Goal: Register for event/course

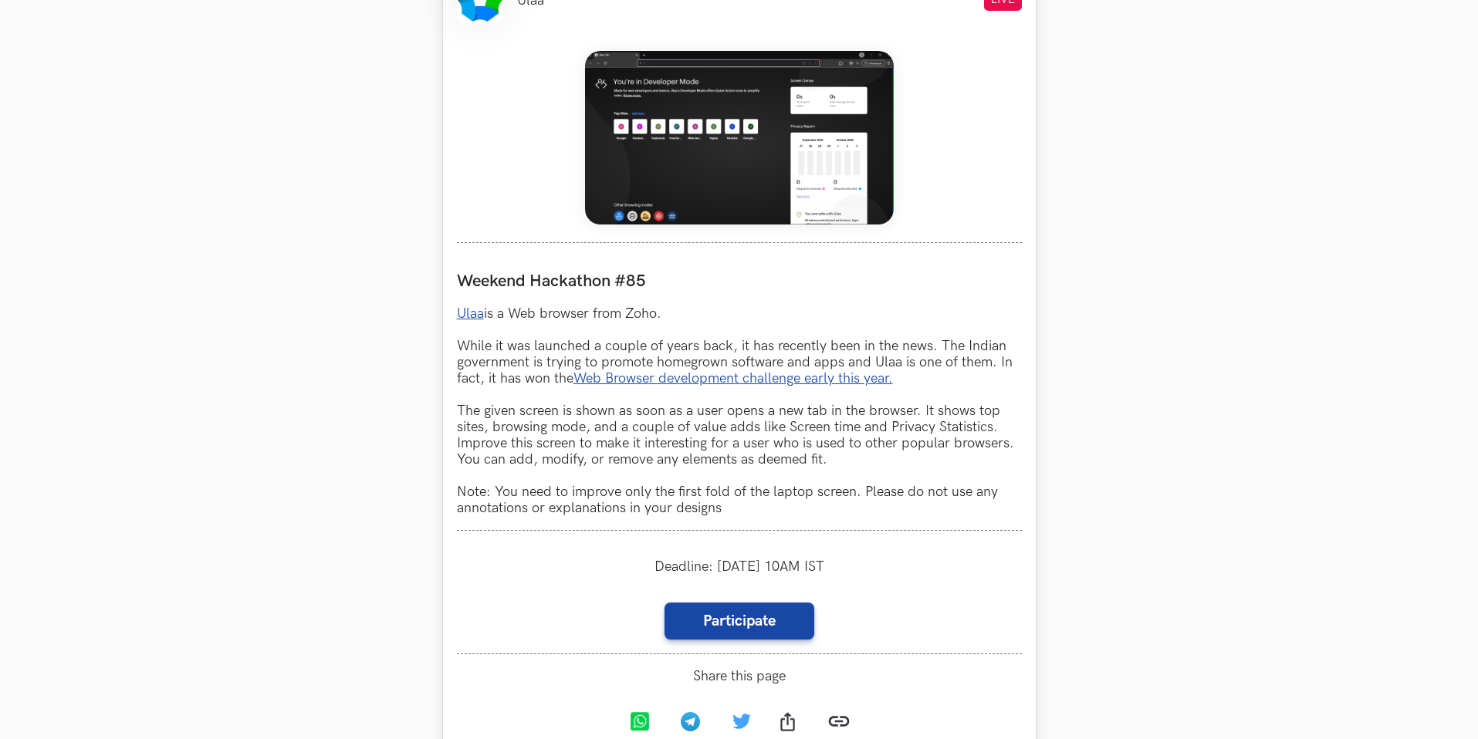
scroll to position [671, 0]
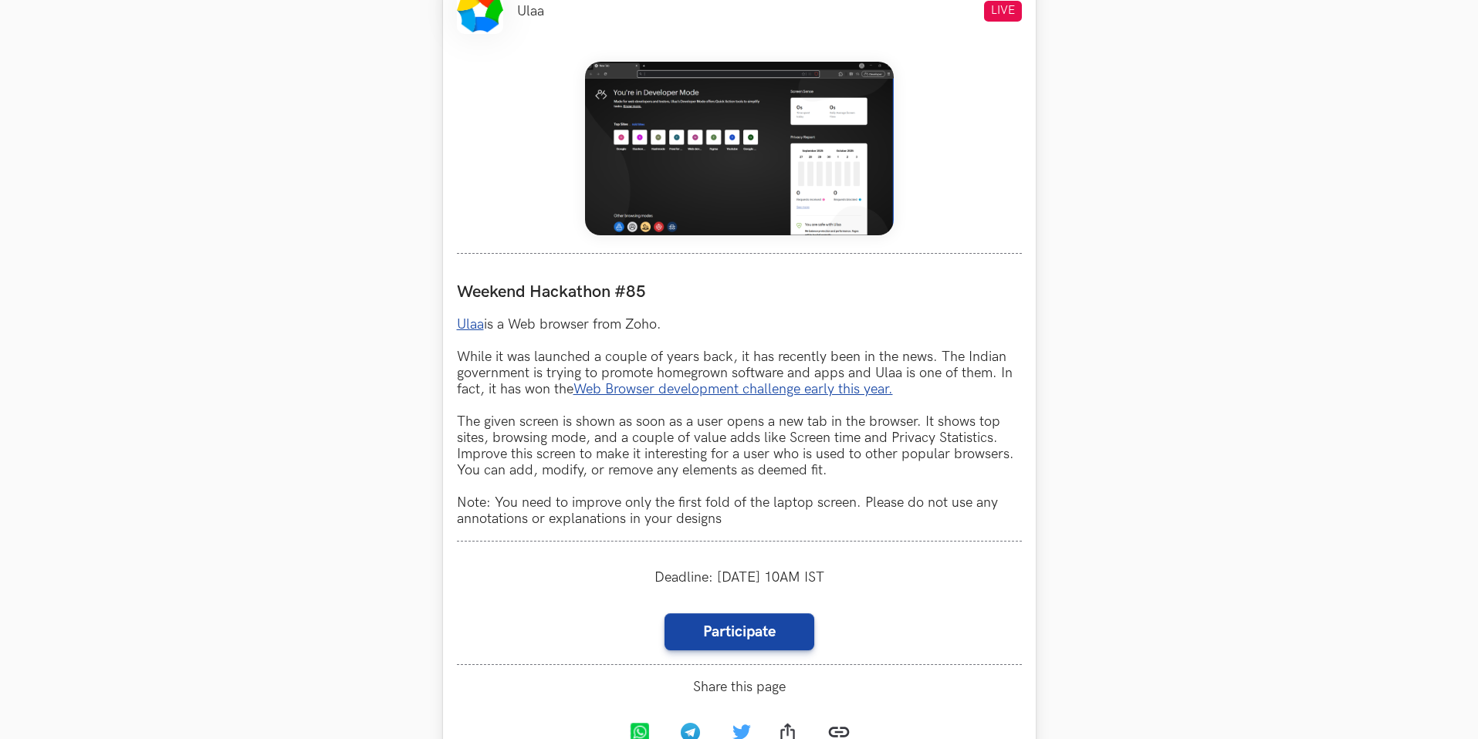
click at [794, 184] on img at bounding box center [739, 149] width 309 height 174
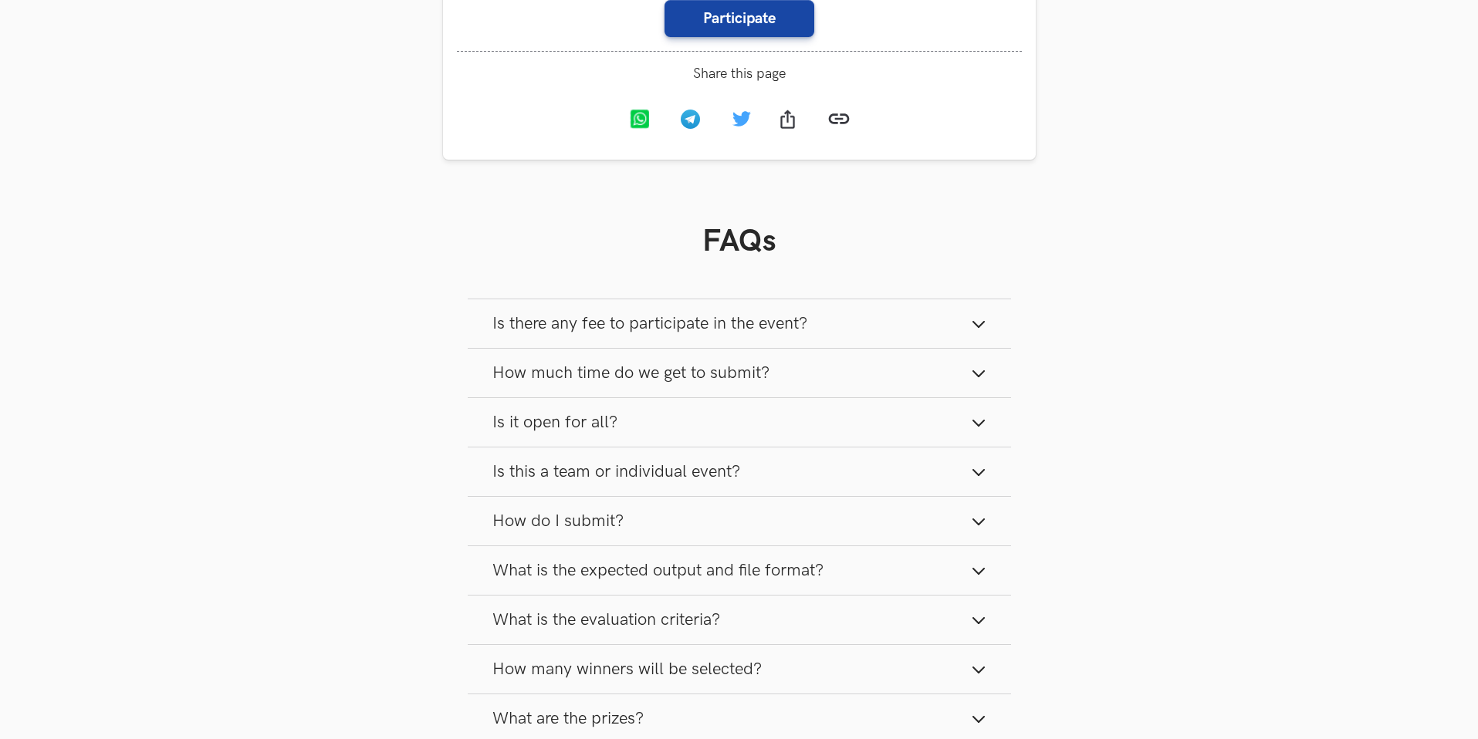
scroll to position [1346, 0]
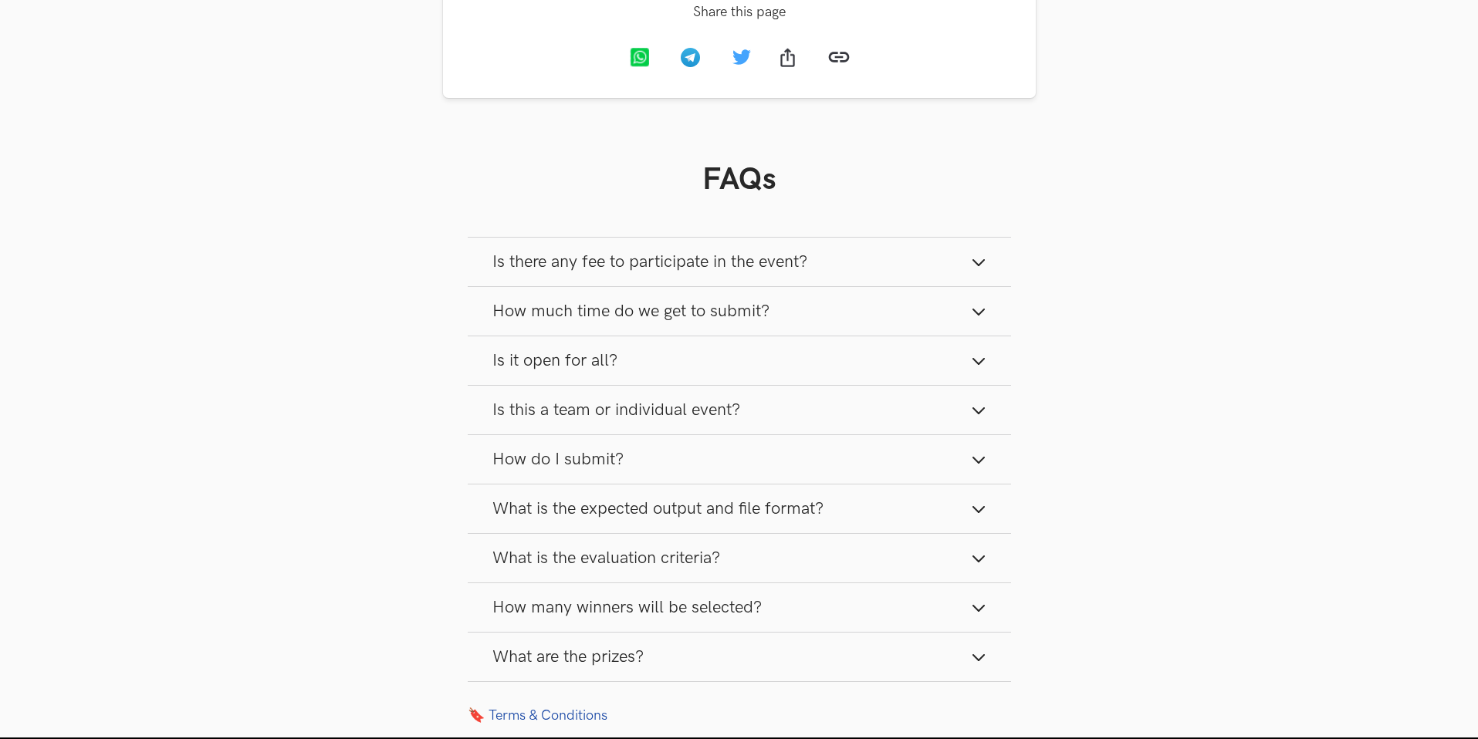
click at [780, 655] on button "What are the prizes?" at bounding box center [739, 657] width 543 height 49
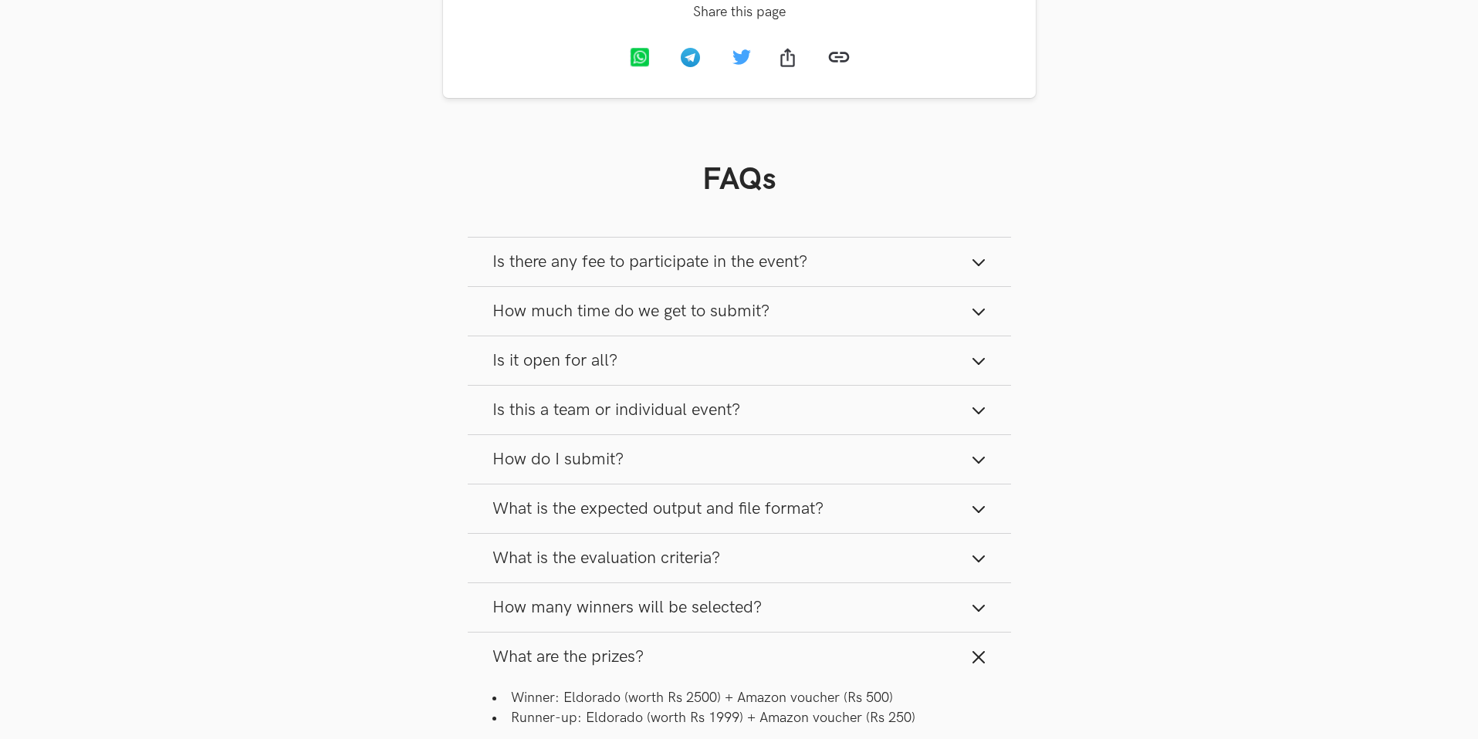
scroll to position [1434, 0]
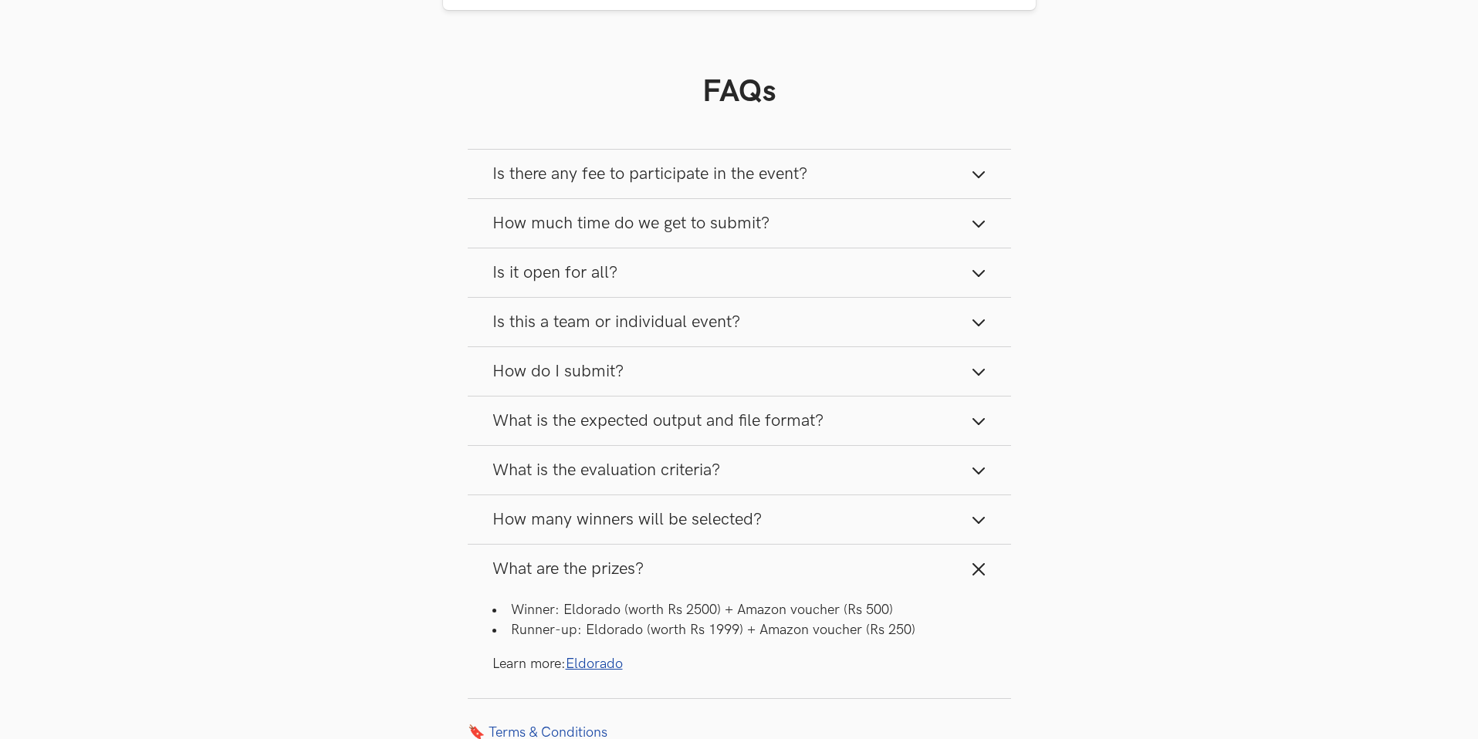
click at [759, 645] on div "Winner: Eldorado (worth Rs 2500) + Amazon voucher (Rs 500) Runner-up: Eldorado …" at bounding box center [739, 637] width 494 height 73
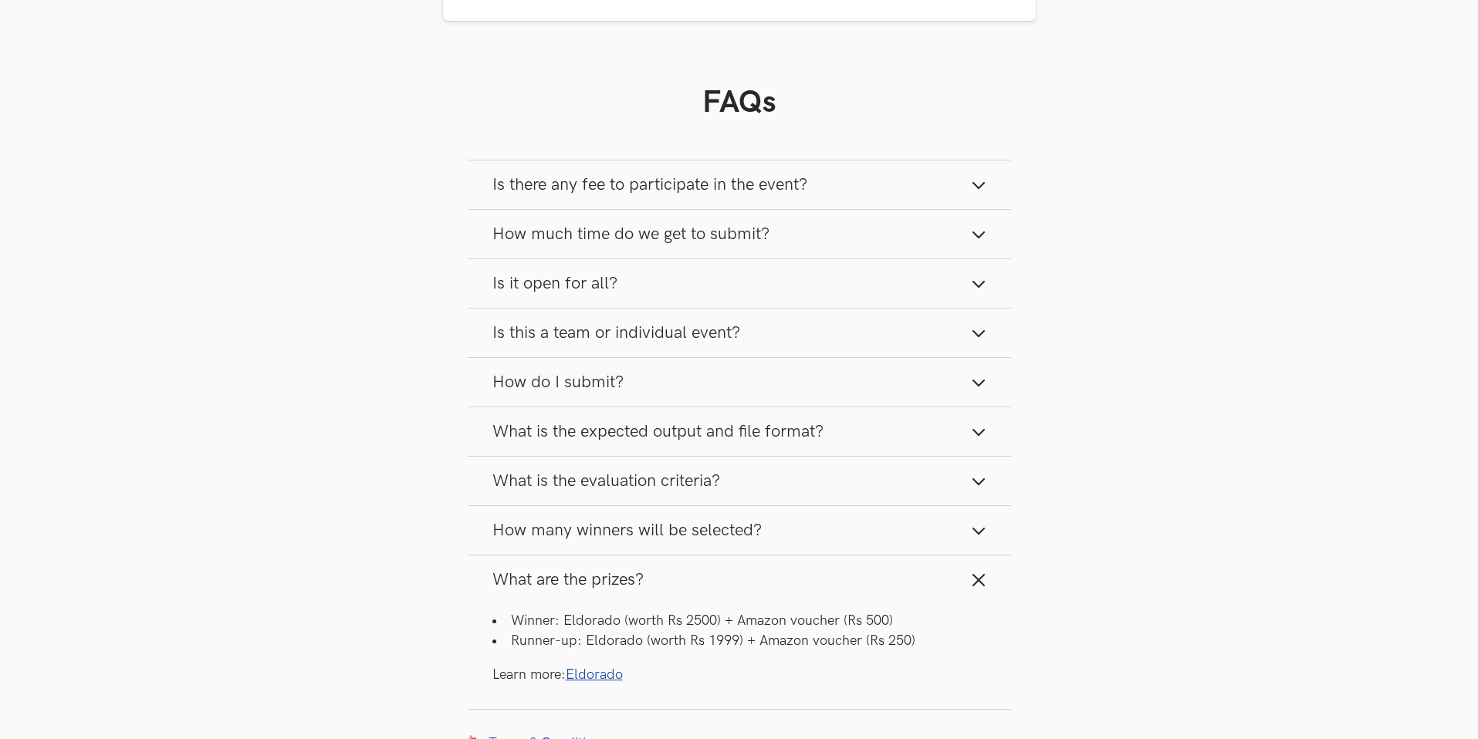
scroll to position [1423, 0]
click at [959, 561] on button "What are the prizes?" at bounding box center [739, 581] width 543 height 49
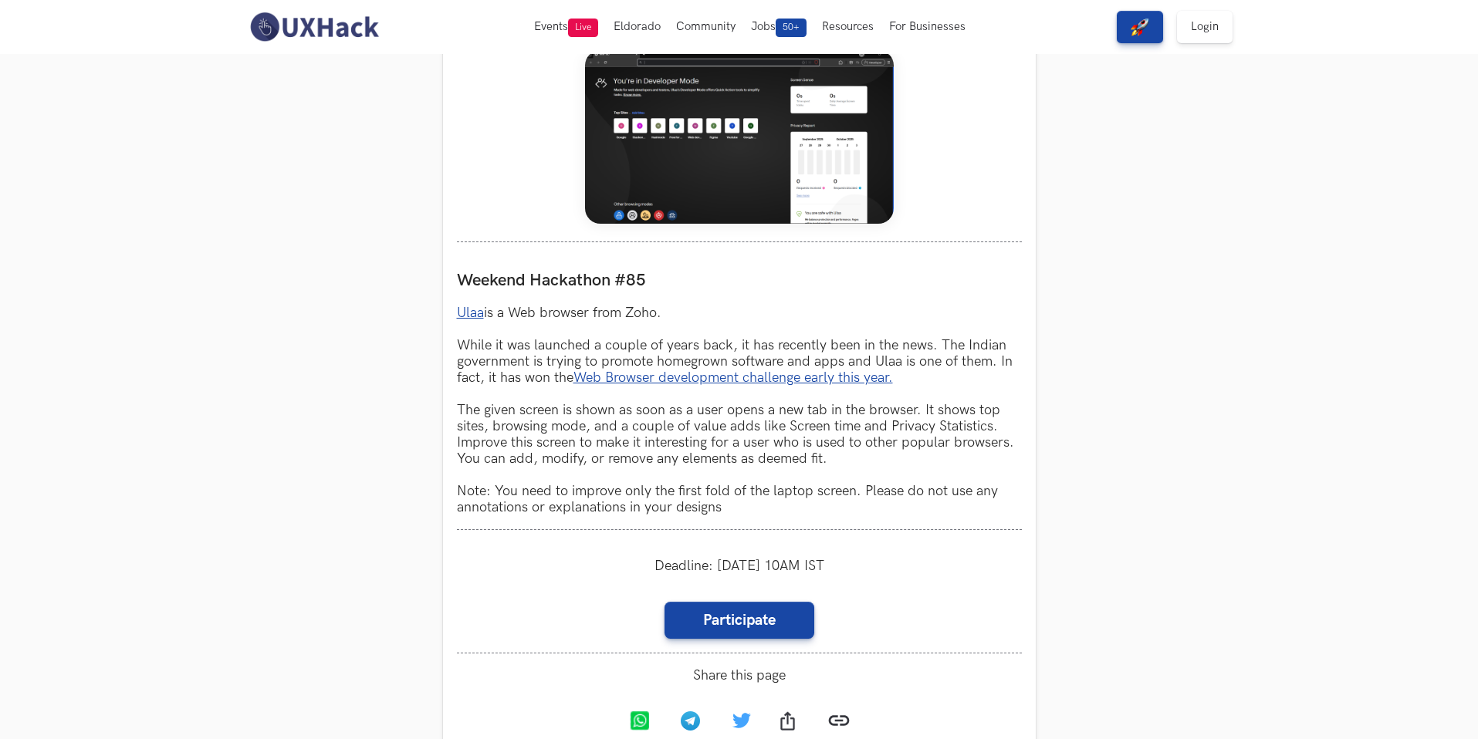
scroll to position [575, 0]
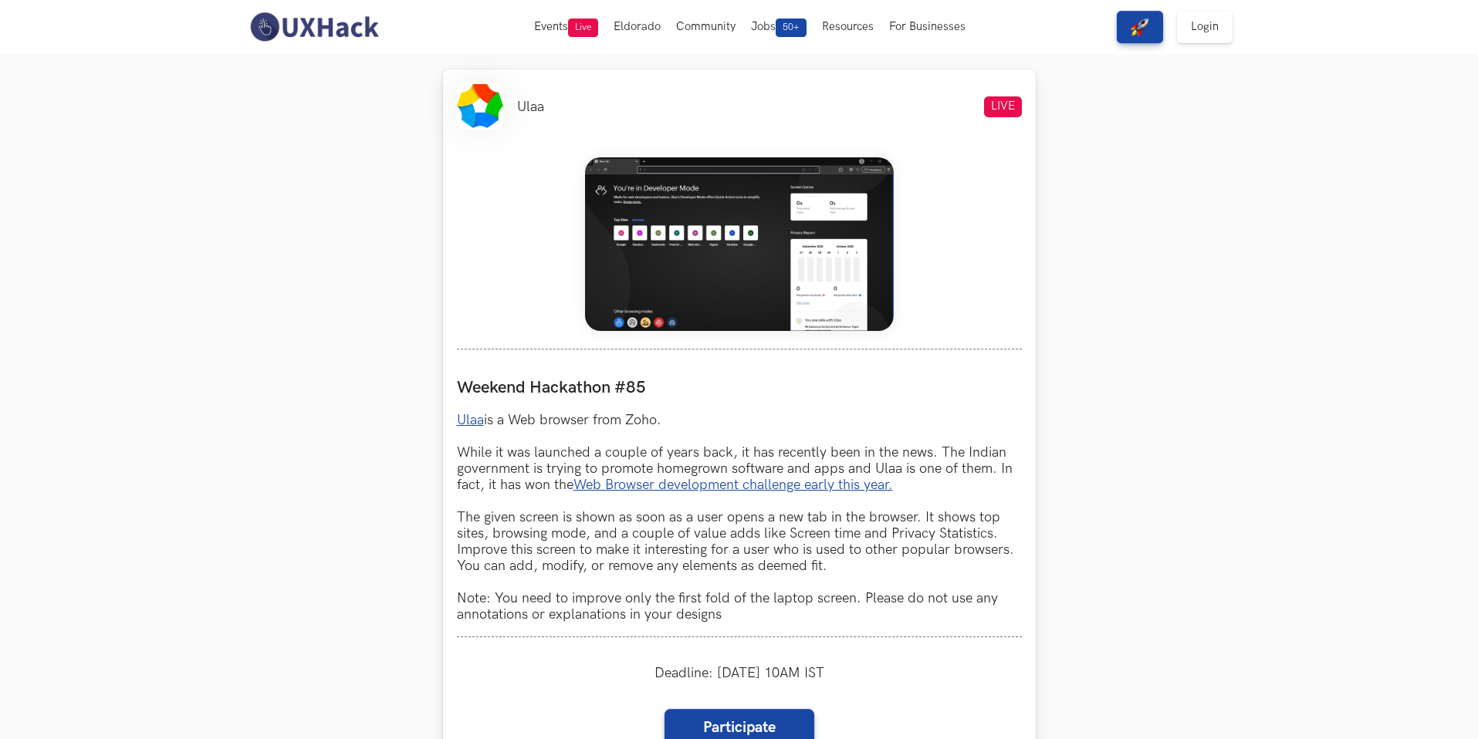
click at [787, 266] on img at bounding box center [739, 244] width 309 height 174
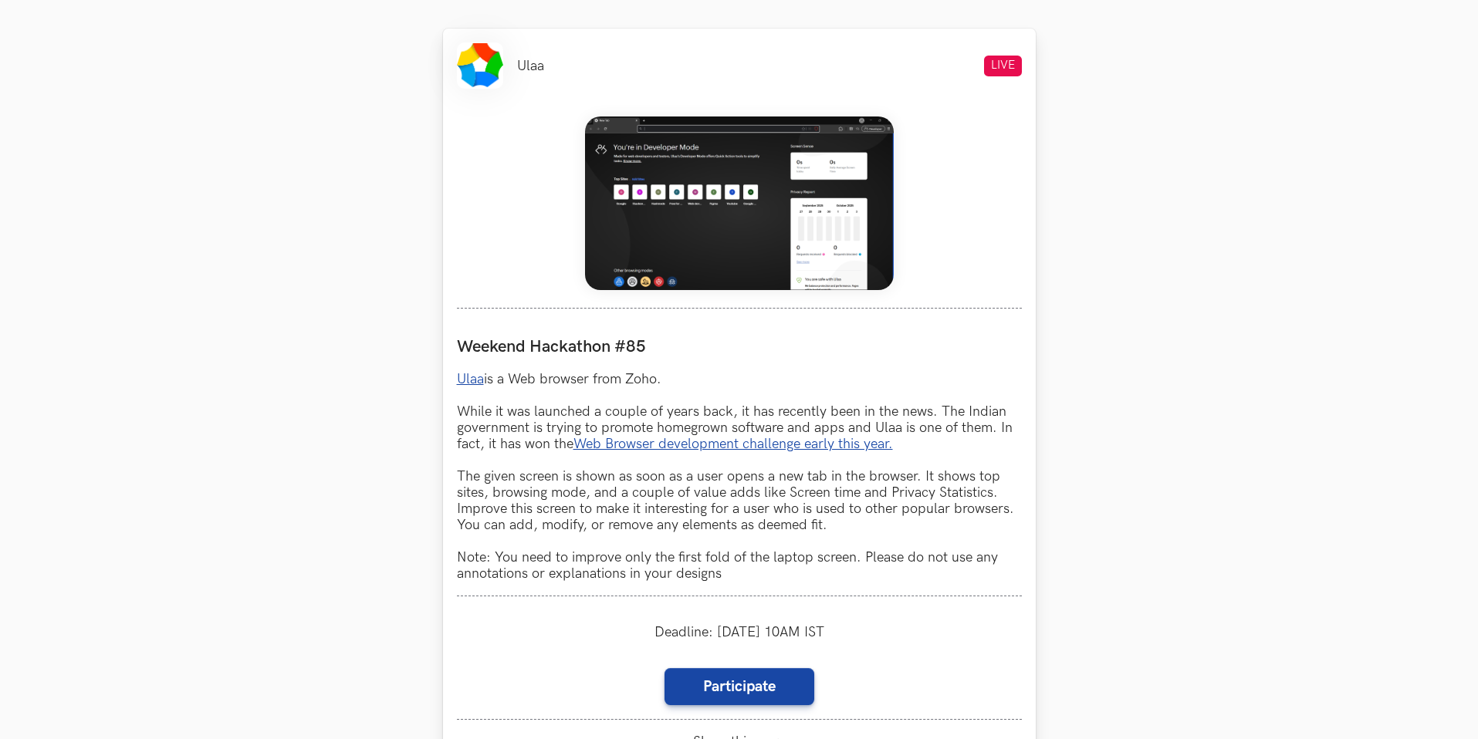
scroll to position [644, 0]
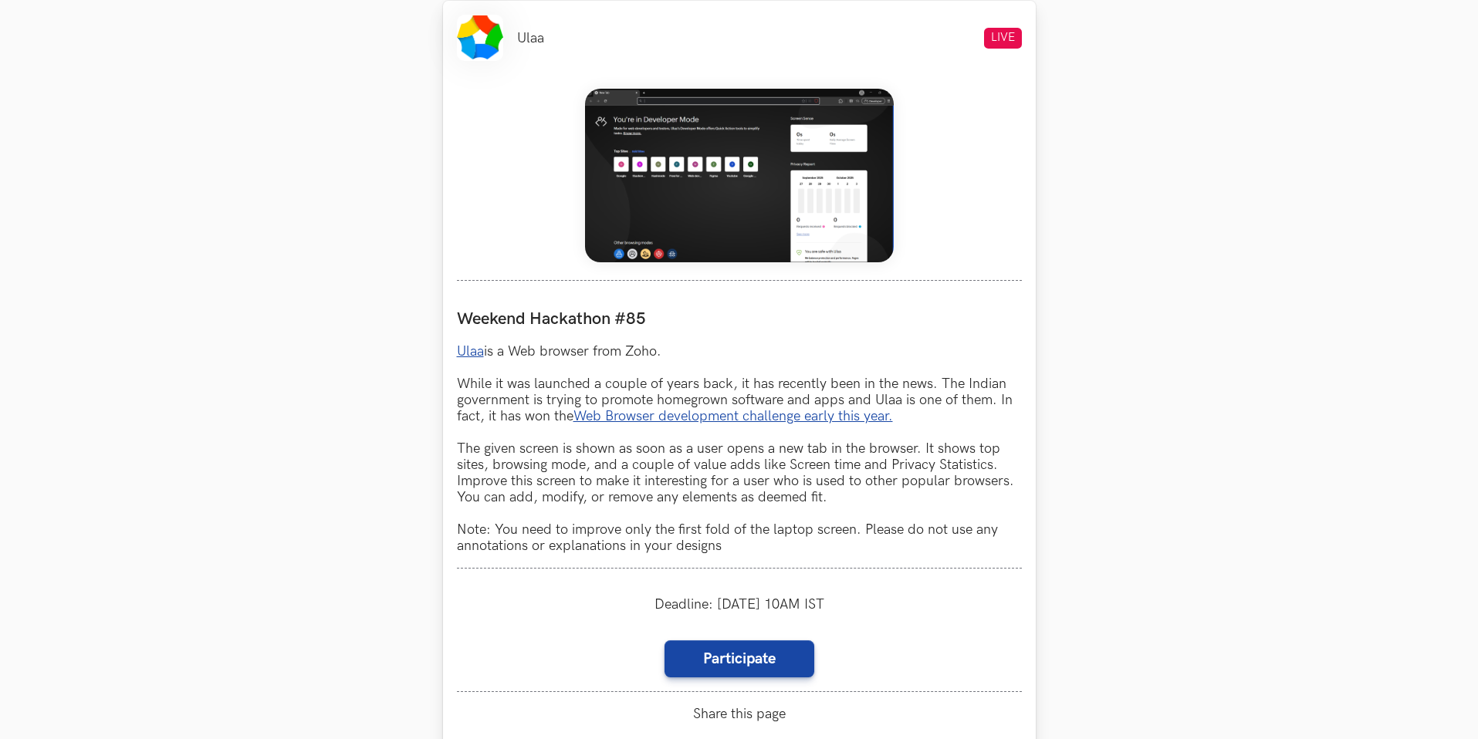
click at [648, 419] on link "Web Browser development challenge early this year." at bounding box center [734, 416] width 320 height 16
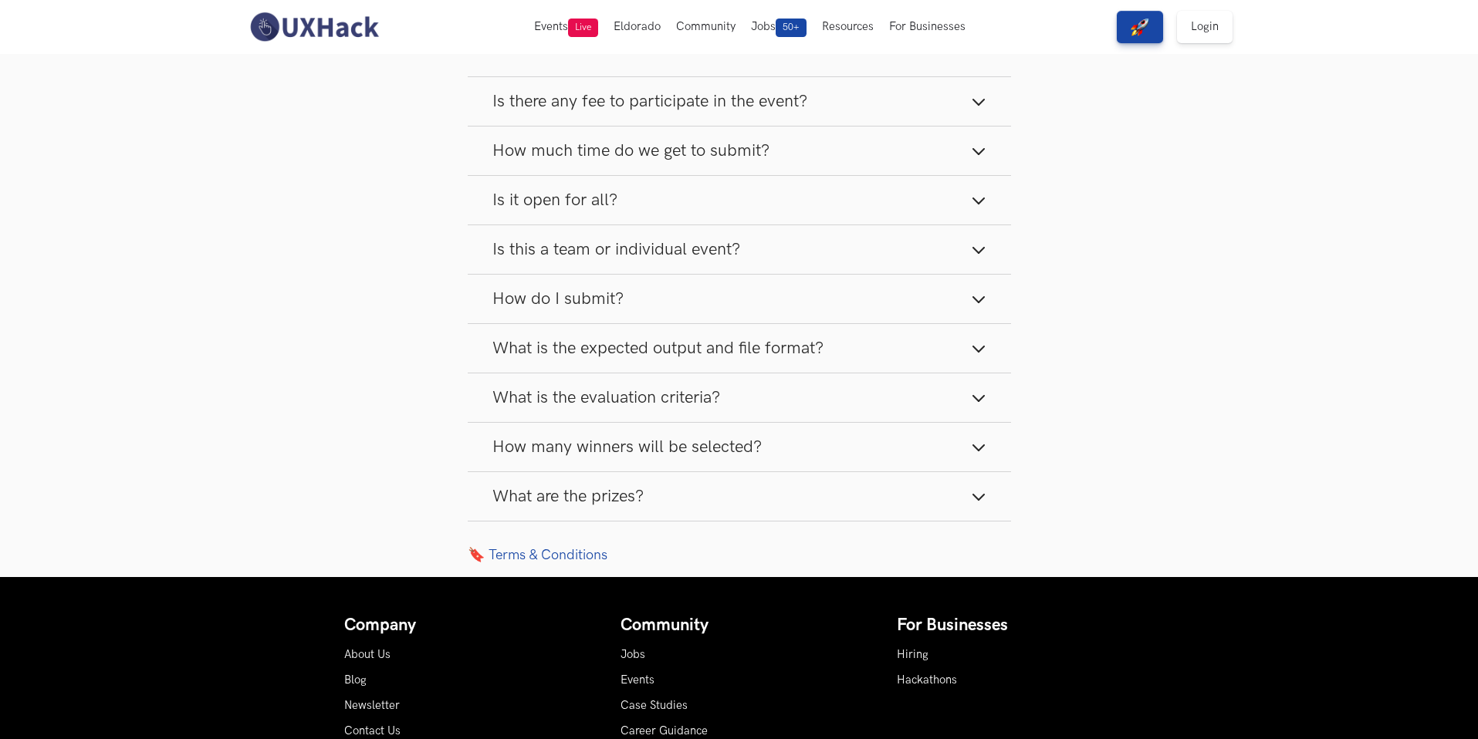
scroll to position [1492, 0]
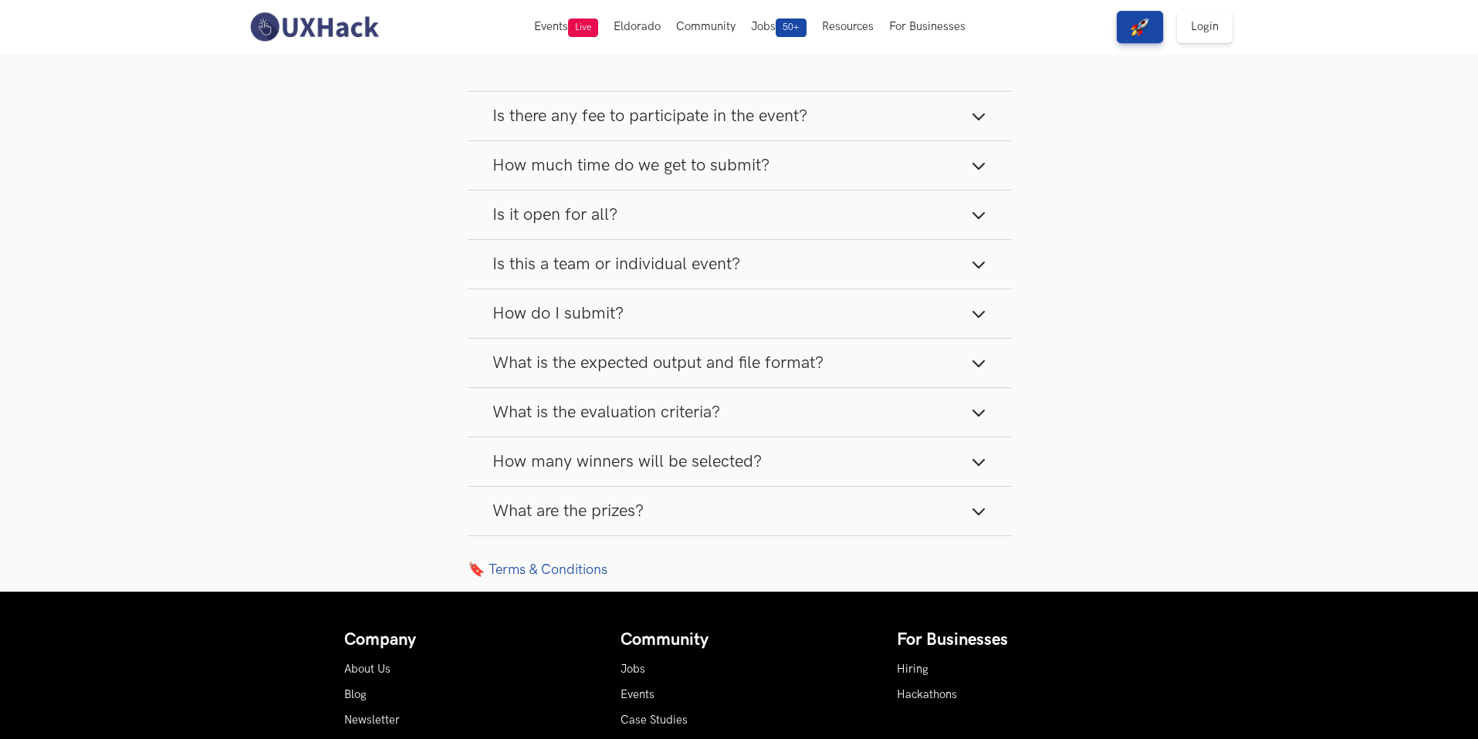
click at [777, 164] on button "How much time do we get to submit?" at bounding box center [739, 165] width 543 height 49
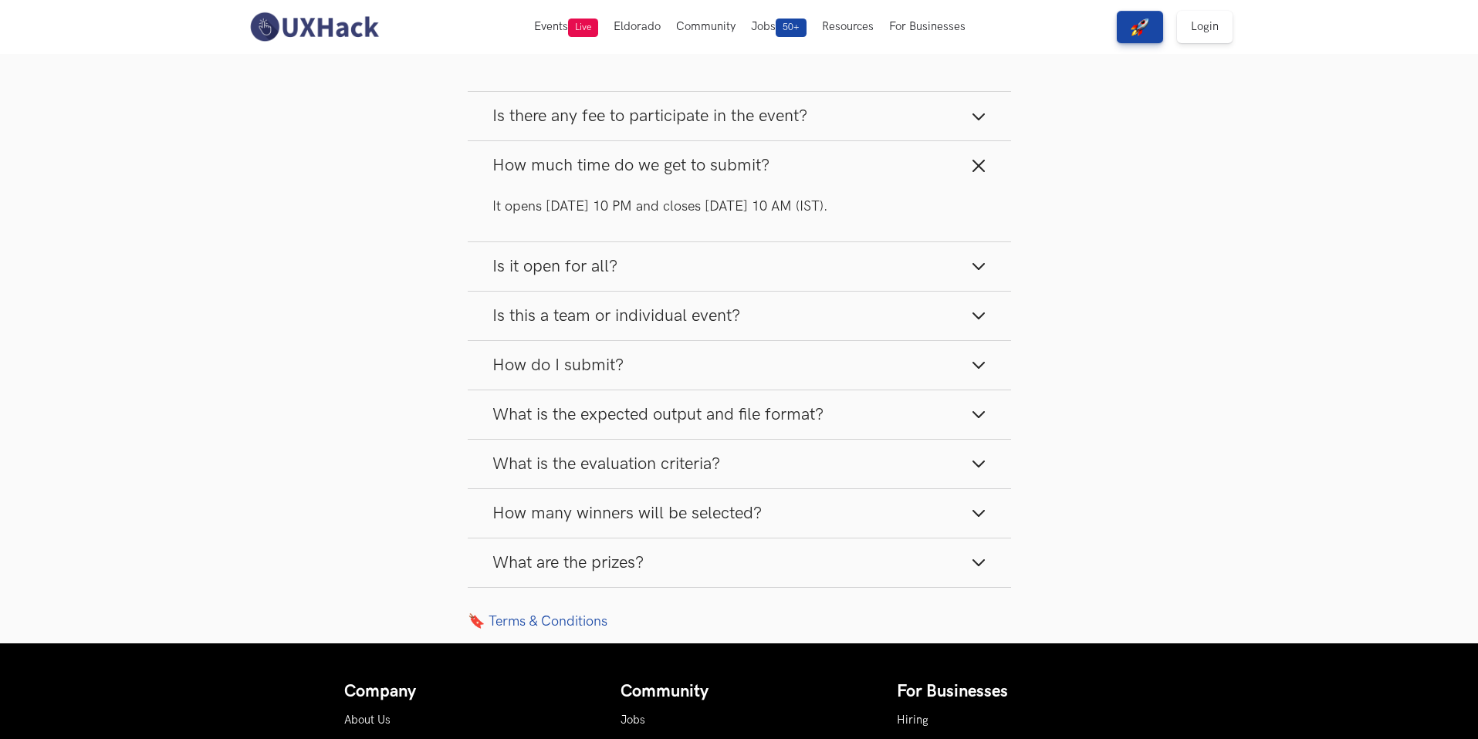
click at [810, 161] on button "How much time do we get to submit?" at bounding box center [739, 165] width 543 height 49
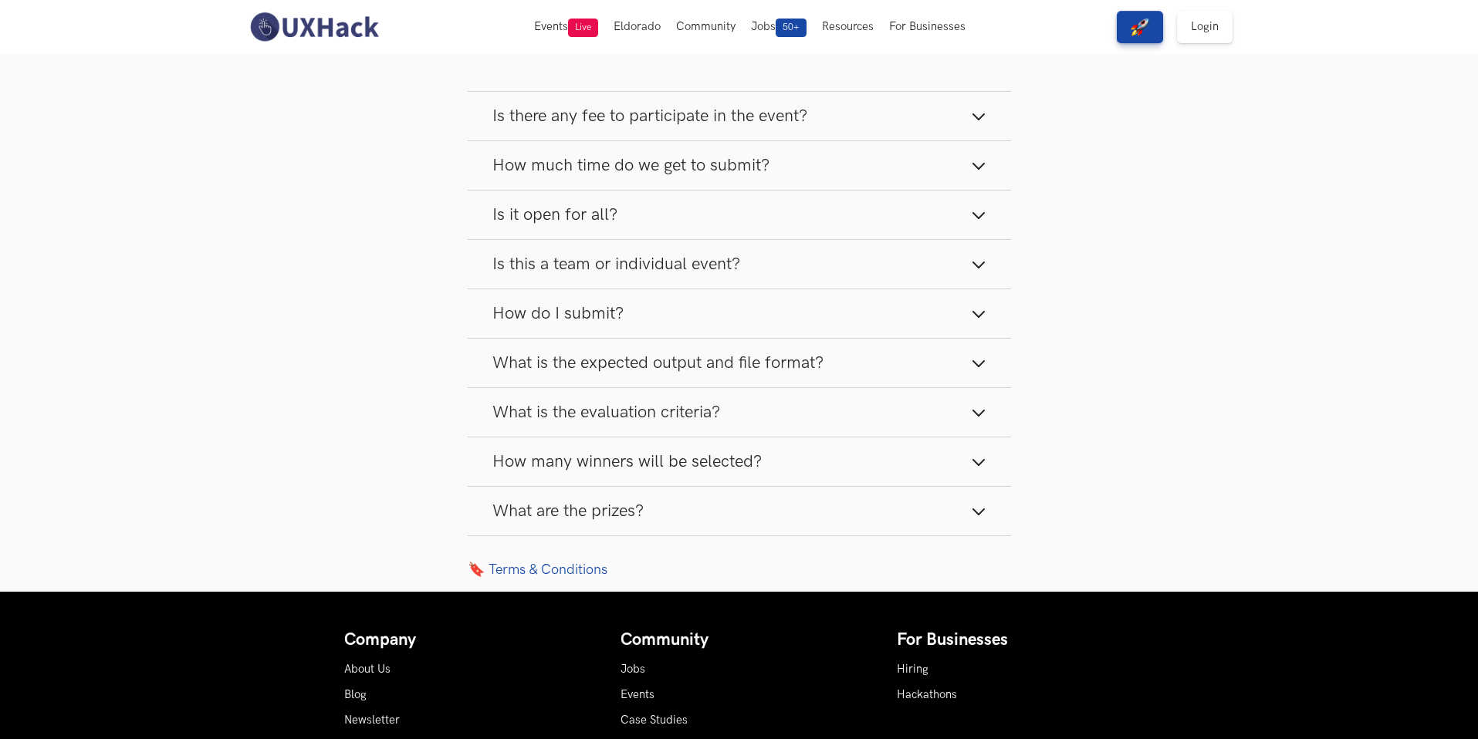
click at [845, 124] on button "Is there any fee to participate in the event?" at bounding box center [739, 116] width 543 height 49
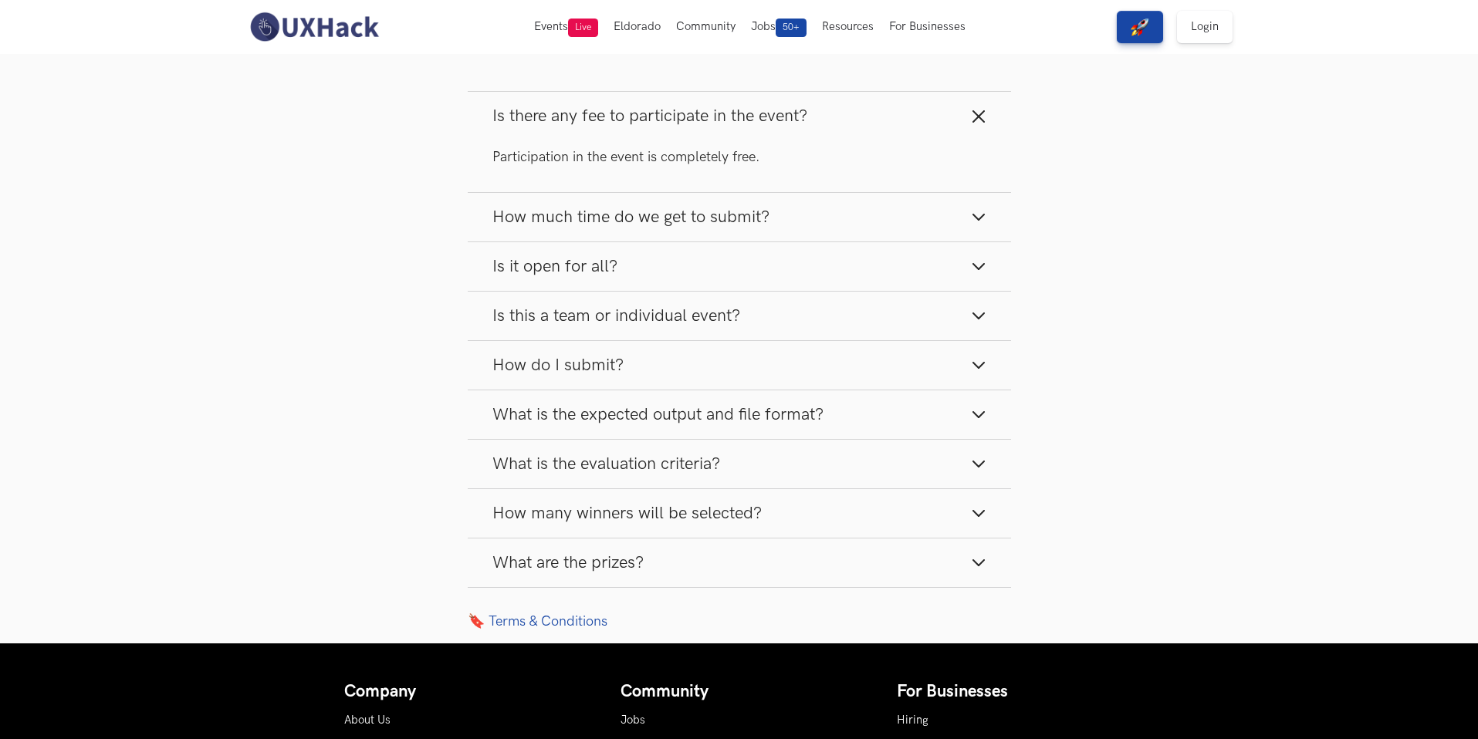
click at [845, 124] on button "Is there any fee to participate in the event?" at bounding box center [739, 116] width 543 height 49
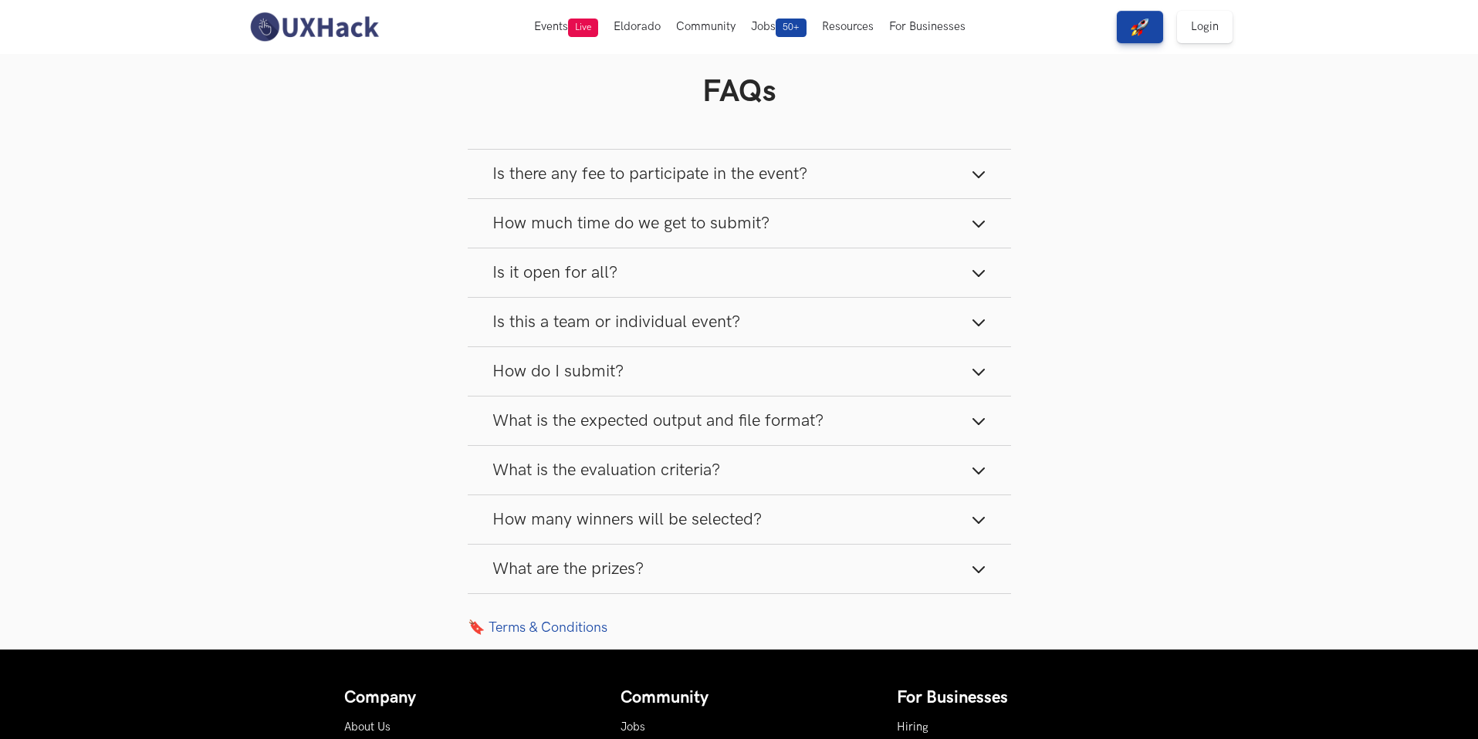
scroll to position [1423, 0]
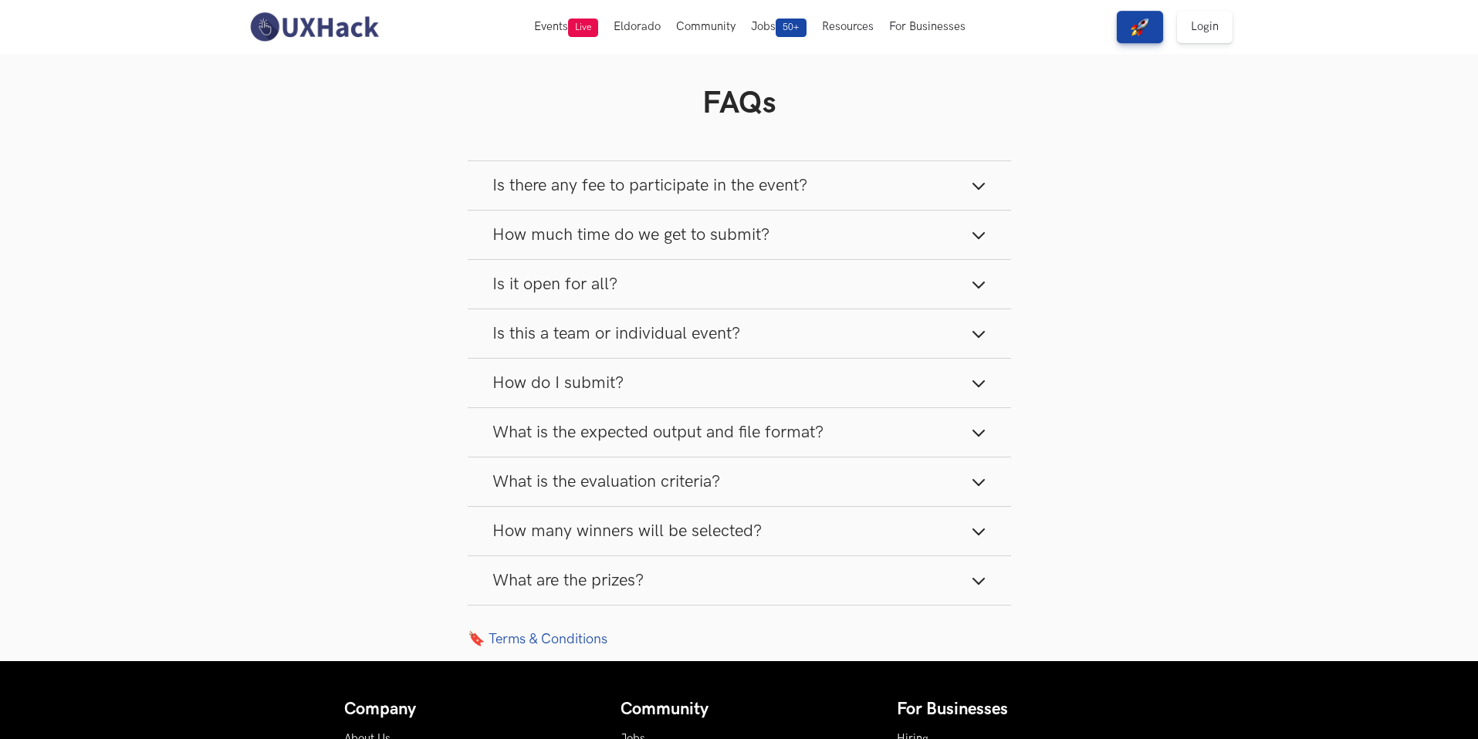
click at [793, 286] on button "Is it open for all?" at bounding box center [739, 284] width 543 height 49
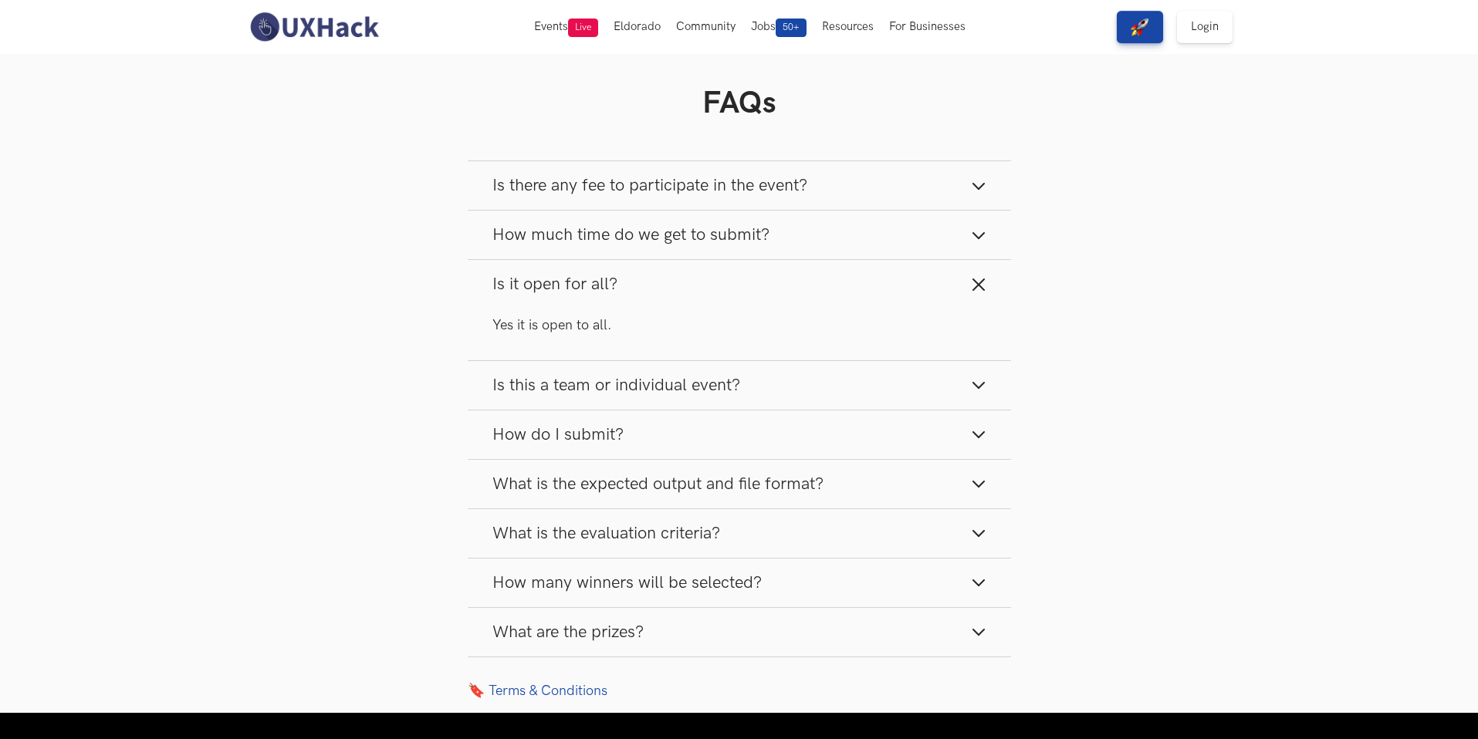
click at [792, 396] on button "Is this a team or individual event?" at bounding box center [739, 385] width 543 height 49
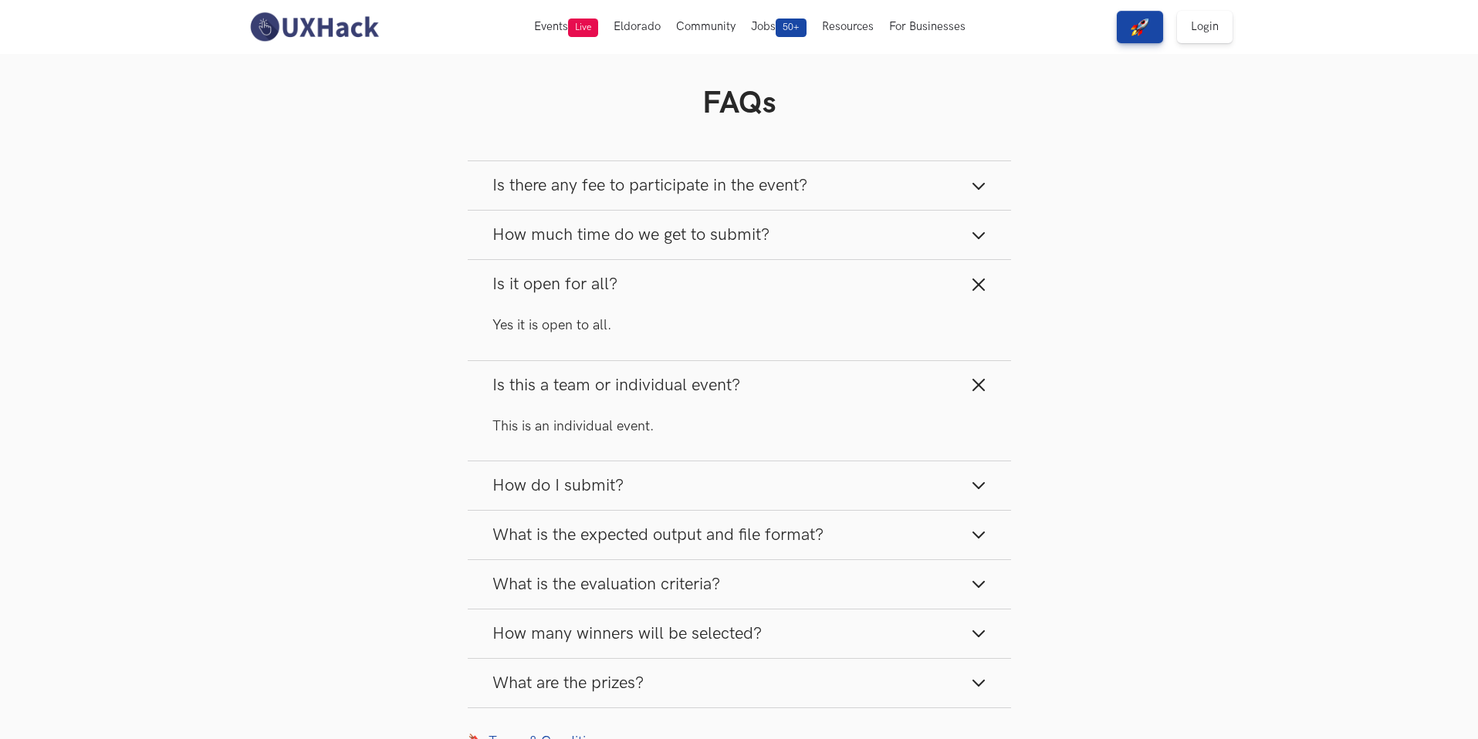
click at [877, 403] on button "Is this a team or individual event?" at bounding box center [739, 385] width 543 height 49
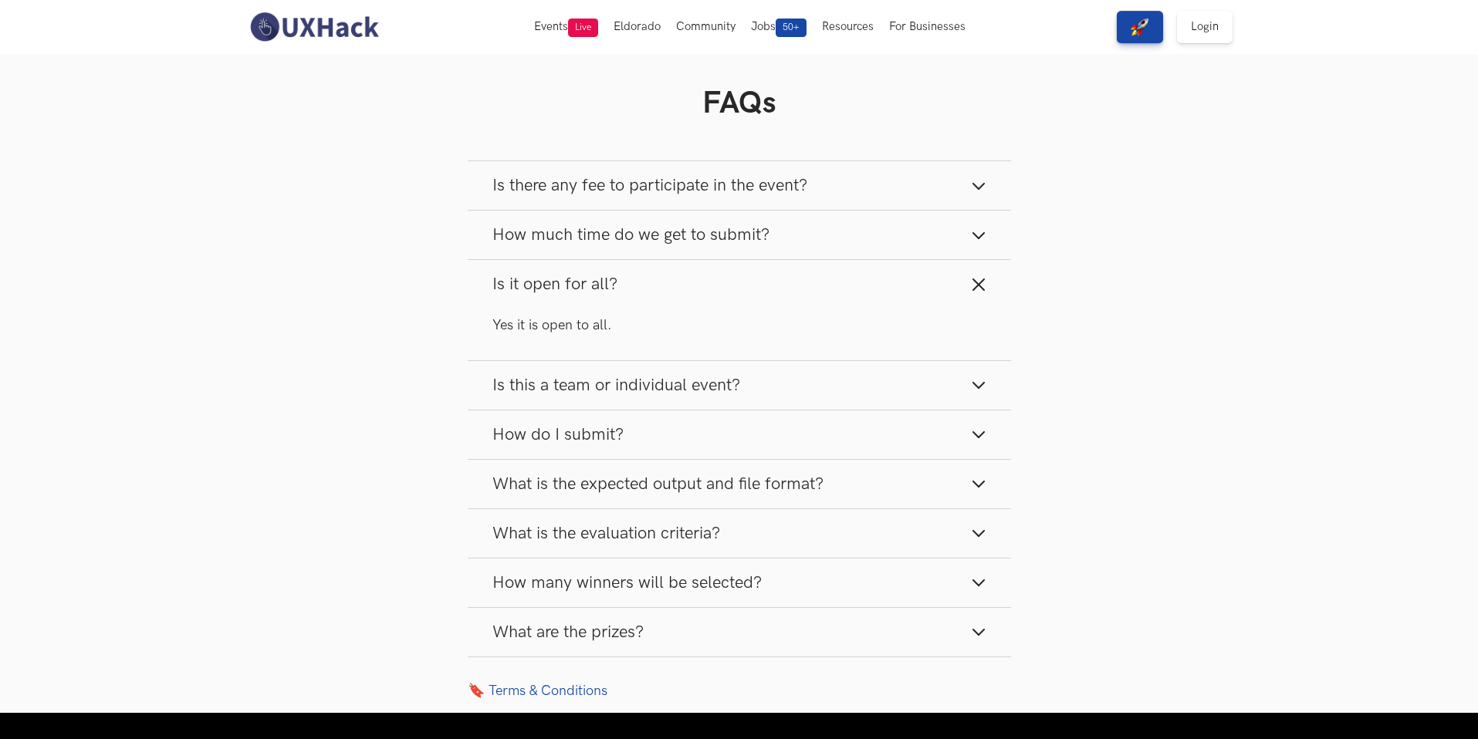
click at [848, 448] on button "How do I submit?" at bounding box center [739, 435] width 543 height 49
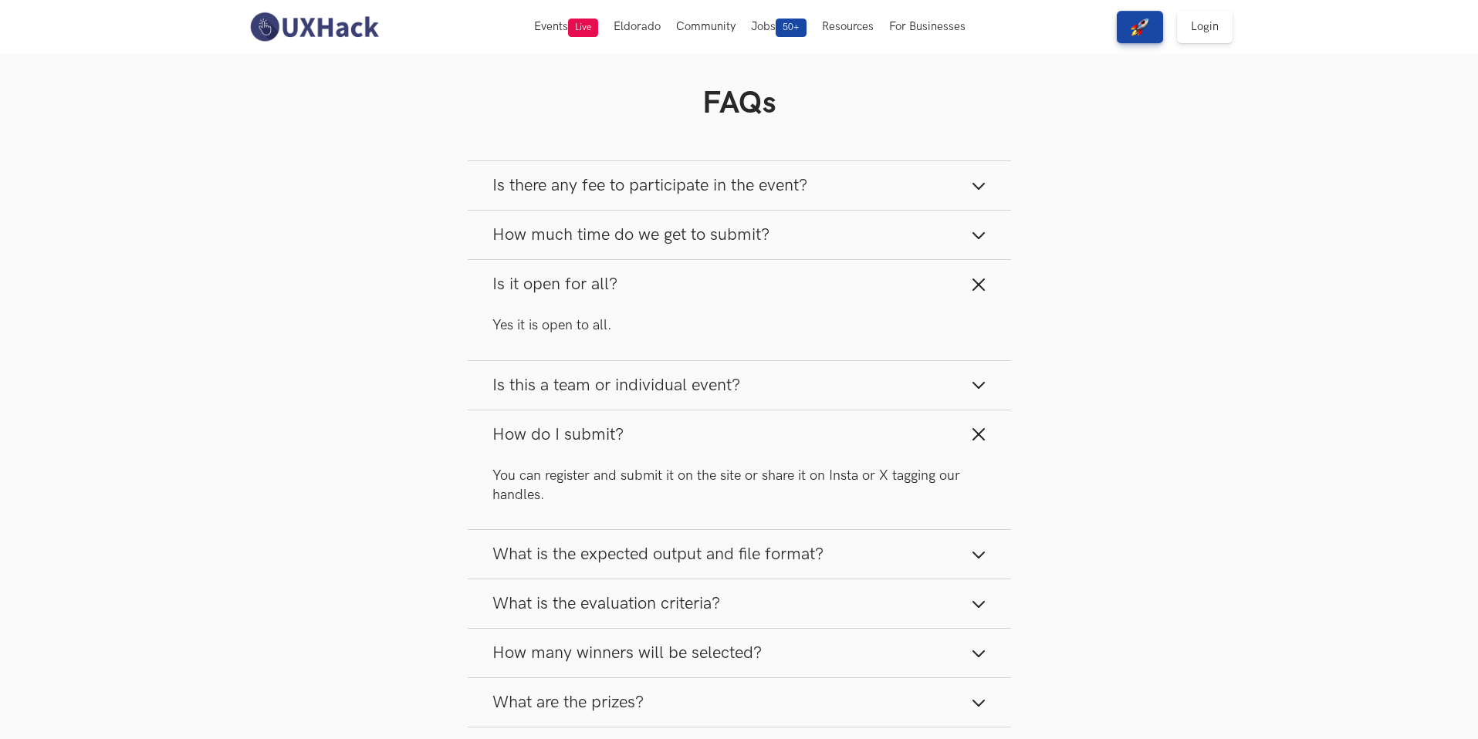
click at [813, 421] on button "How do I submit?" at bounding box center [739, 435] width 543 height 49
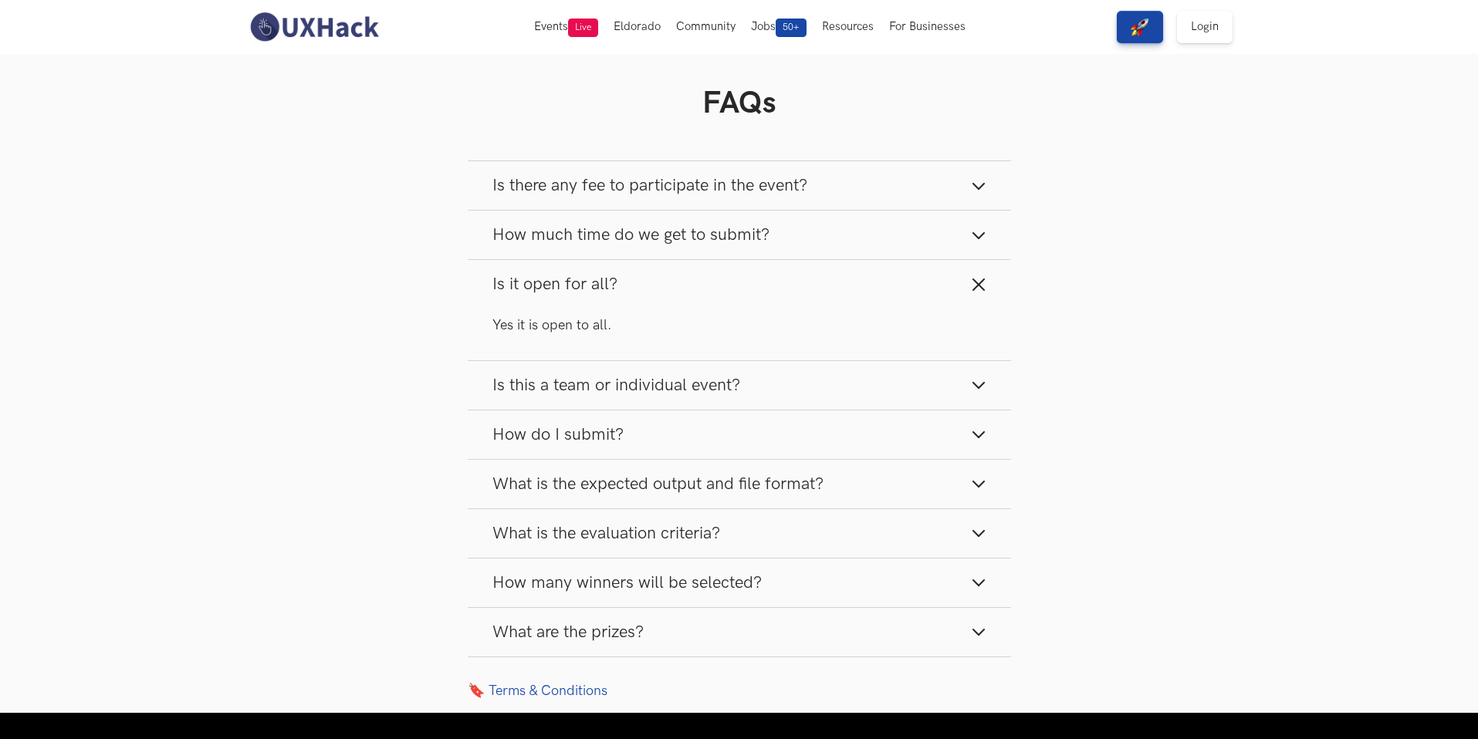
click at [736, 470] on button "What is the expected output and file format?" at bounding box center [739, 484] width 543 height 49
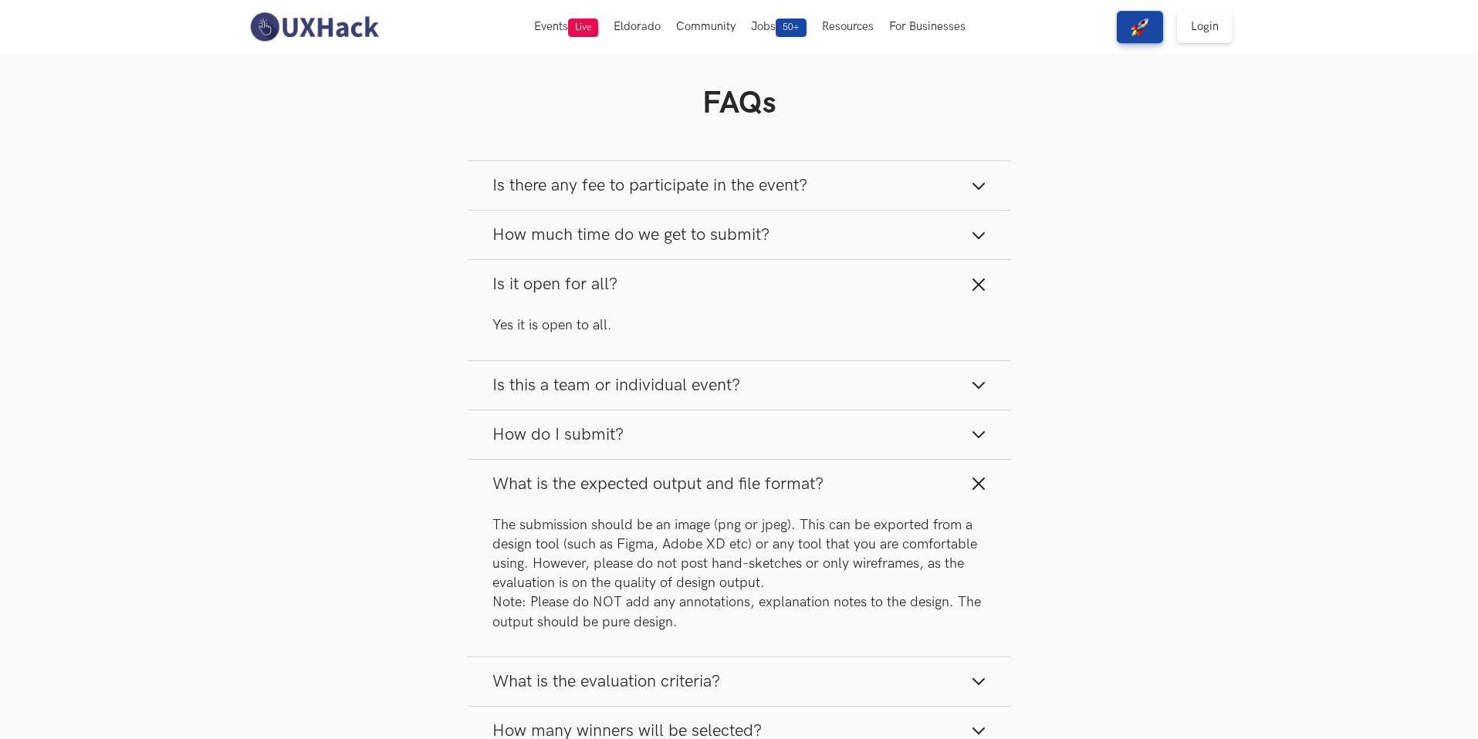
click at [921, 493] on button "What is the expected output and file format?" at bounding box center [739, 484] width 543 height 49
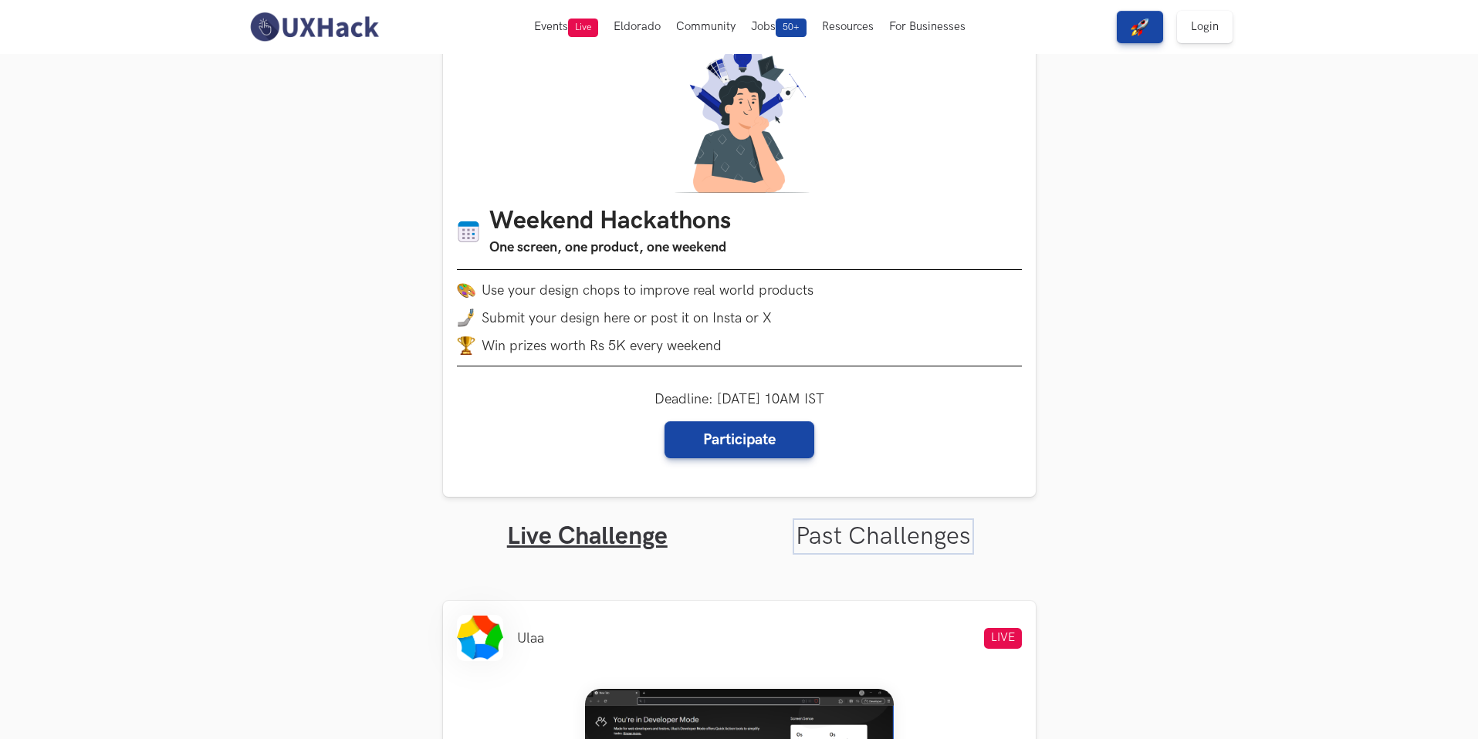
click at [859, 539] on link "Past Challenges" at bounding box center [883, 537] width 175 height 30
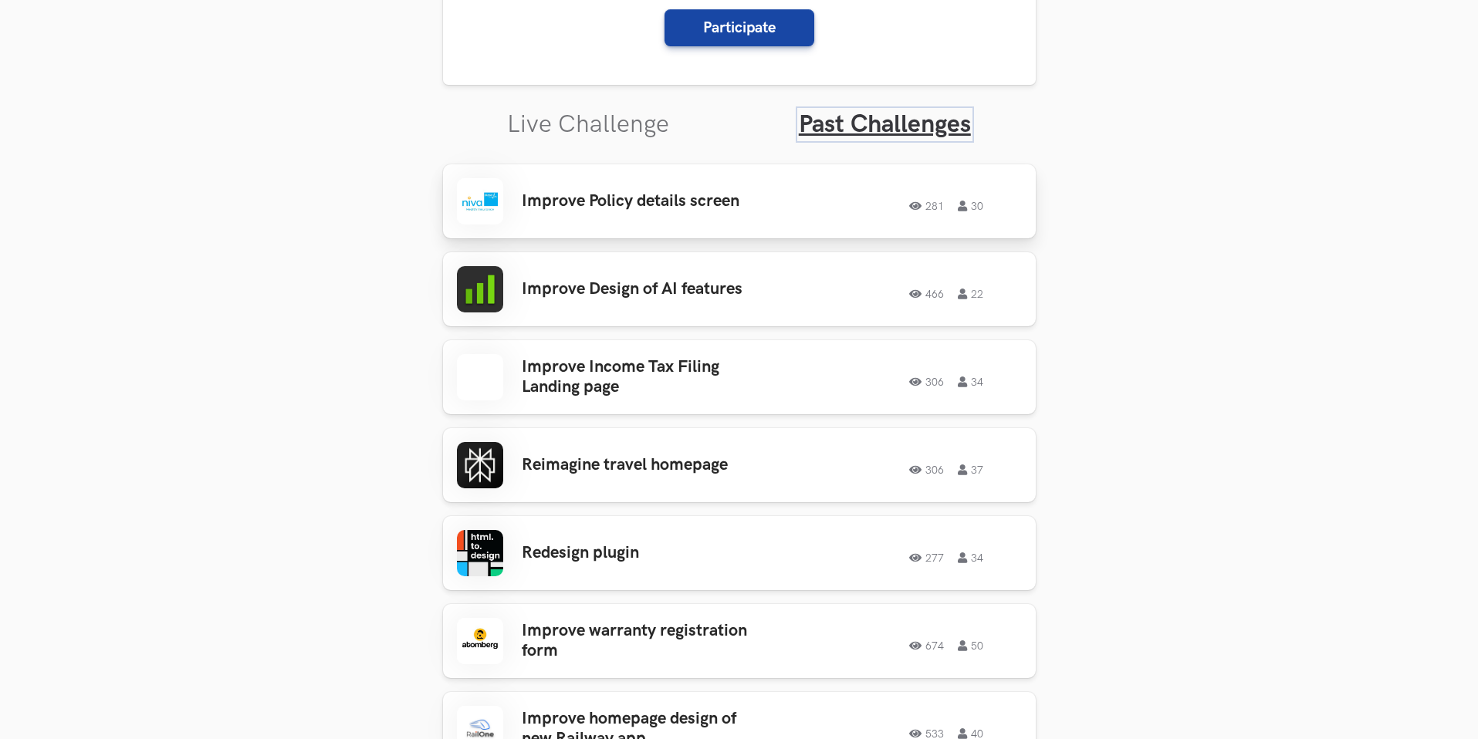
scroll to position [457, 0]
click at [821, 191] on div "281 30" at bounding box center [911, 200] width 222 height 20
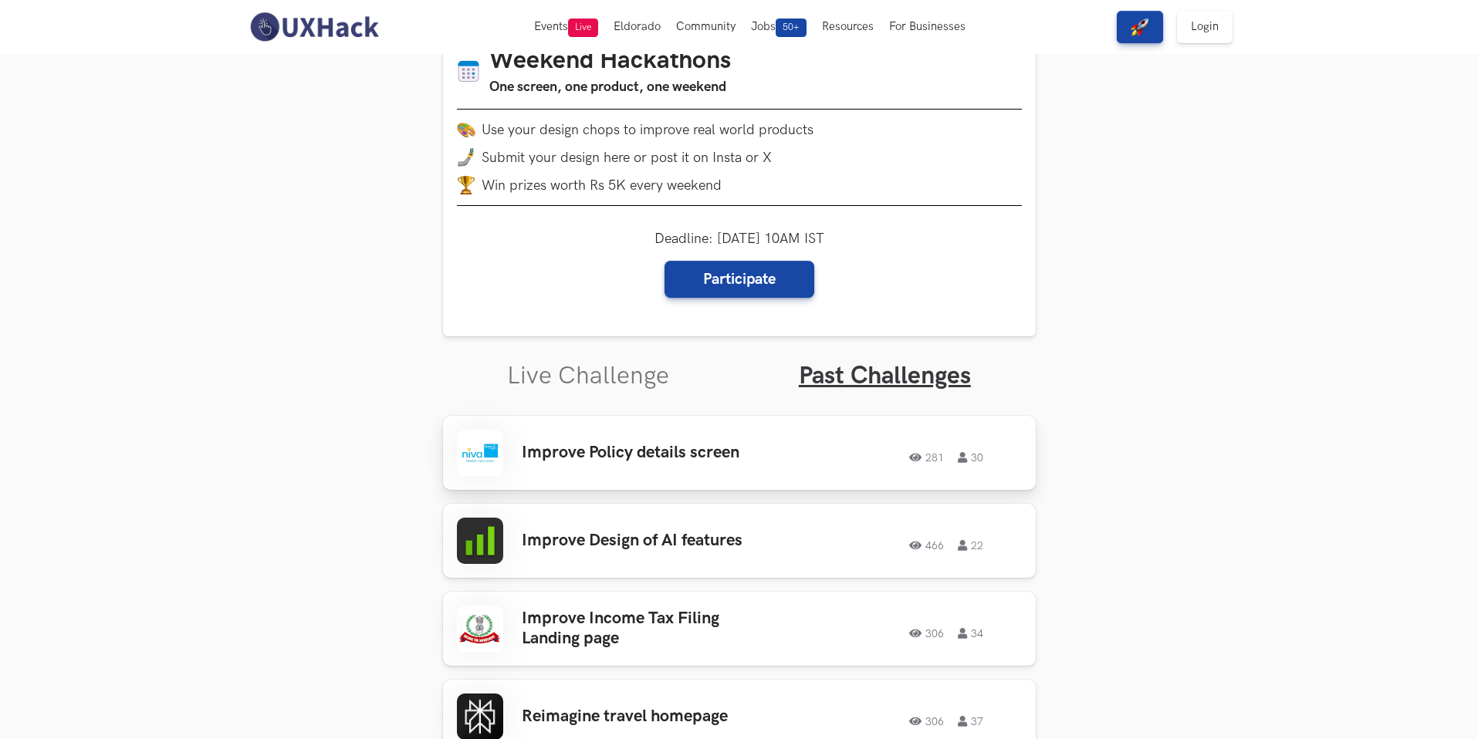
scroll to position [197, 0]
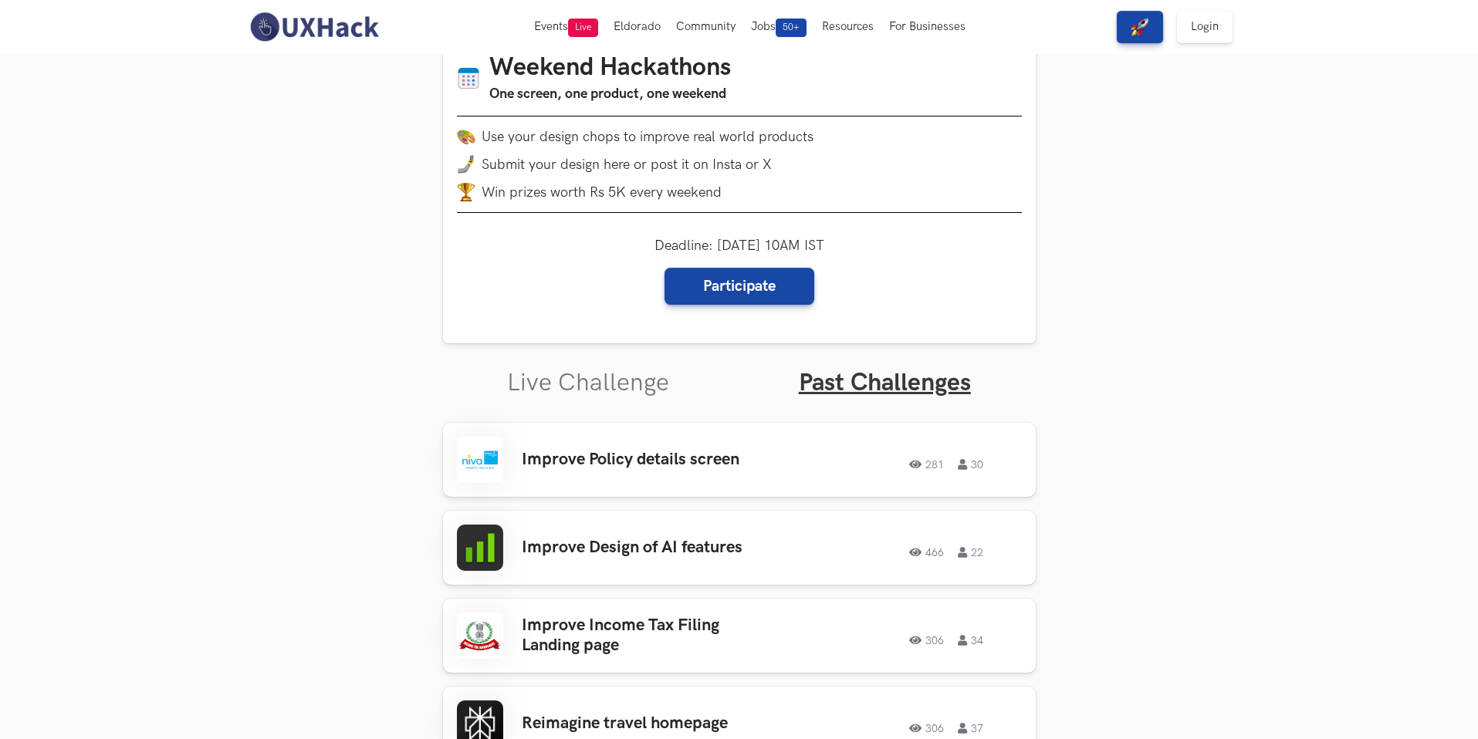
click at [579, 478] on div "Improve Policy details screen 281 30 281 30" at bounding box center [739, 460] width 565 height 46
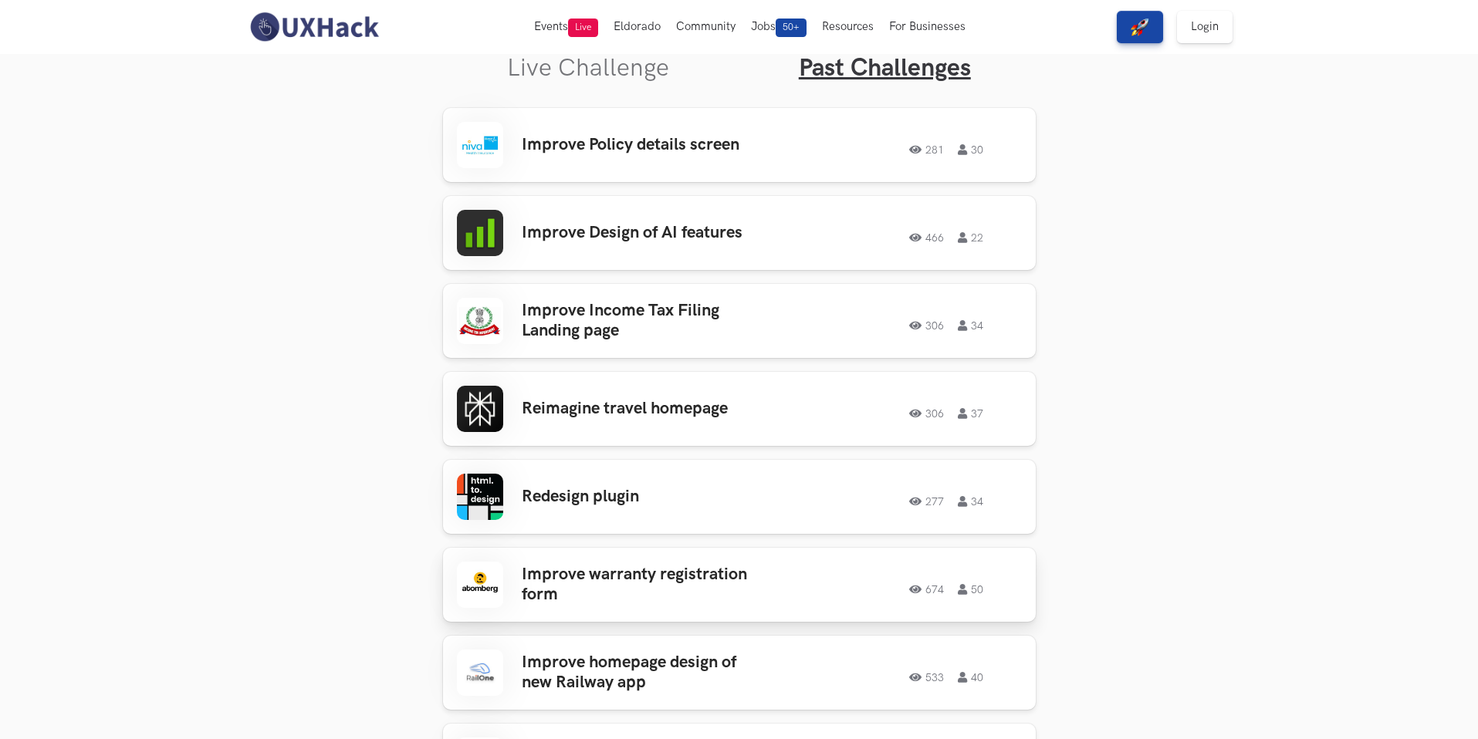
scroll to position [510, 0]
click at [797, 584] on div "674 50" at bounding box center [901, 587] width 241 height 20
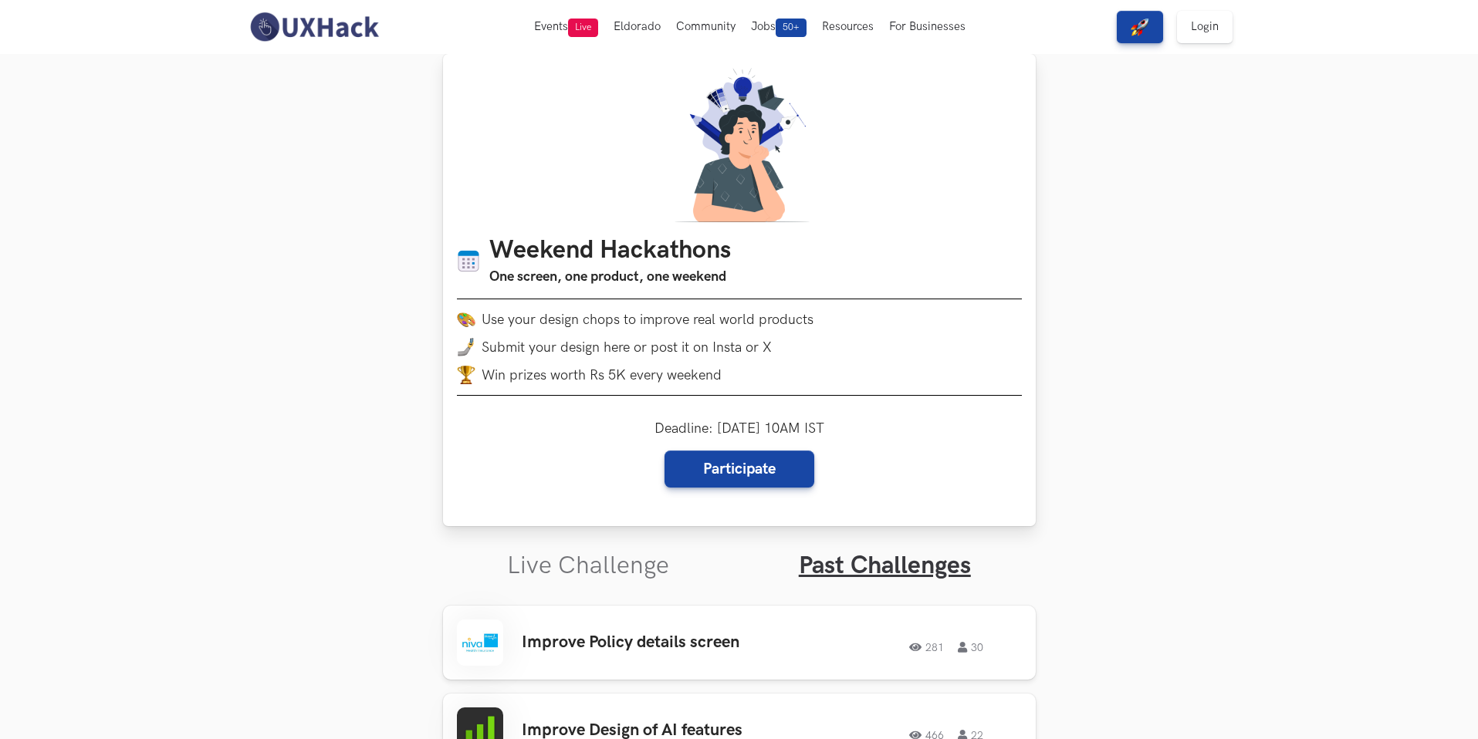
scroll to position [0, 0]
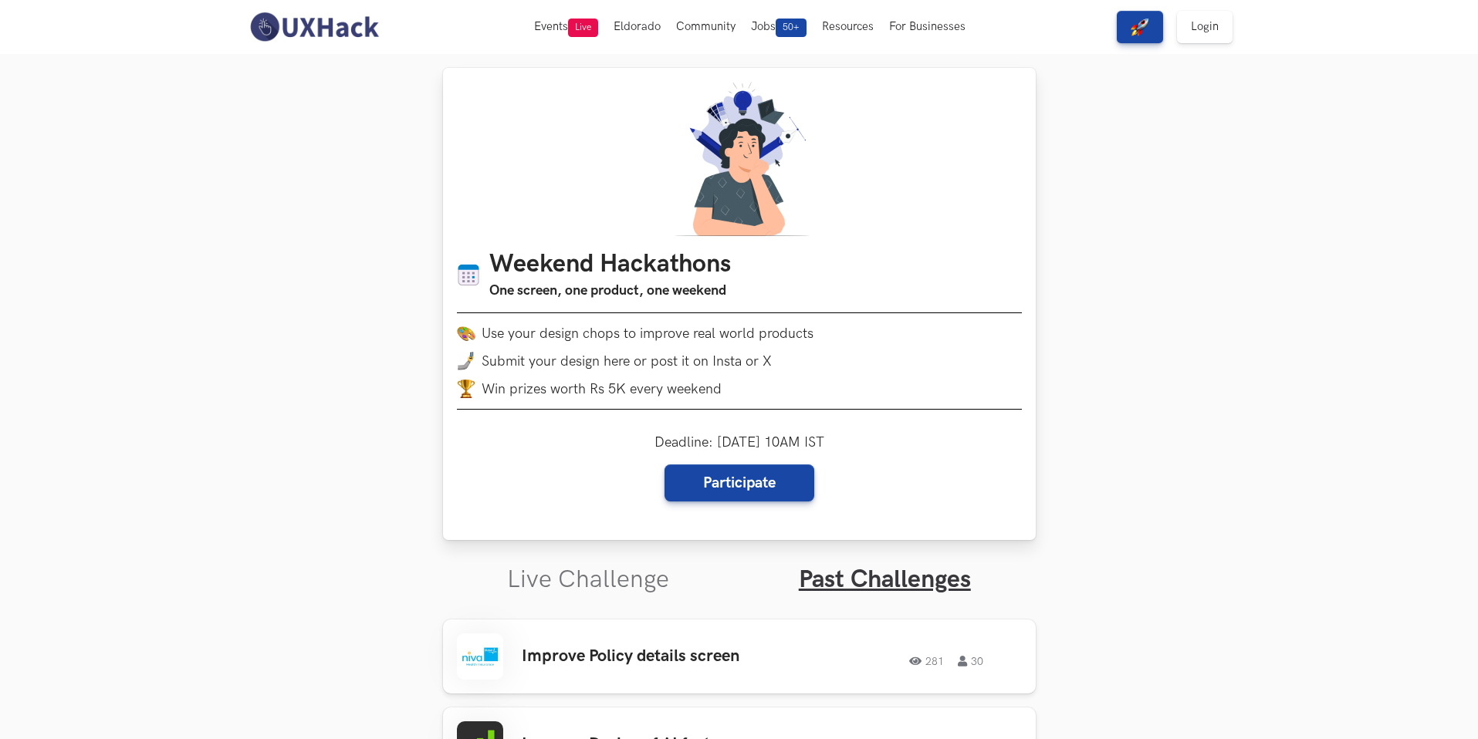
click at [804, 394] on li "Win prizes worth Rs 5K every weekend" at bounding box center [739, 389] width 565 height 19
click at [712, 480] on link "Participate" at bounding box center [740, 483] width 150 height 37
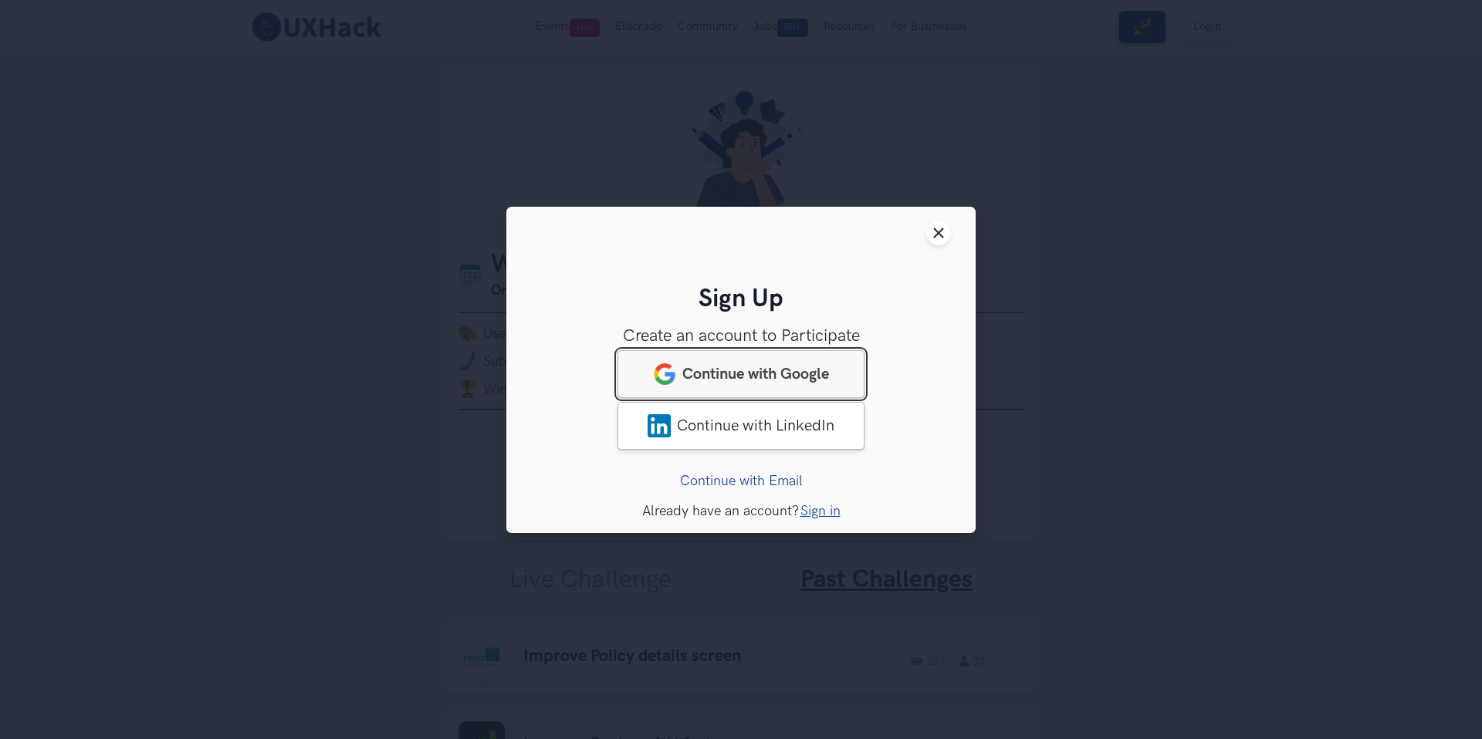
click at [770, 371] on span "Continue with Google" at bounding box center [755, 373] width 147 height 19
click at [928, 232] on button "Close modal window" at bounding box center [938, 233] width 25 height 25
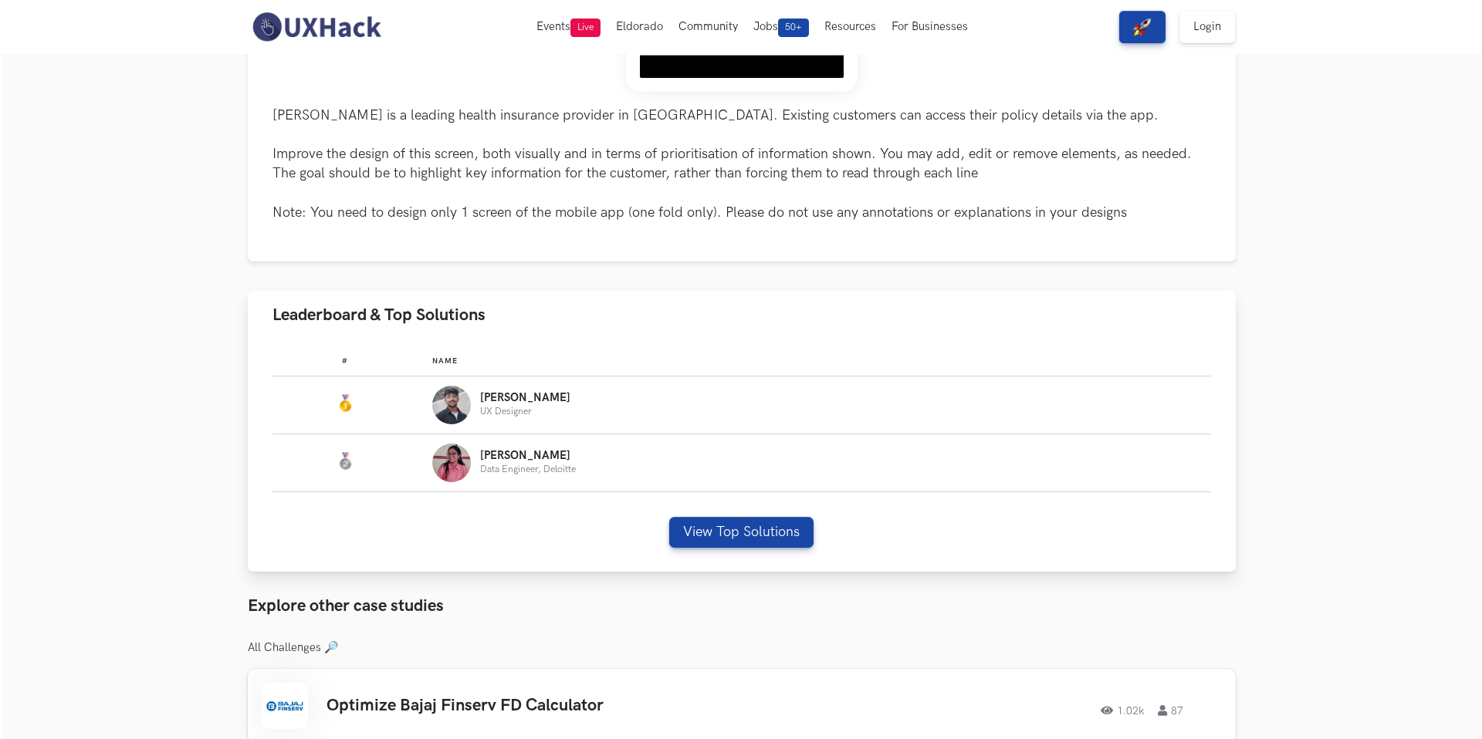
scroll to position [585, 0]
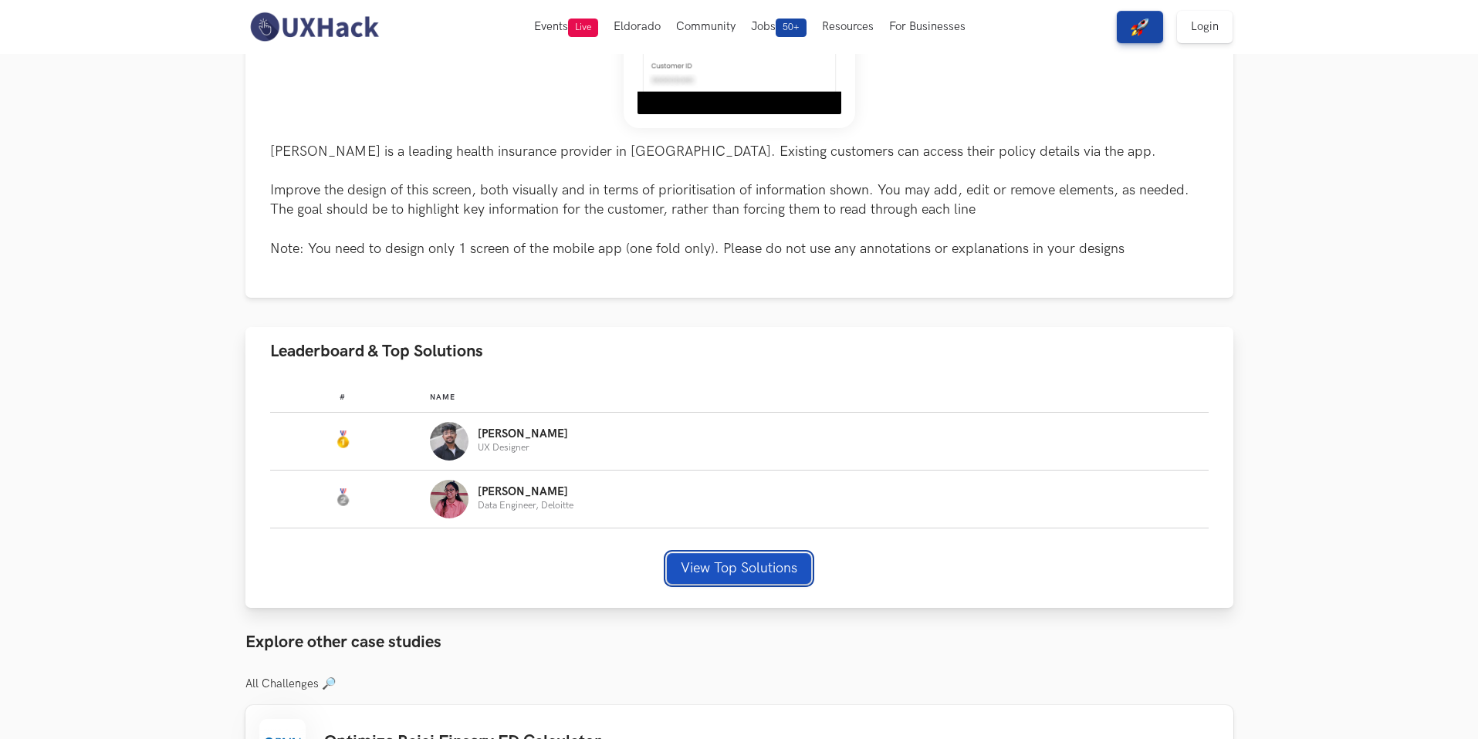
click at [708, 570] on button "View Top Solutions" at bounding box center [739, 568] width 144 height 31
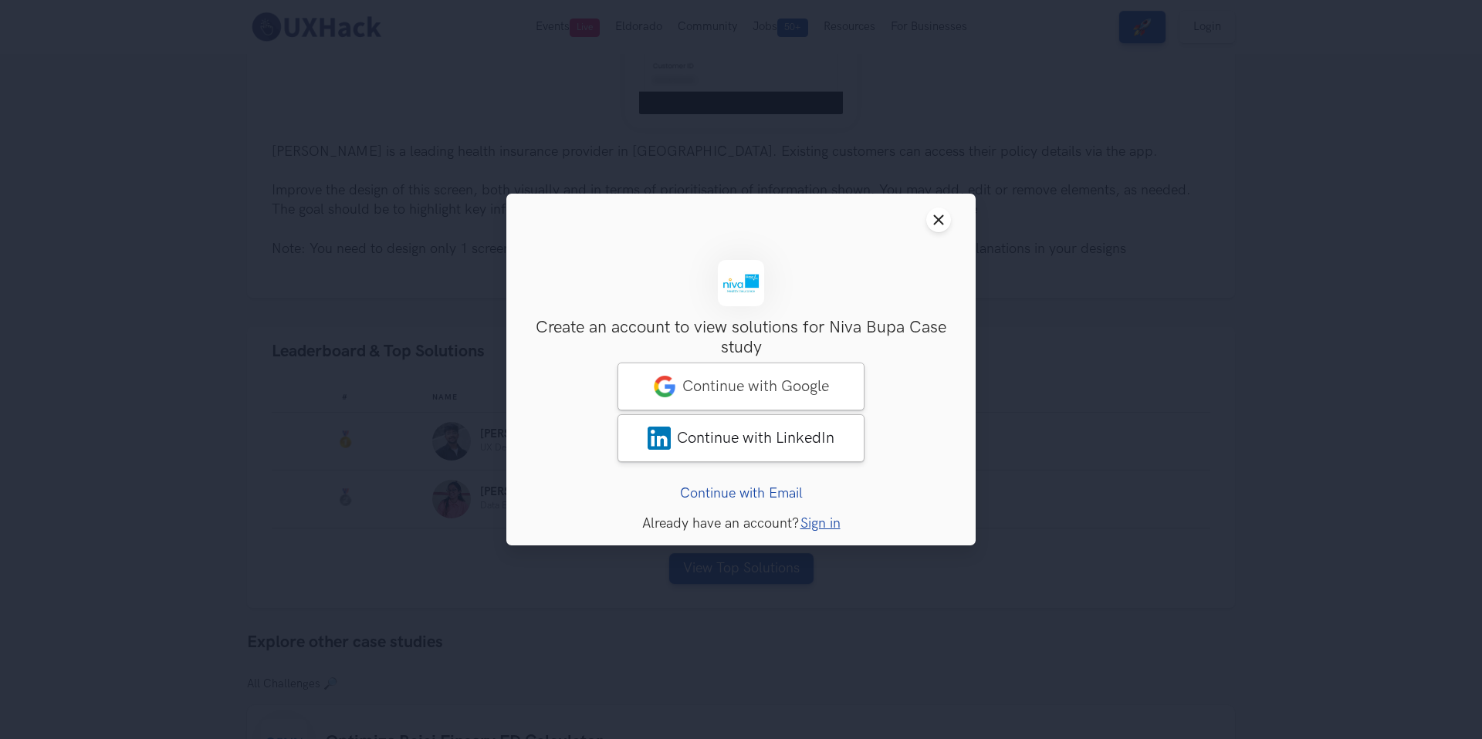
click at [696, 360] on div "Sign Up Create an account to view solutions for Niva Bupa Case study Access to …" at bounding box center [741, 381] width 420 height 242
click at [706, 379] on span "Continue with Google" at bounding box center [755, 386] width 147 height 19
click at [766, 401] on link "Continue with Google" at bounding box center [741, 387] width 247 height 48
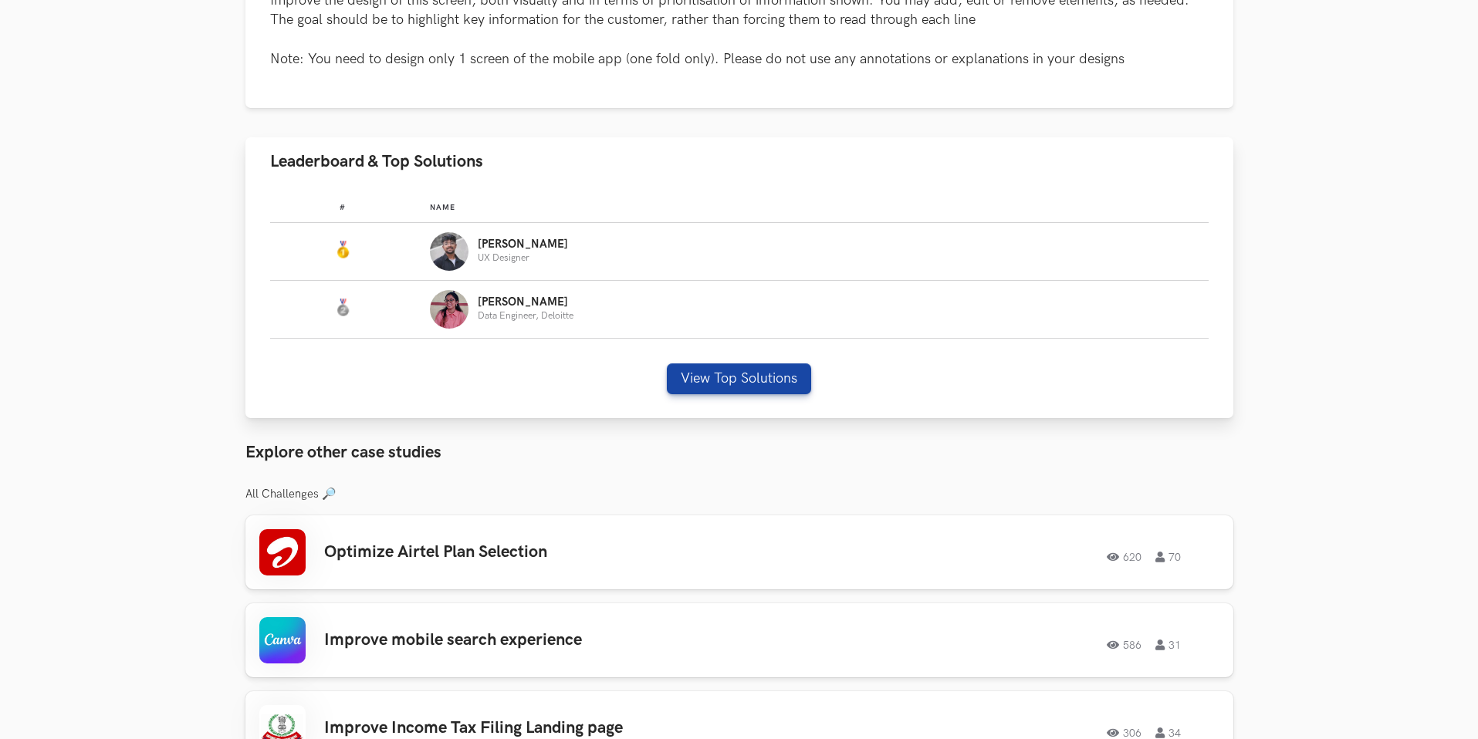
scroll to position [778, 0]
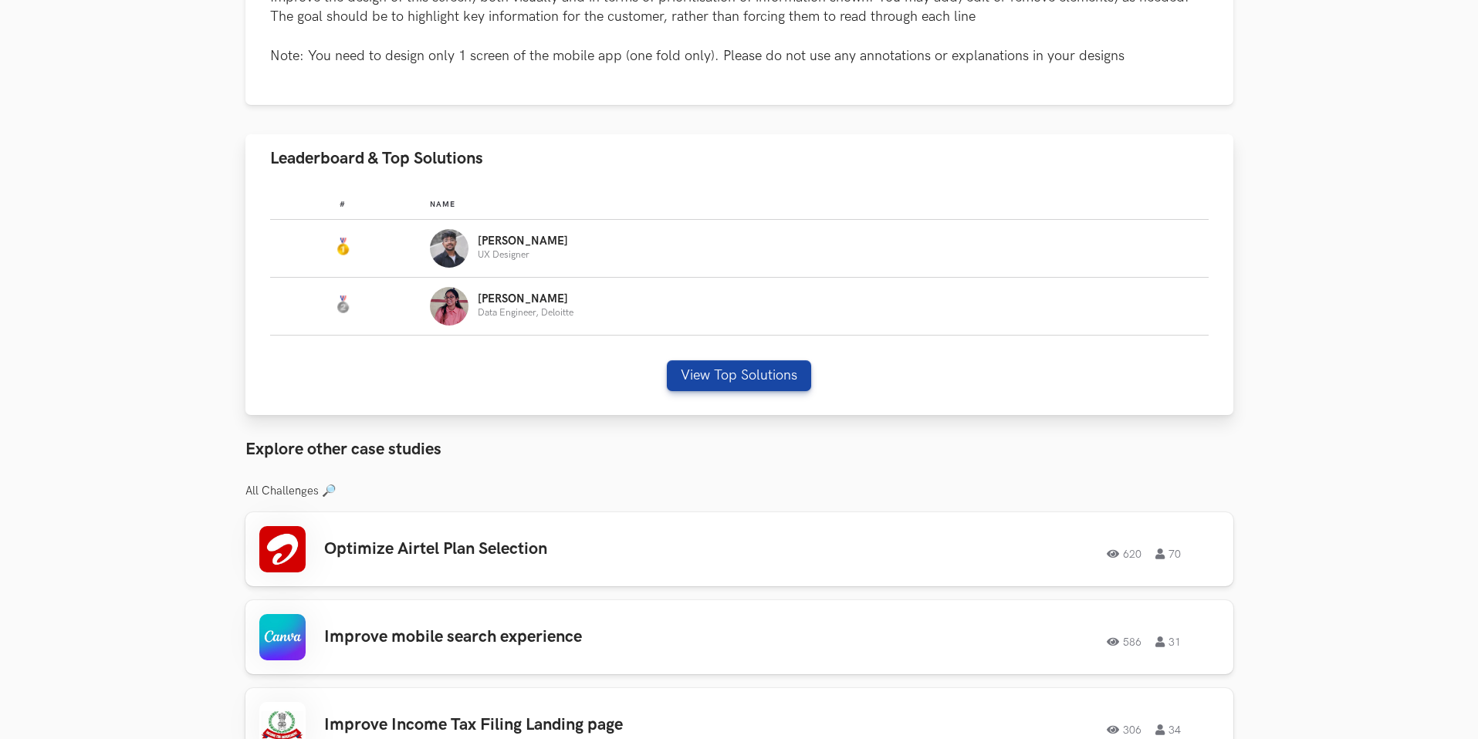
click at [502, 278] on td "Name: Pranati Data Engineer, Deloitte" at bounding box center [819, 307] width 778 height 58
click at [501, 259] on p "UX Designer" at bounding box center [523, 255] width 90 height 10
click at [729, 382] on button "View Top Solutions" at bounding box center [739, 375] width 144 height 31
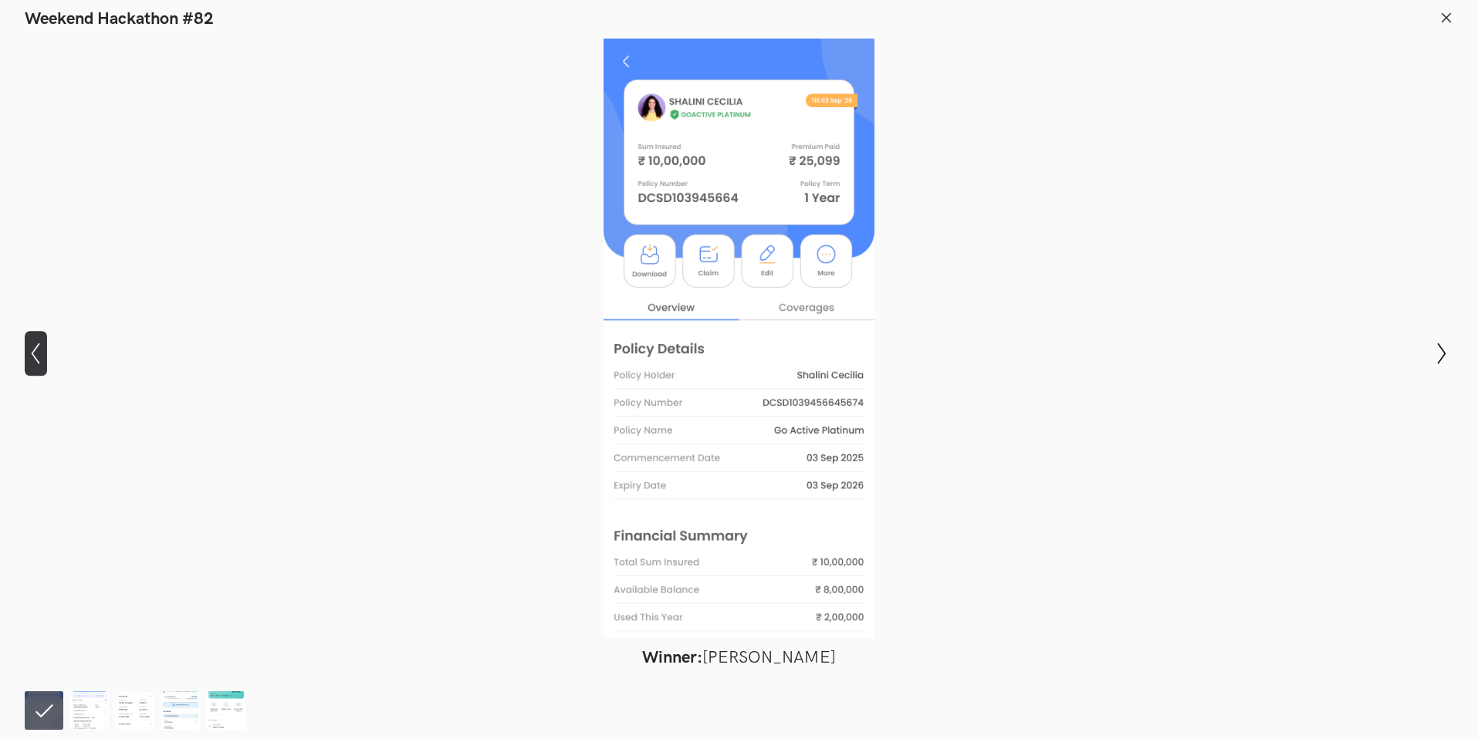
click at [38, 365] on button "Show previous slide" at bounding box center [36, 353] width 22 height 45
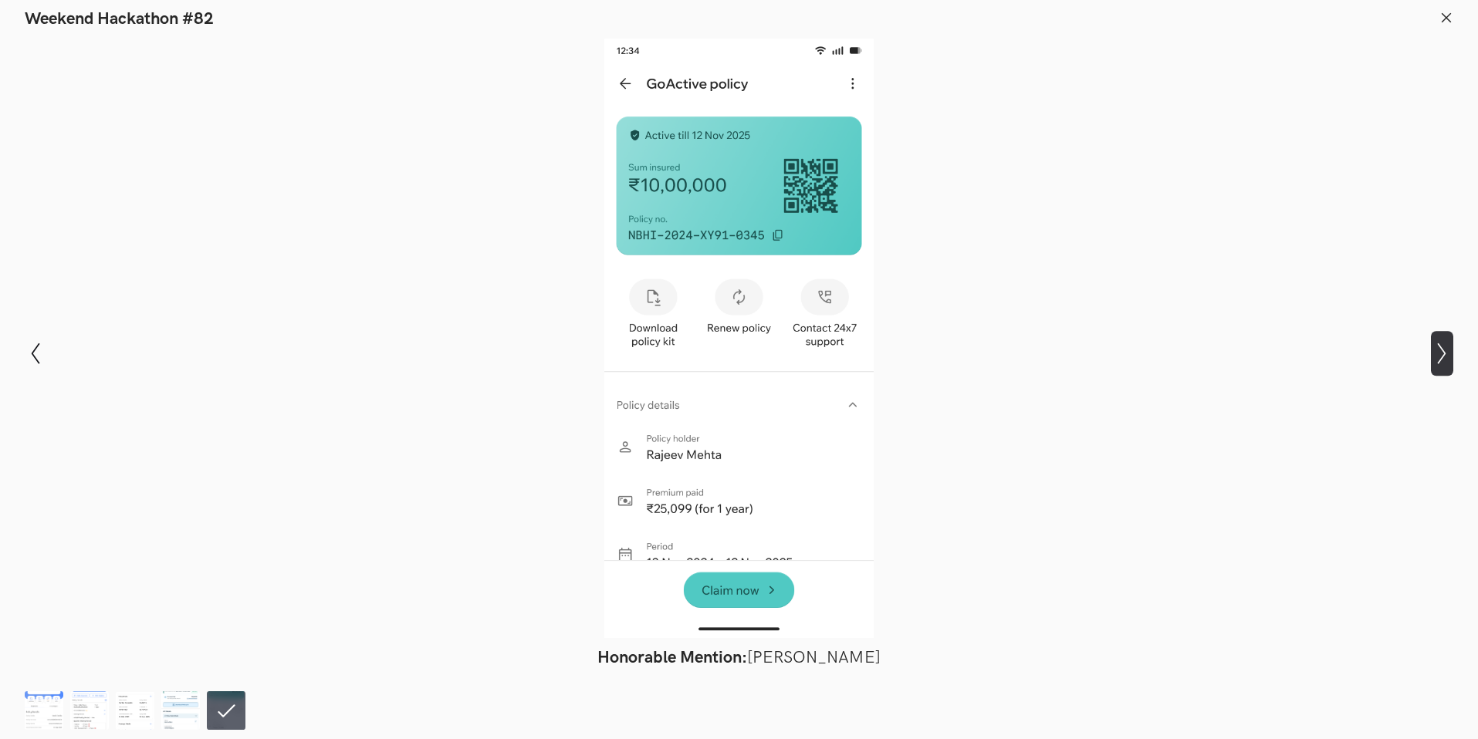
click at [1447, 353] on icon "Show next slide" at bounding box center [1442, 354] width 22 height 22
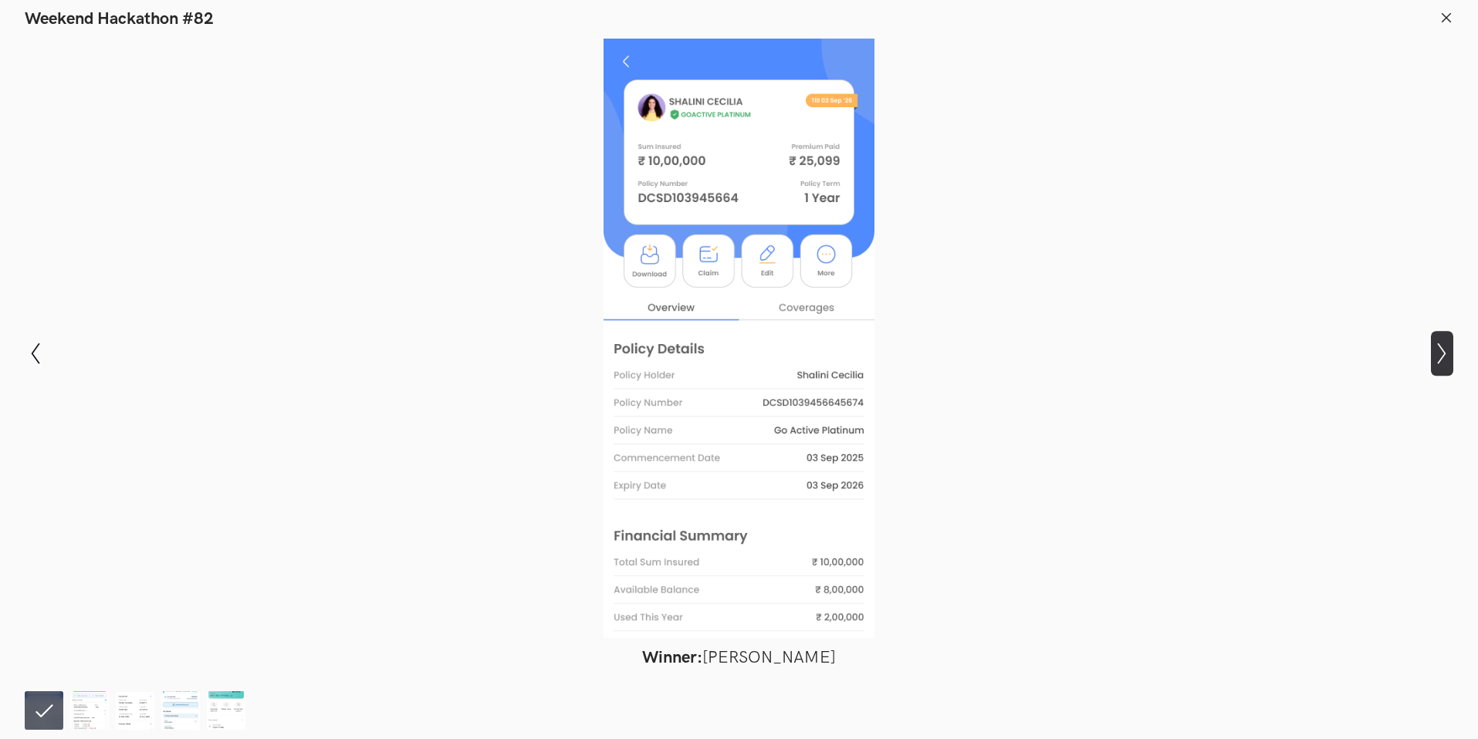
click at [1447, 353] on icon "Show next slide" at bounding box center [1442, 354] width 22 height 22
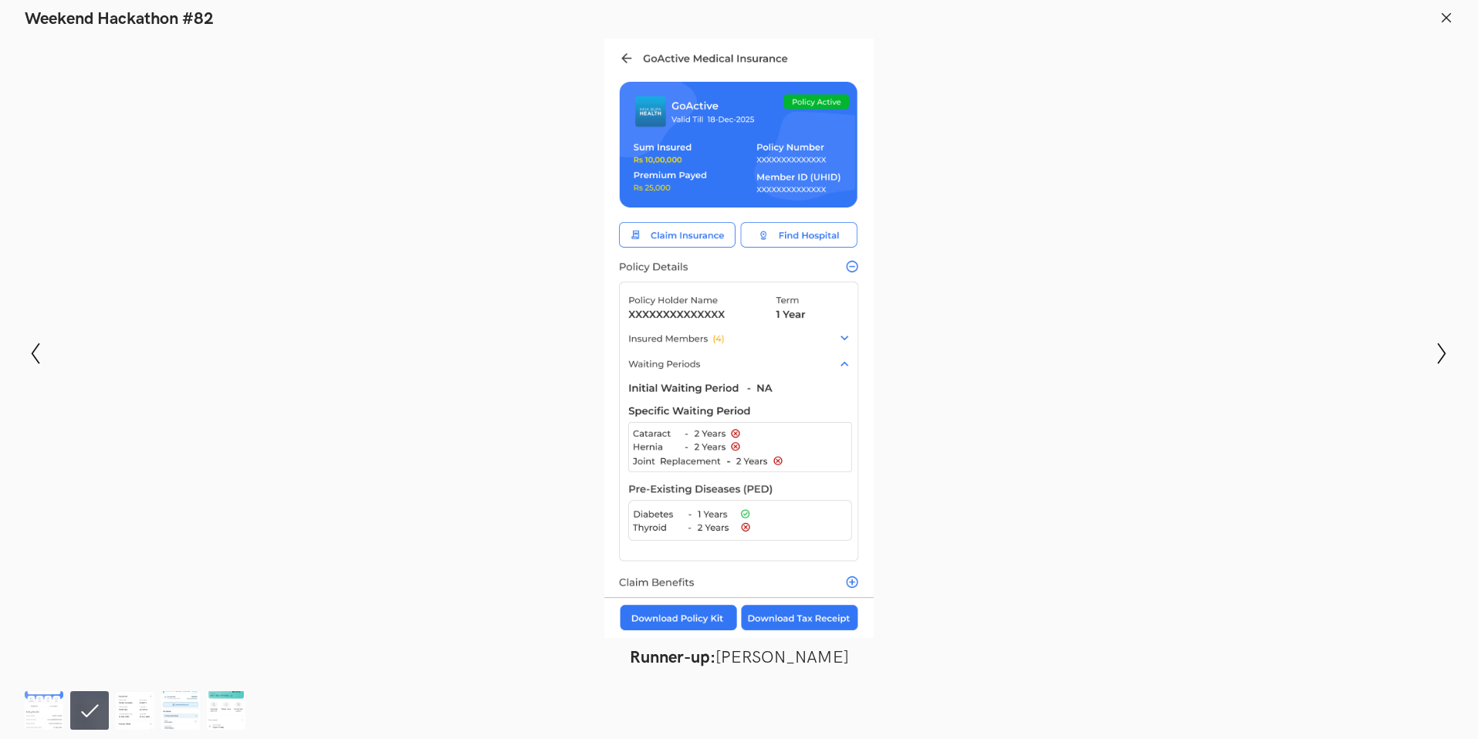
click at [1443, 20] on icon at bounding box center [1447, 18] width 14 height 14
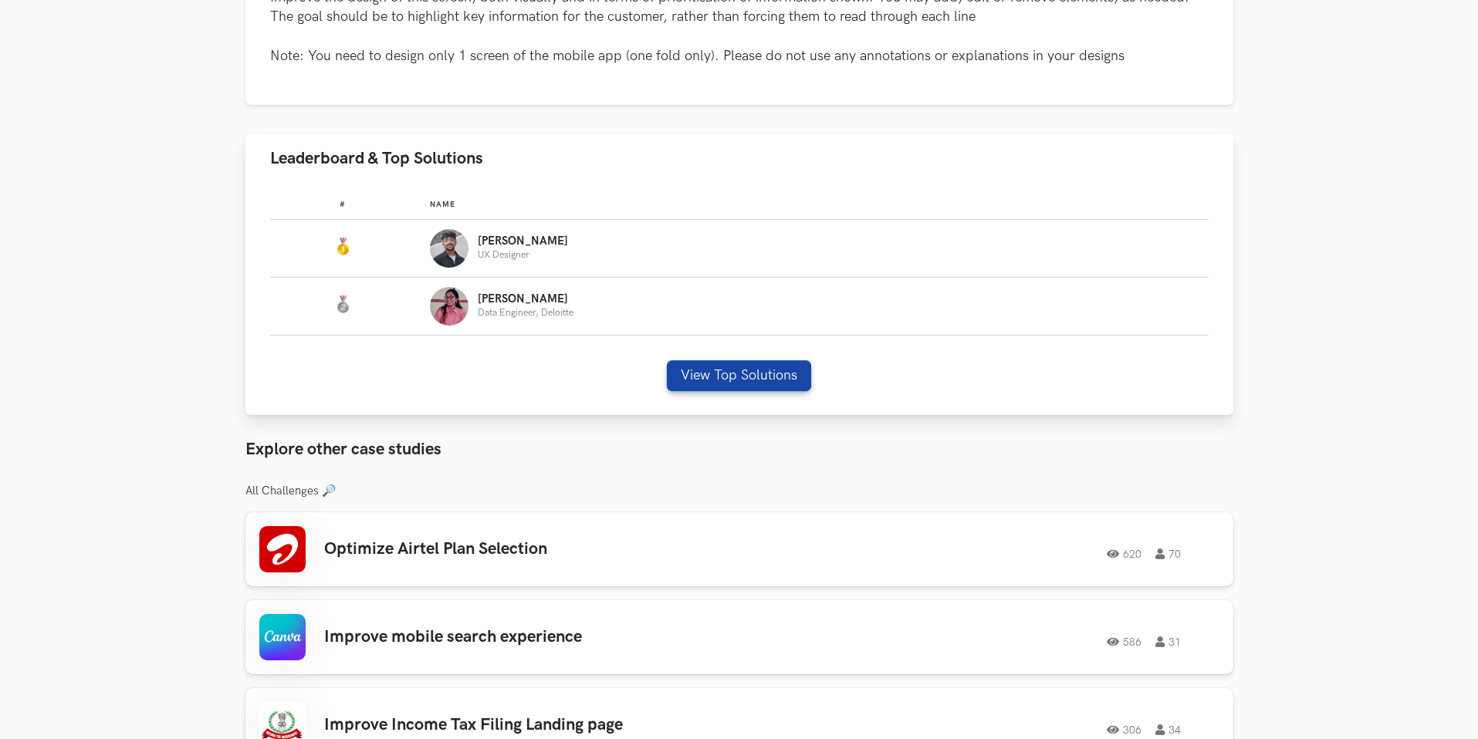
drag, startPoint x: 445, startPoint y: 239, endPoint x: 503, endPoint y: 258, distance: 60.8
click at [444, 239] on img "Leaderboard" at bounding box center [449, 248] width 39 height 39
click at [725, 373] on button "View Top Solutions" at bounding box center [739, 375] width 144 height 31
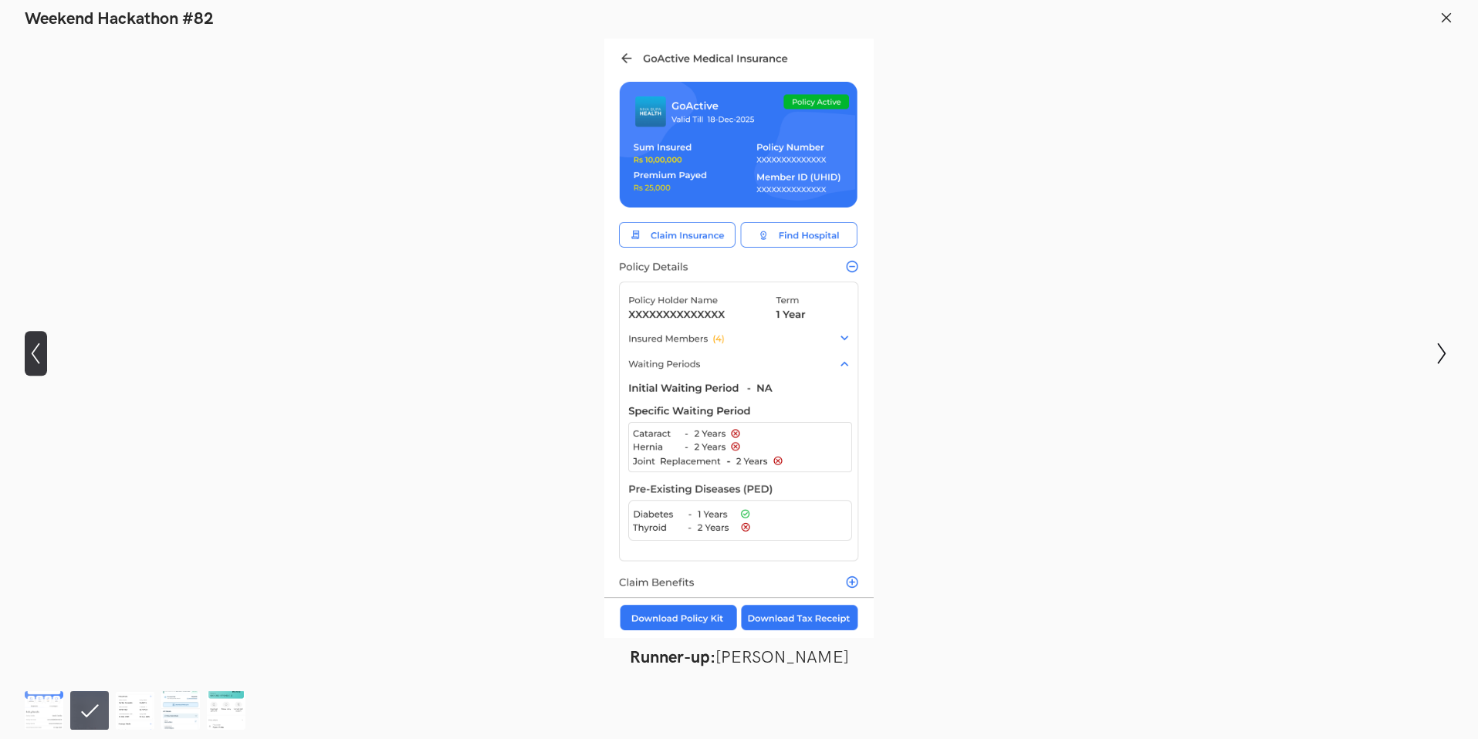
click at [25, 353] on icon "Show previous slide" at bounding box center [36, 354] width 22 height 22
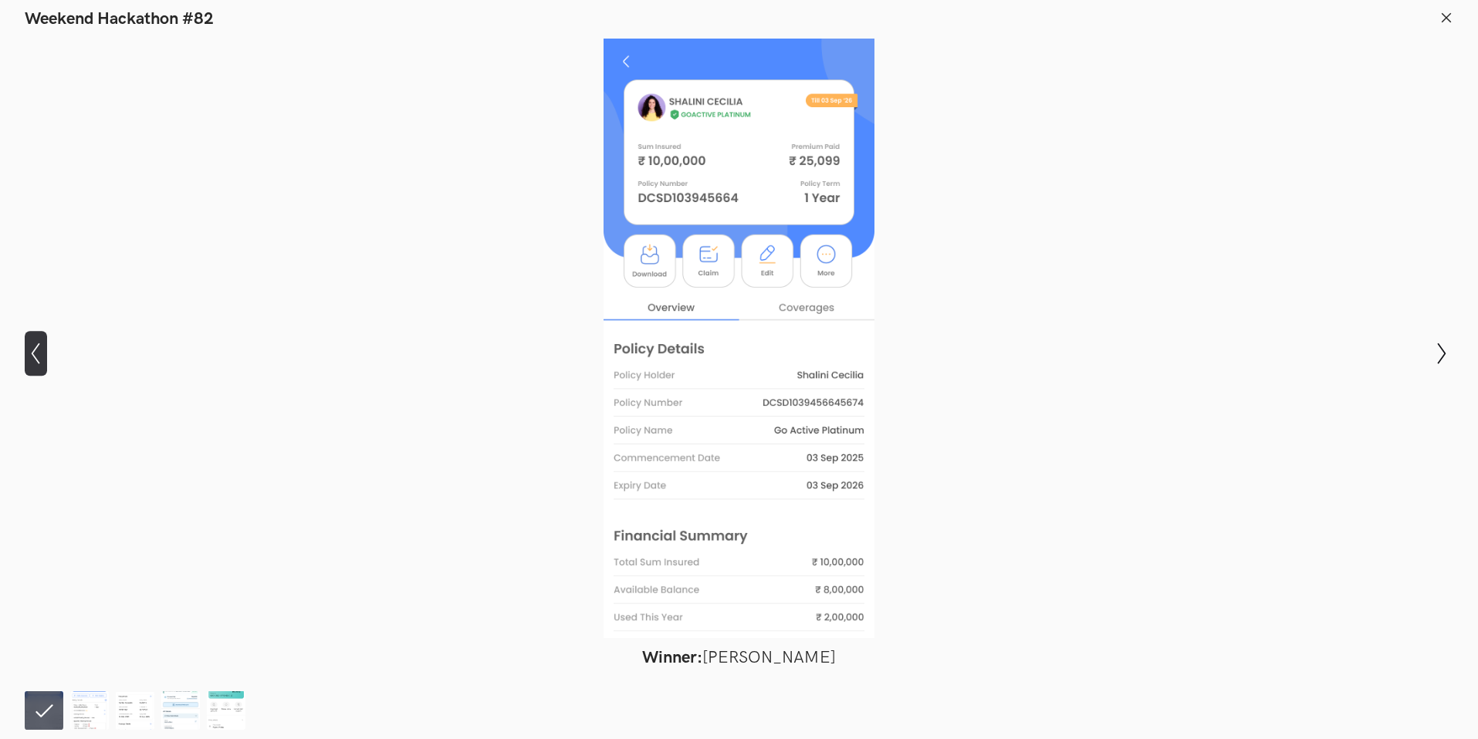
click at [25, 353] on icon "Show previous slide" at bounding box center [36, 354] width 22 height 22
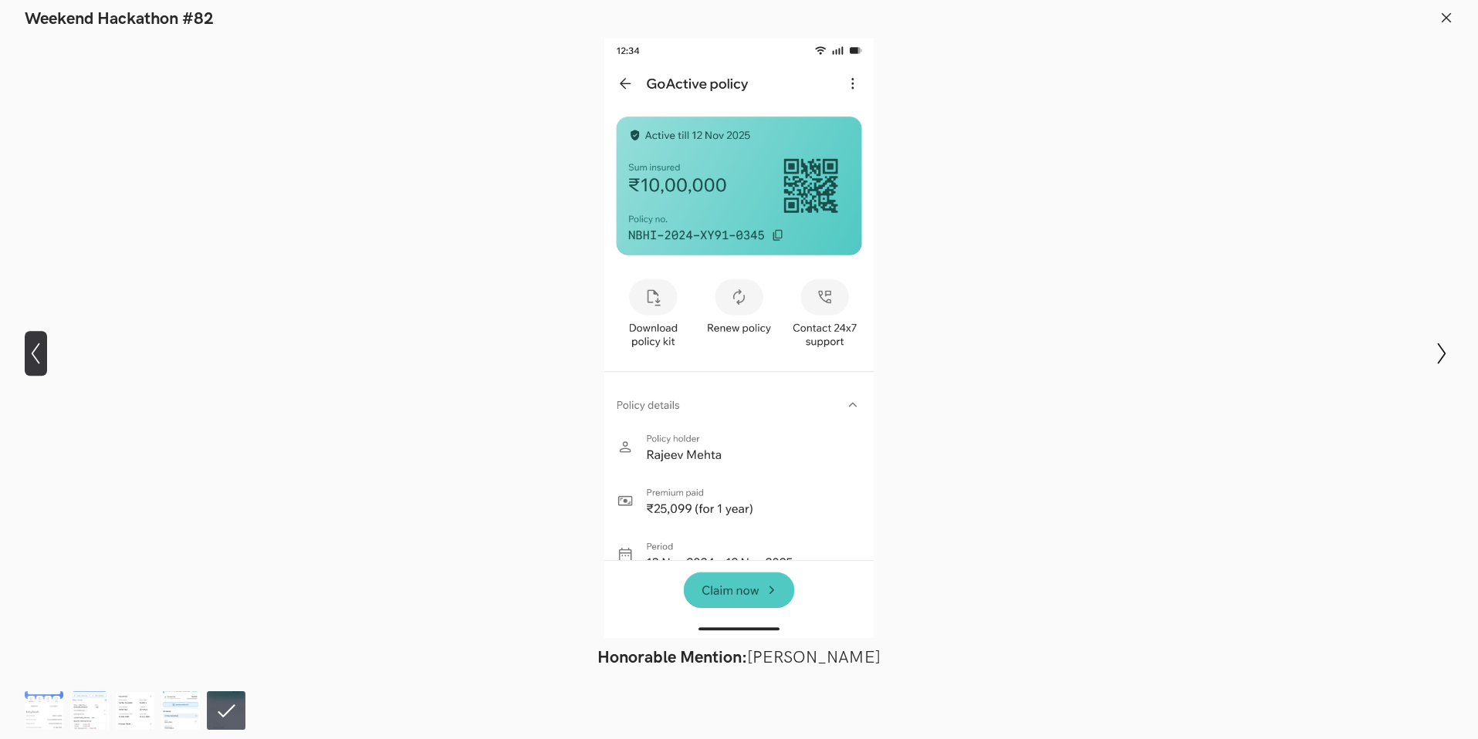
click at [25, 353] on icon "Show previous slide" at bounding box center [36, 354] width 22 height 22
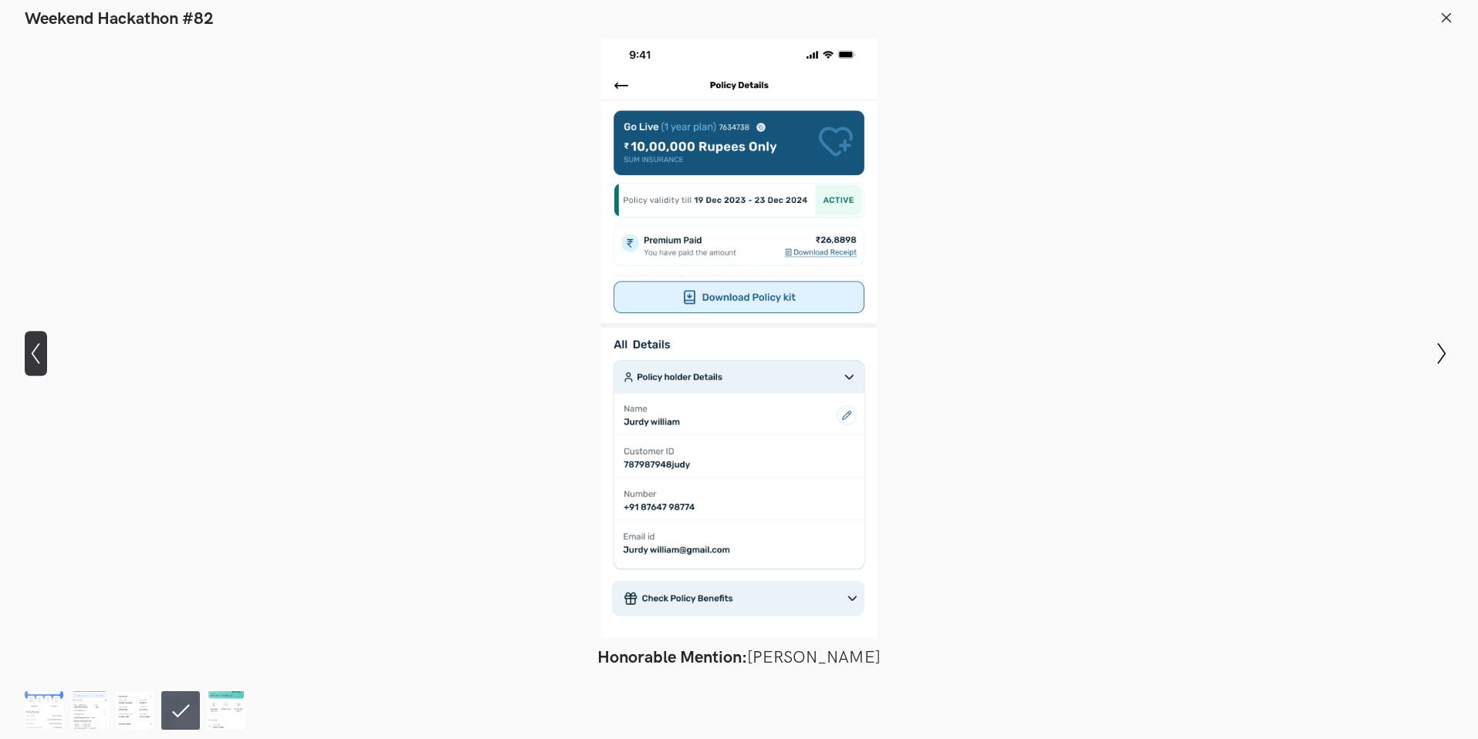
click at [25, 353] on icon "Show previous slide" at bounding box center [36, 354] width 22 height 22
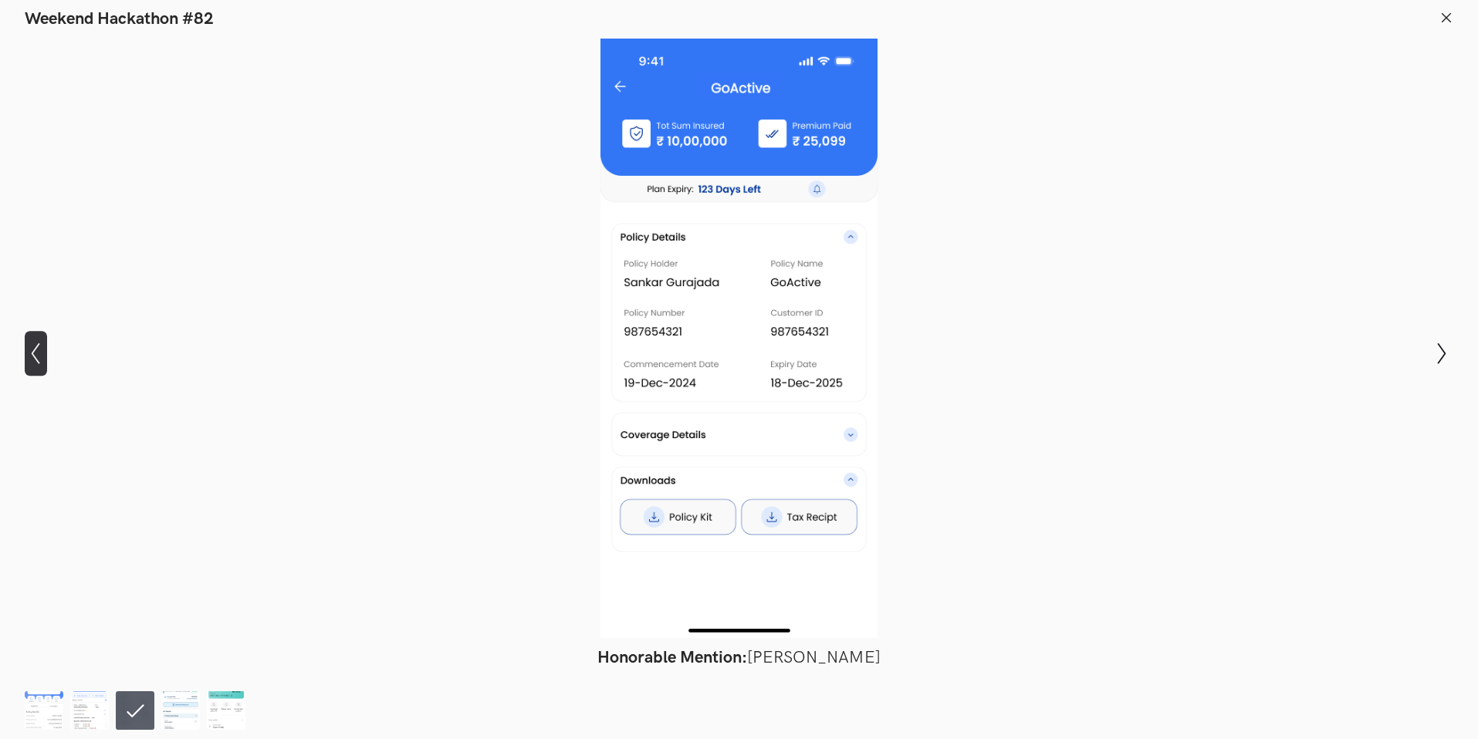
click at [25, 353] on icon "Show previous slide" at bounding box center [36, 354] width 22 height 22
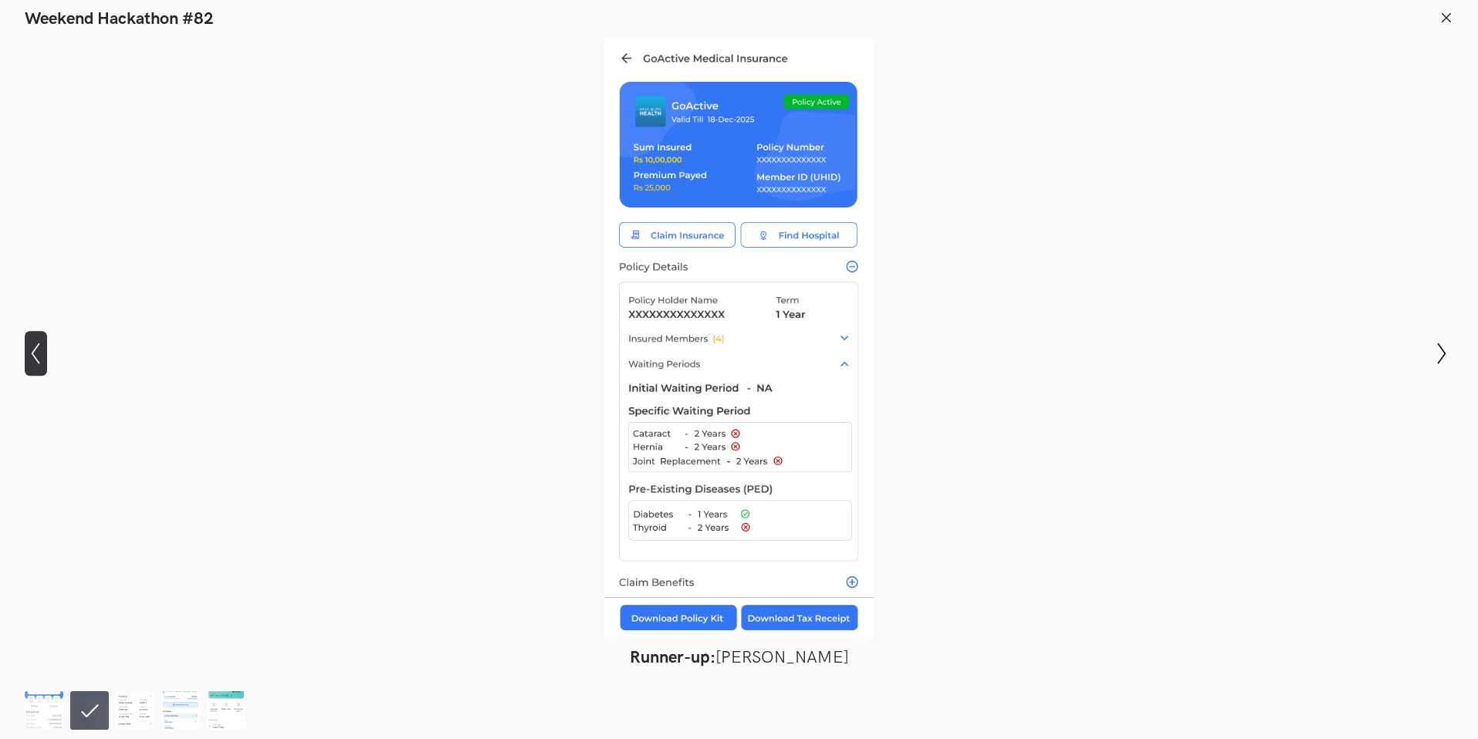
click at [25, 353] on icon "Show previous slide" at bounding box center [36, 354] width 22 height 22
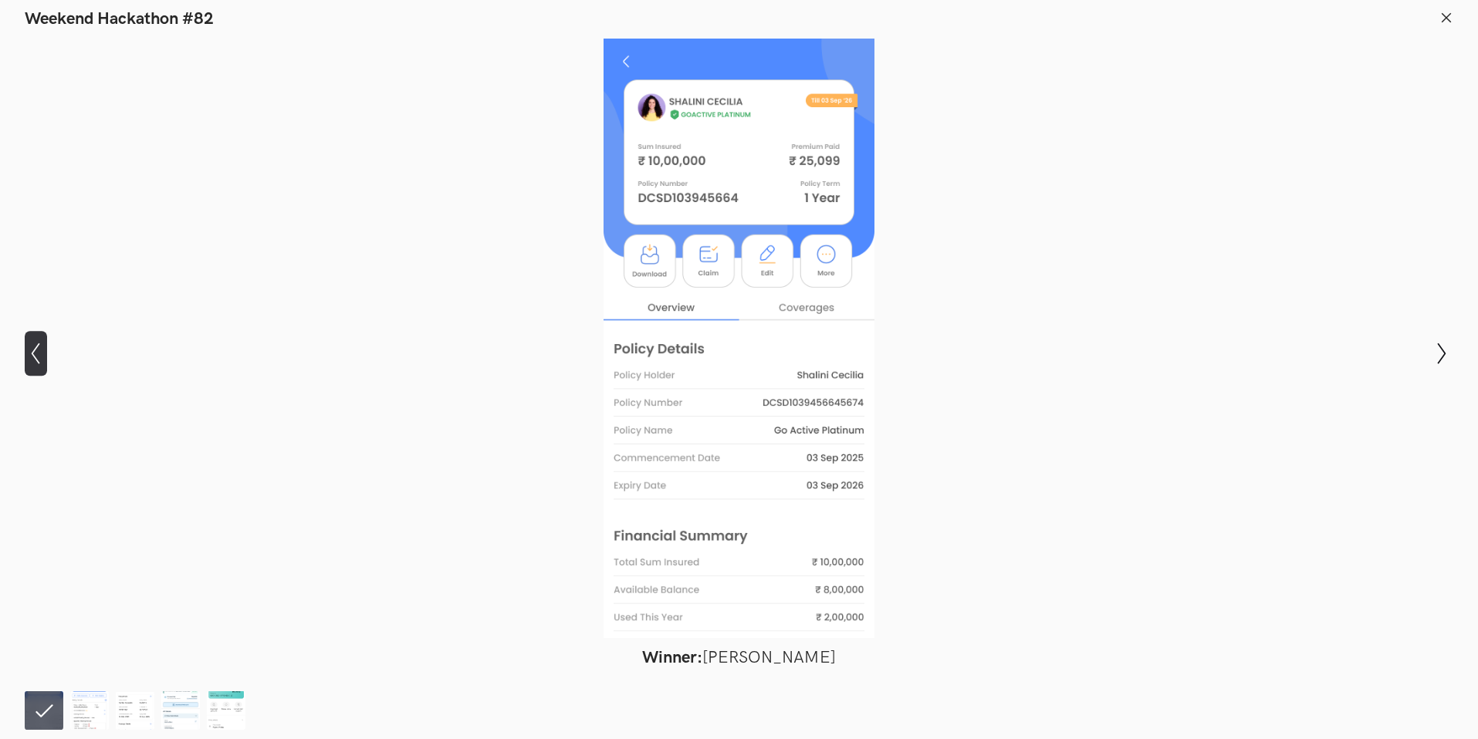
click at [27, 352] on icon "Show previous slide" at bounding box center [36, 354] width 22 height 22
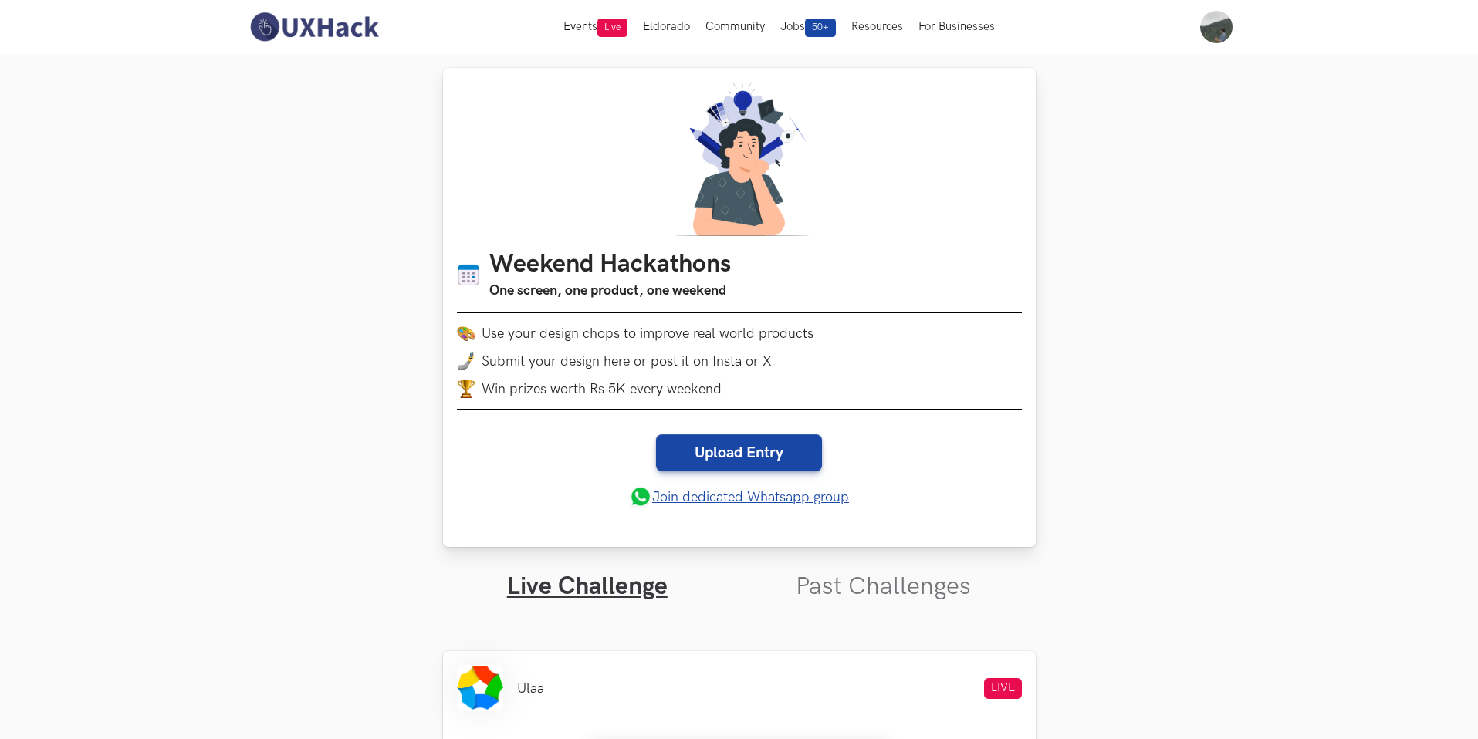
click at [726, 354] on span "Submit your design here or post it on Insta or X" at bounding box center [627, 362] width 290 height 16
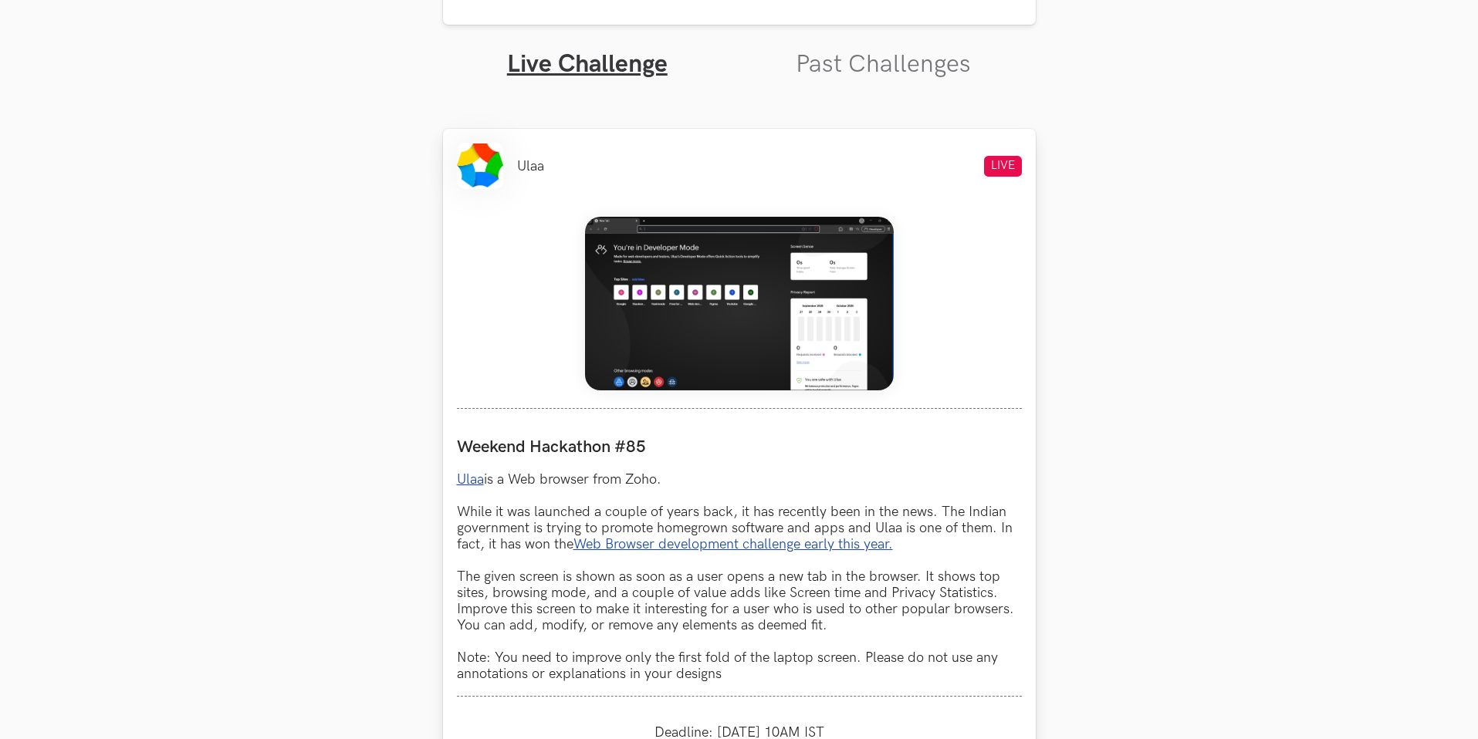
scroll to position [524, 0]
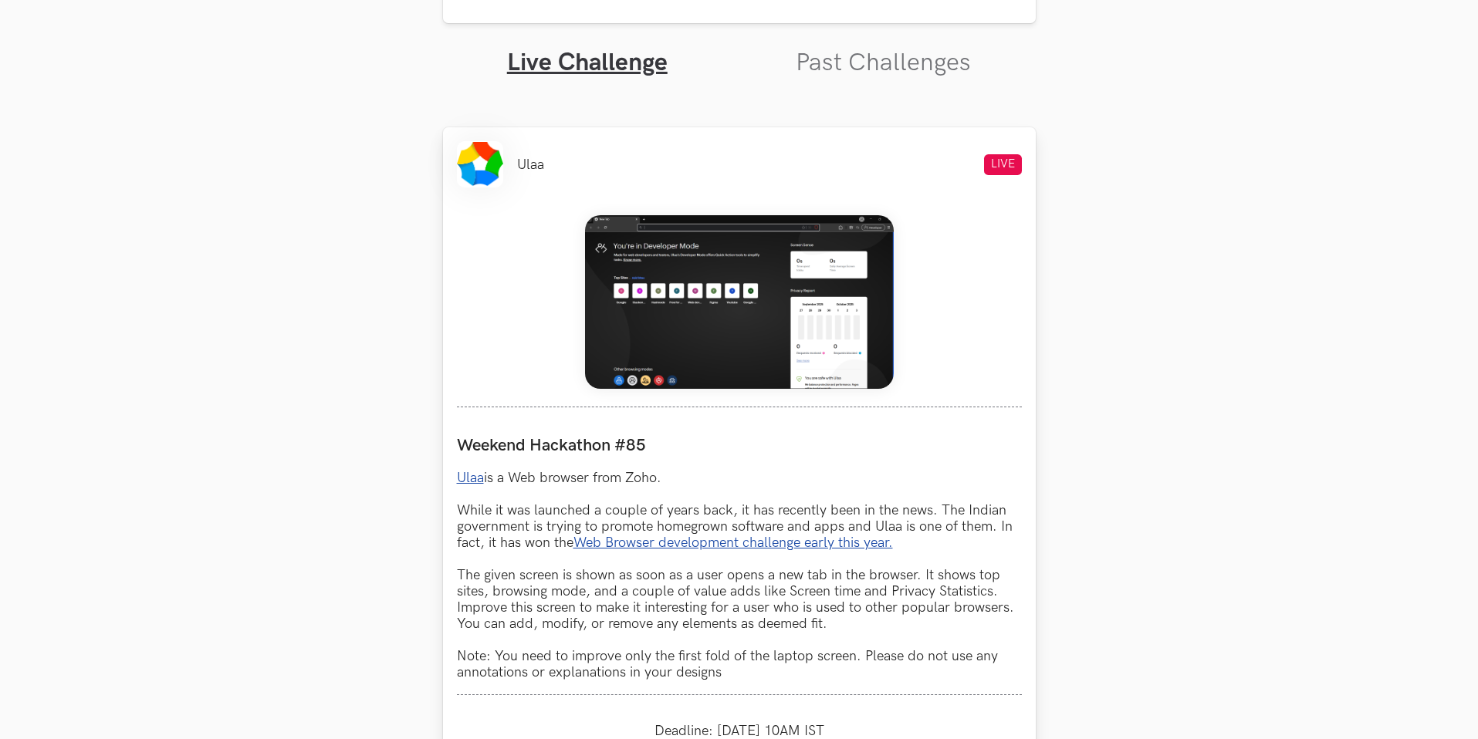
click at [716, 340] on img at bounding box center [739, 302] width 309 height 174
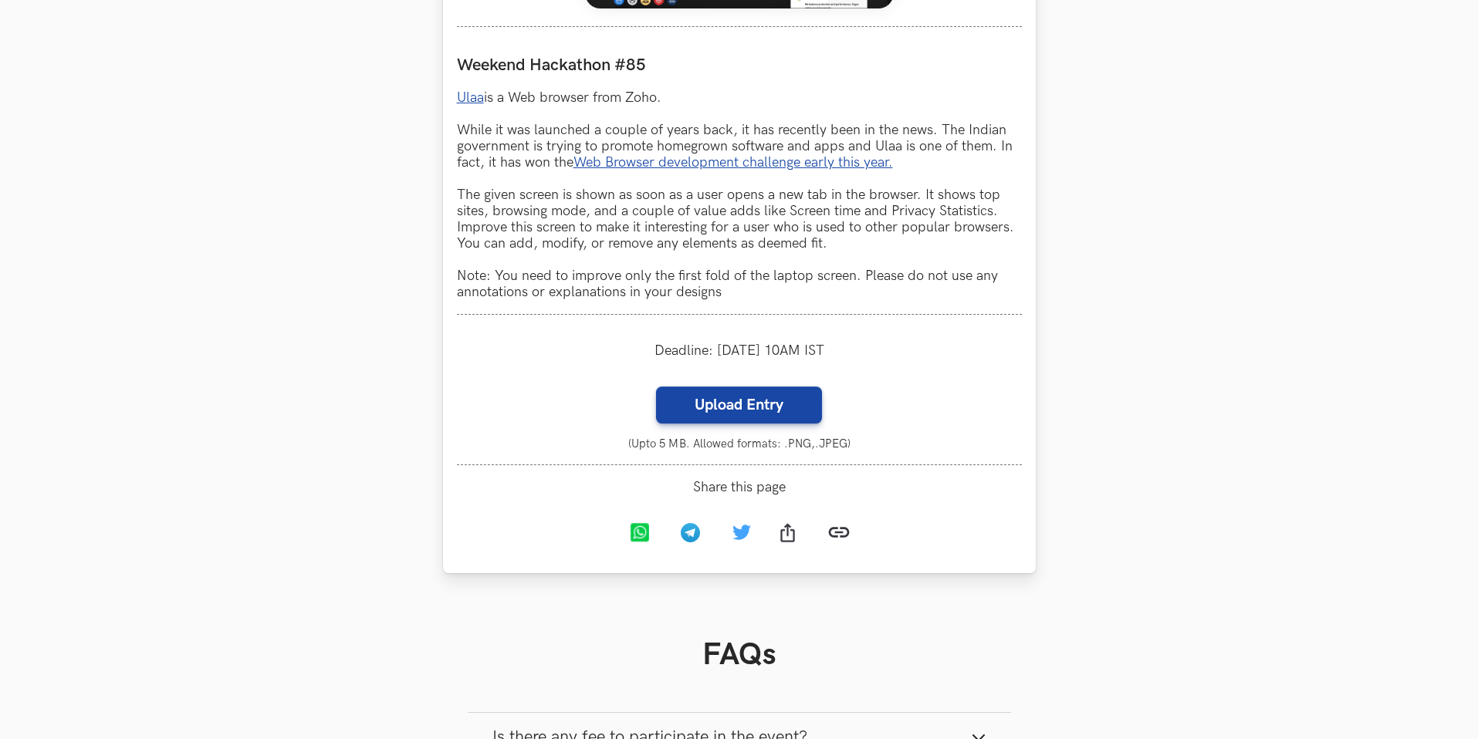
click at [675, 293] on p "Ulaa is a Web browser from Zoho. While it was launched a couple of years back, …" at bounding box center [739, 195] width 565 height 211
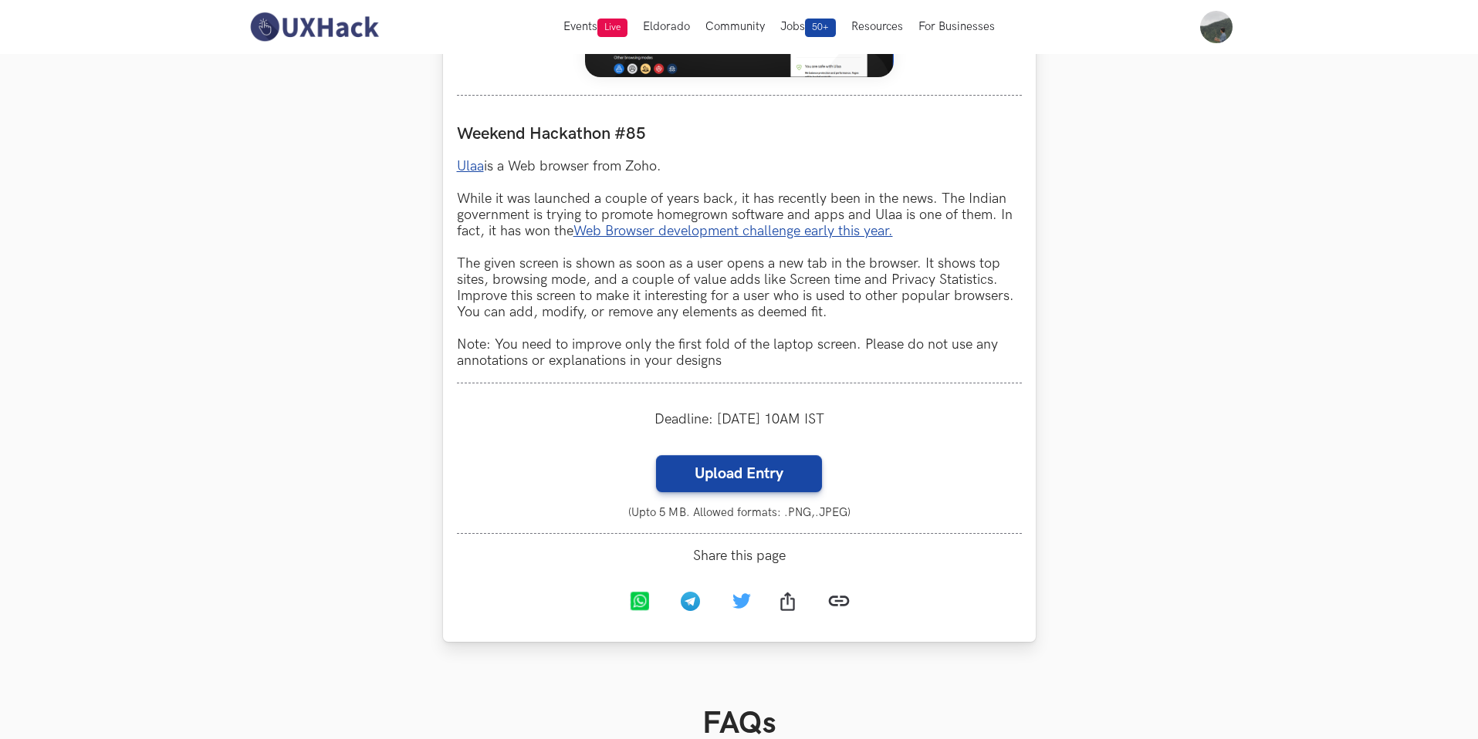
scroll to position [835, 0]
click at [696, 230] on link "Web Browser development challenge early this year." at bounding box center [734, 232] width 320 height 16
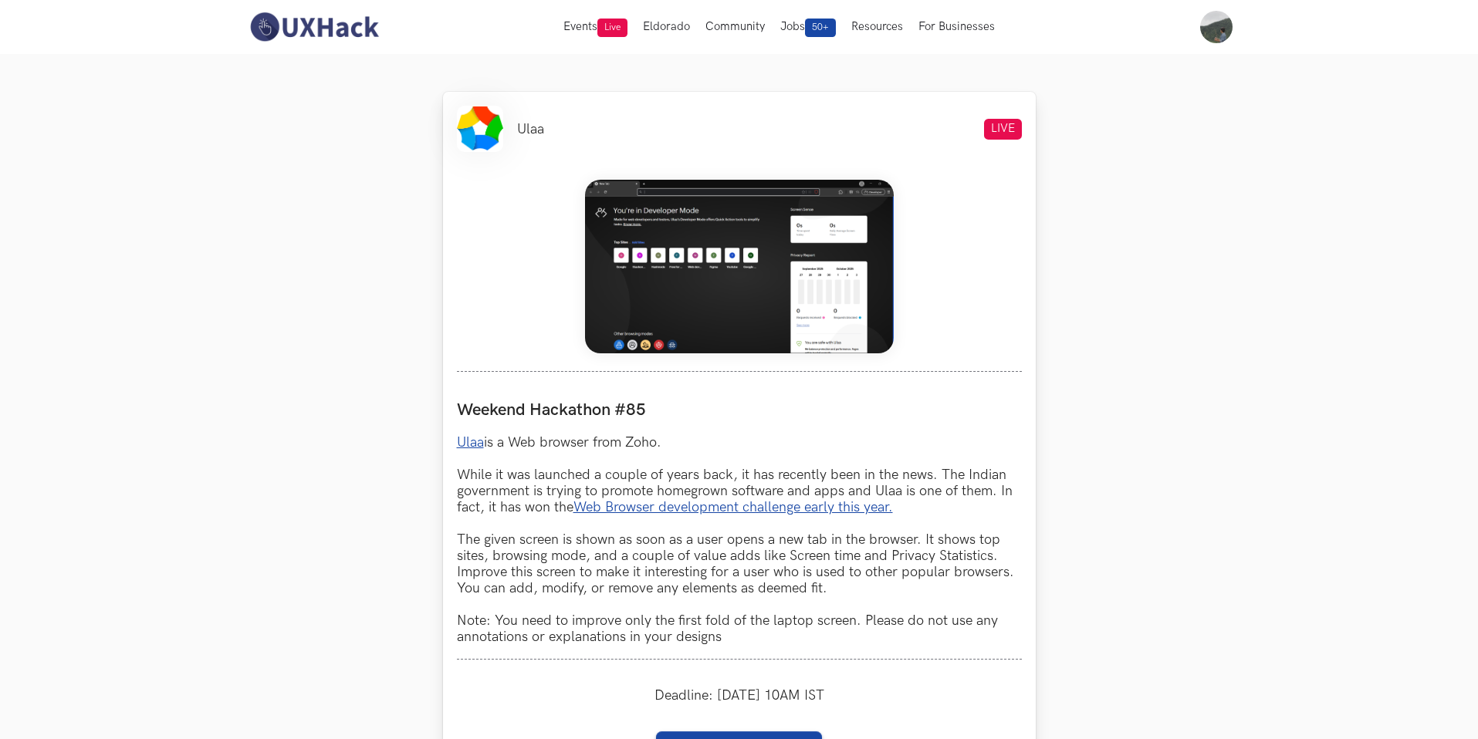
scroll to position [560, 0]
click at [469, 449] on link "Ulaa" at bounding box center [470, 442] width 27 height 16
click at [470, 446] on link "Ulaa" at bounding box center [470, 442] width 27 height 16
click at [468, 438] on link "Ulaa" at bounding box center [470, 442] width 27 height 16
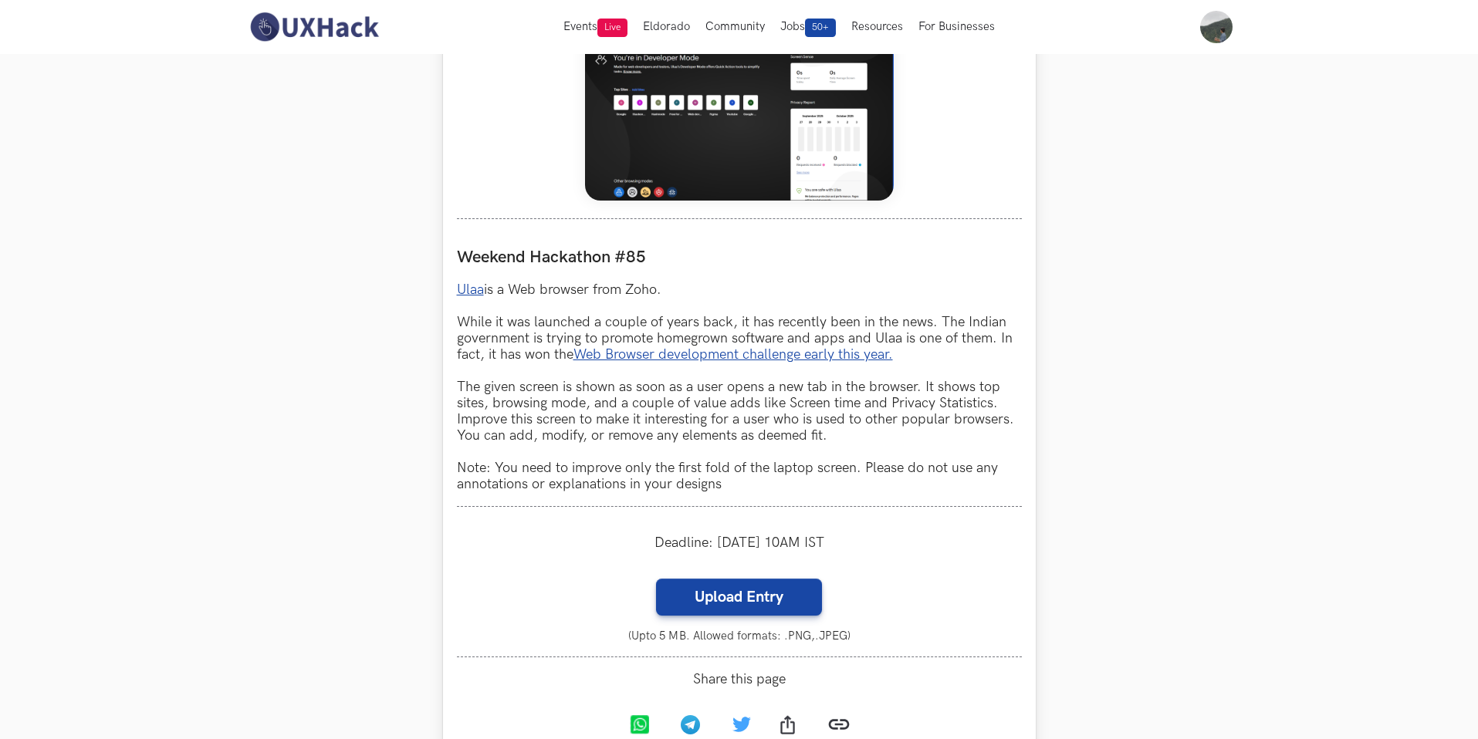
scroll to position [713, 0]
click at [675, 146] on img at bounding box center [739, 113] width 309 height 174
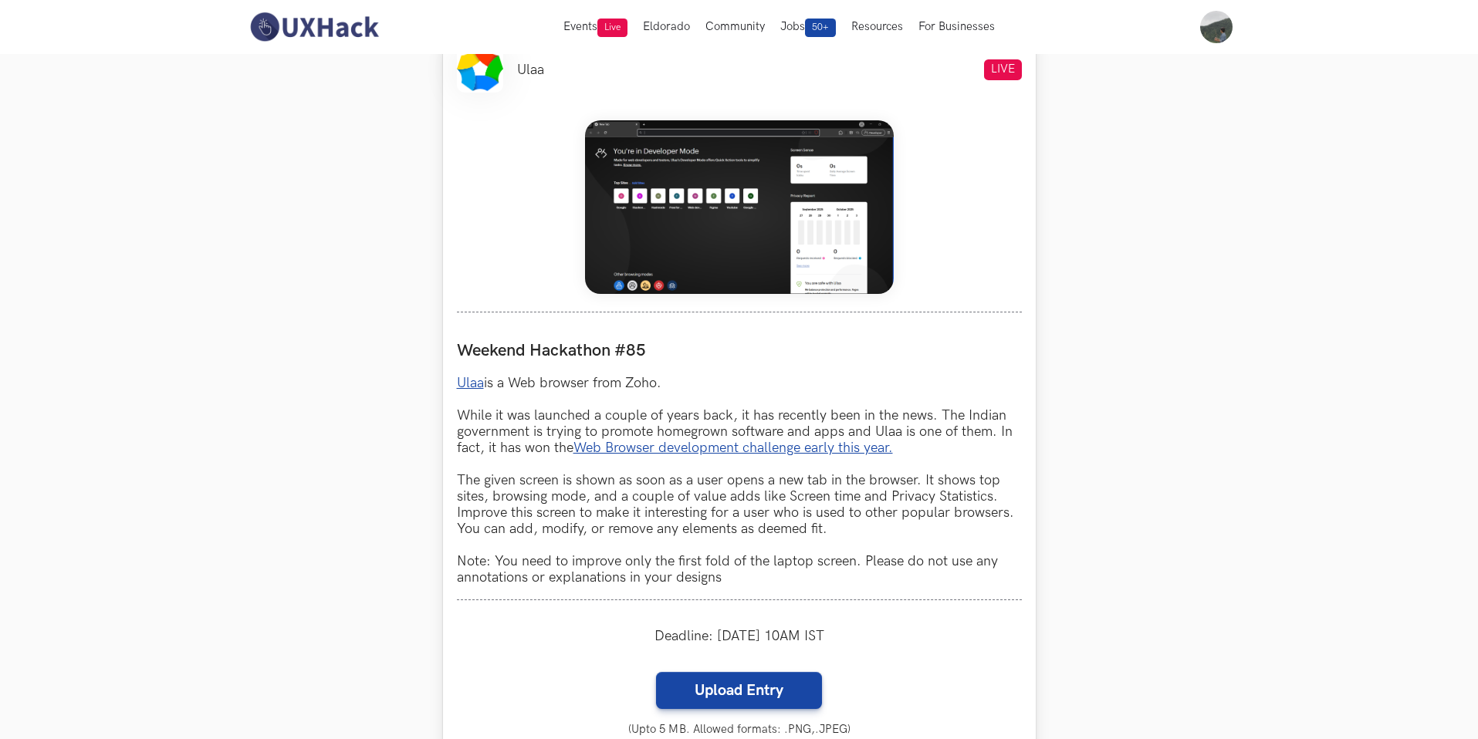
scroll to position [634, 0]
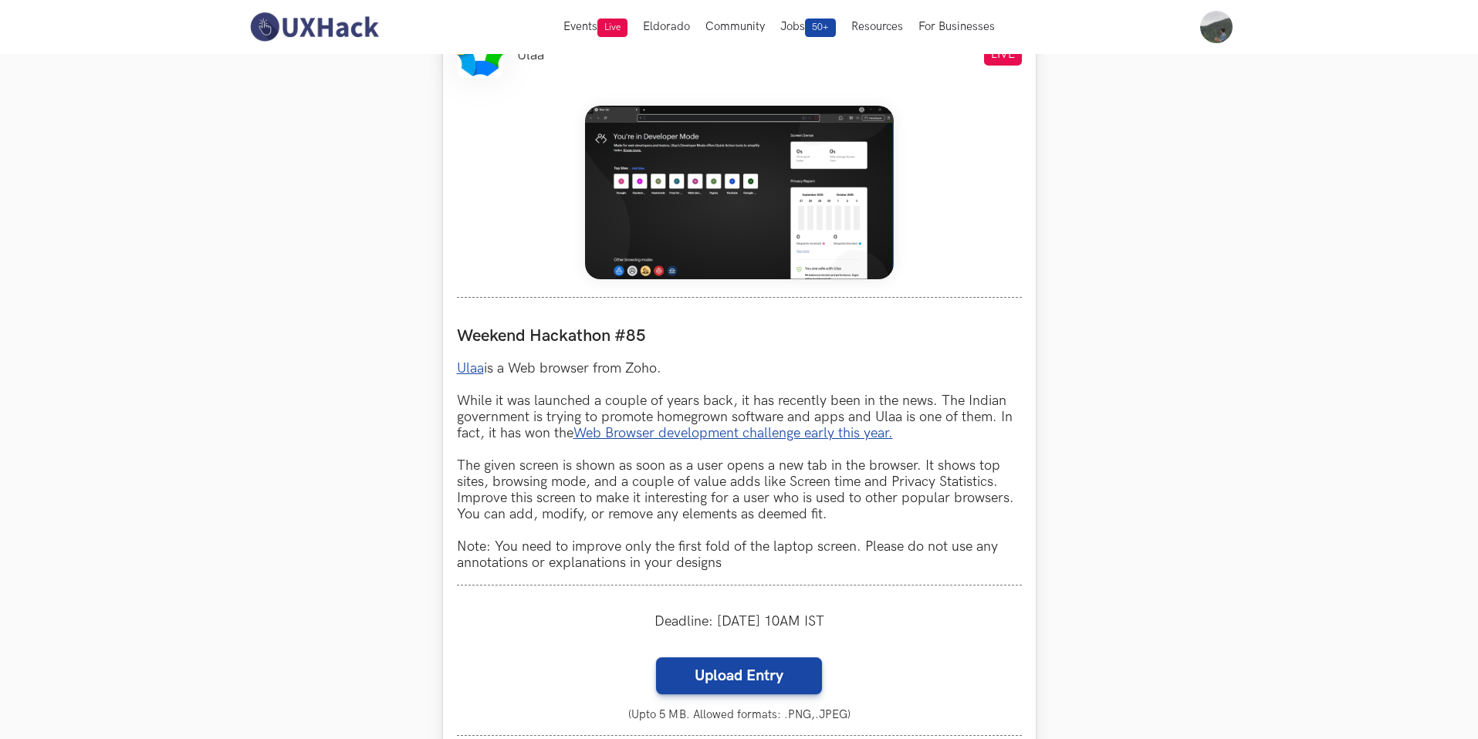
click at [668, 251] on img at bounding box center [739, 193] width 309 height 174
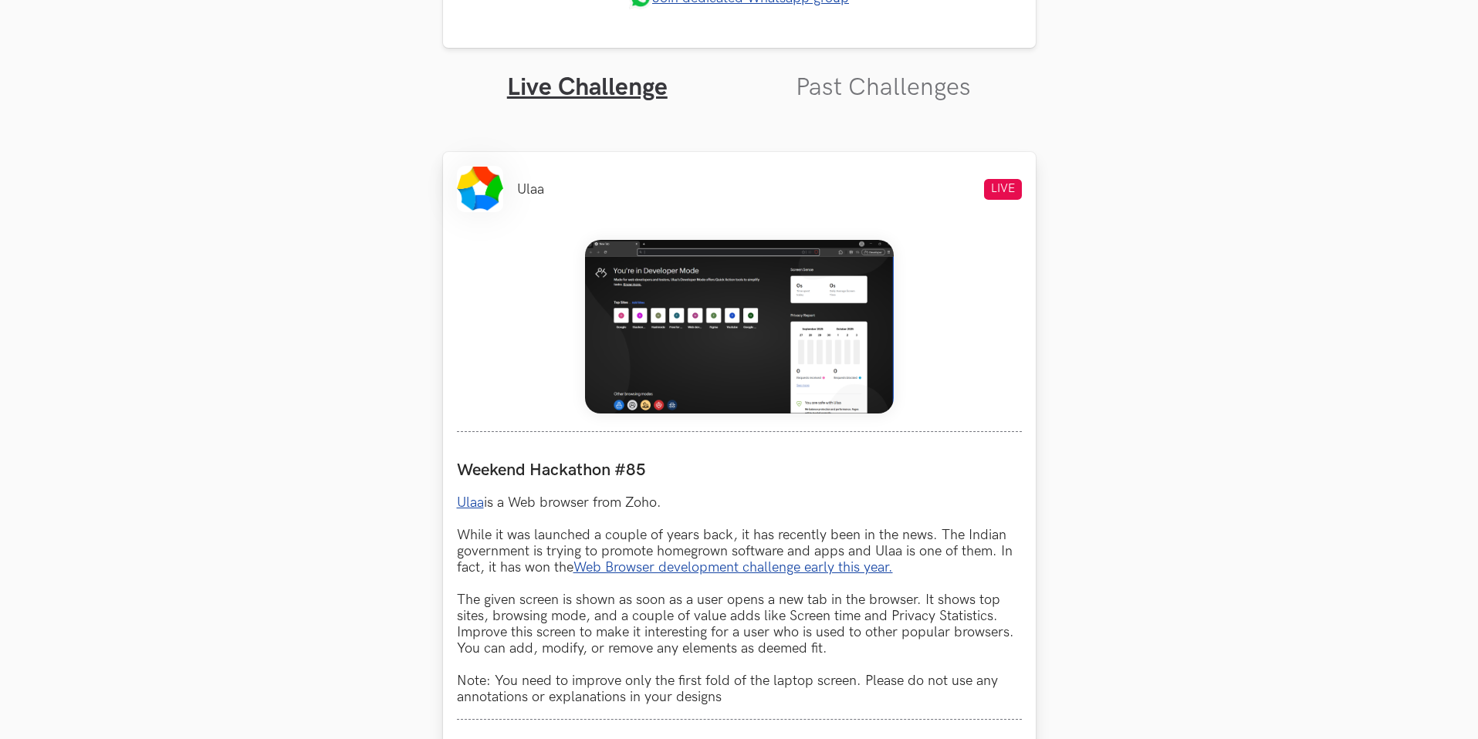
scroll to position [524, 0]
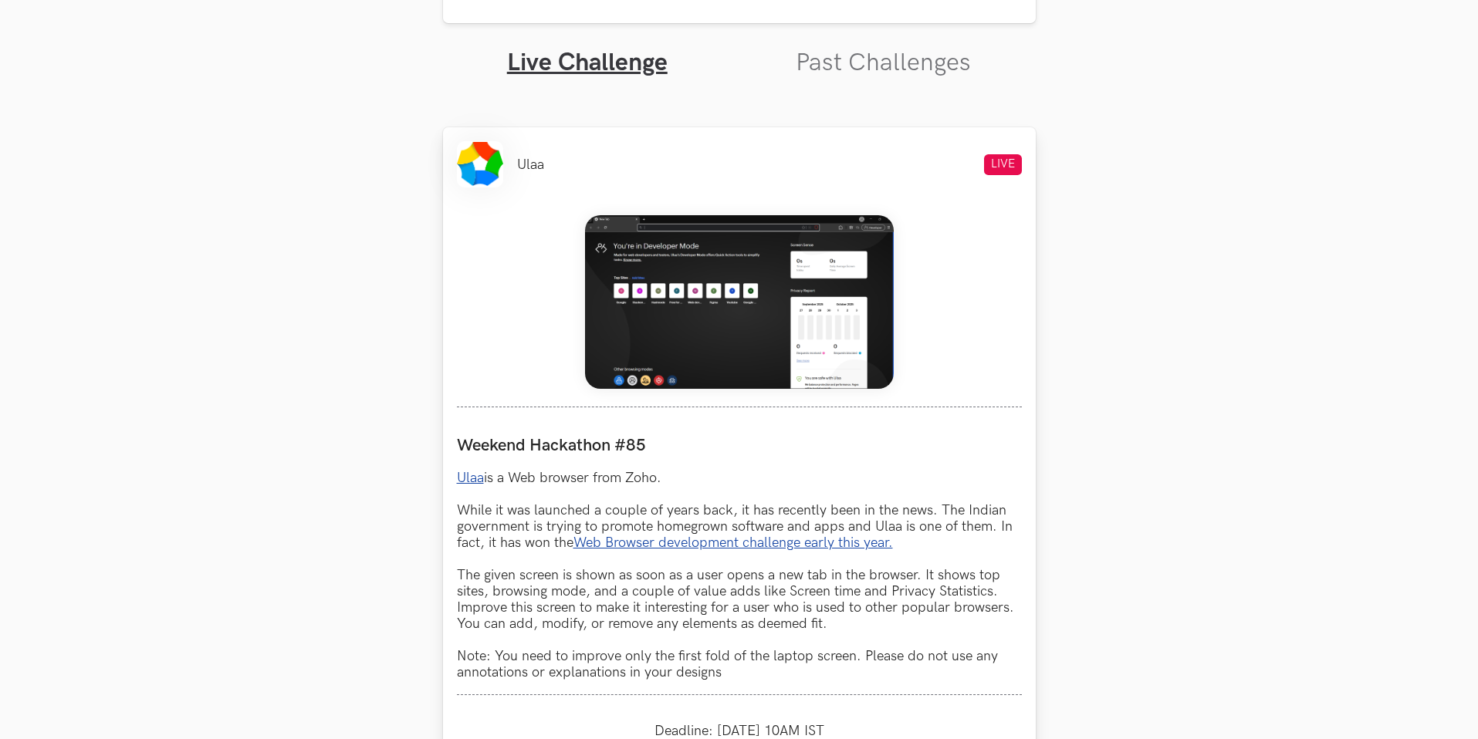
click at [467, 479] on link "Ulaa" at bounding box center [470, 478] width 27 height 16
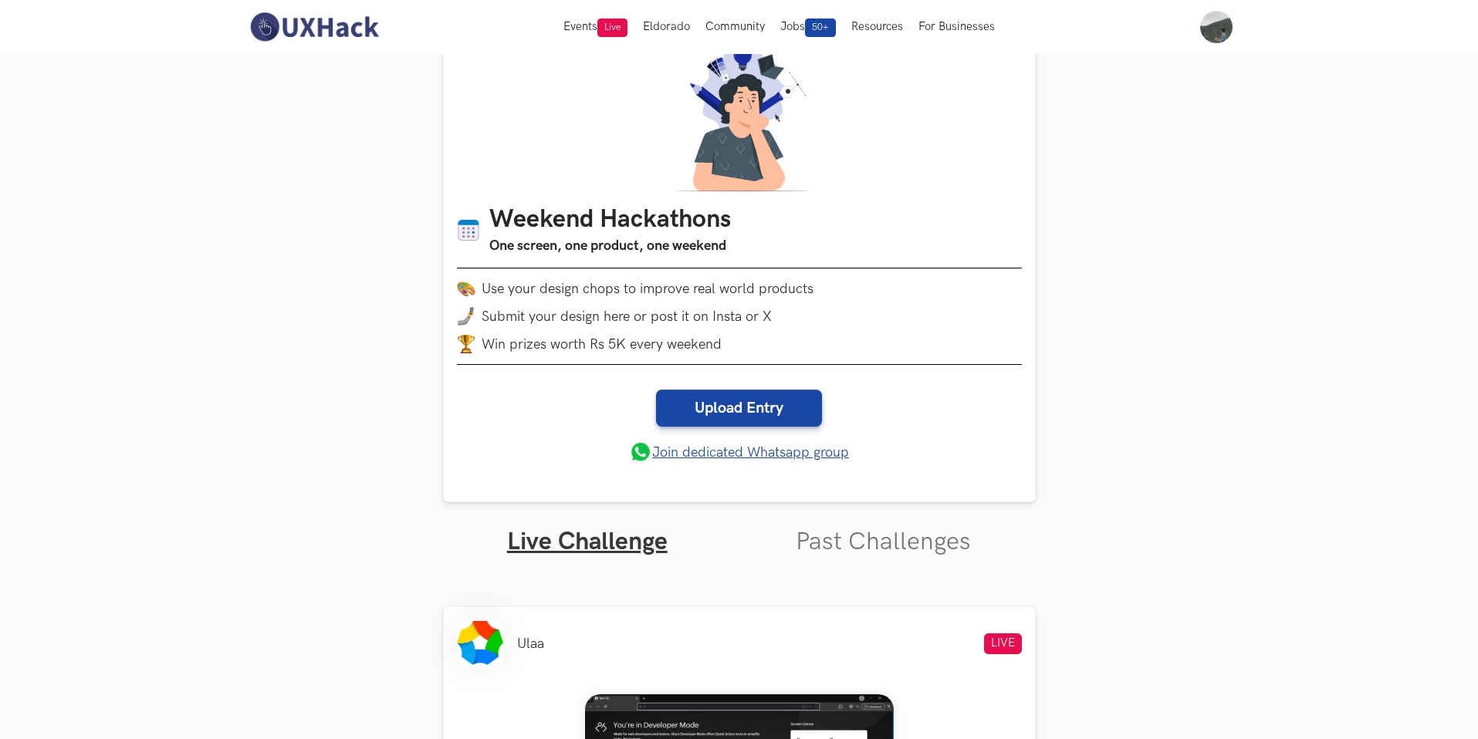
scroll to position [0, 0]
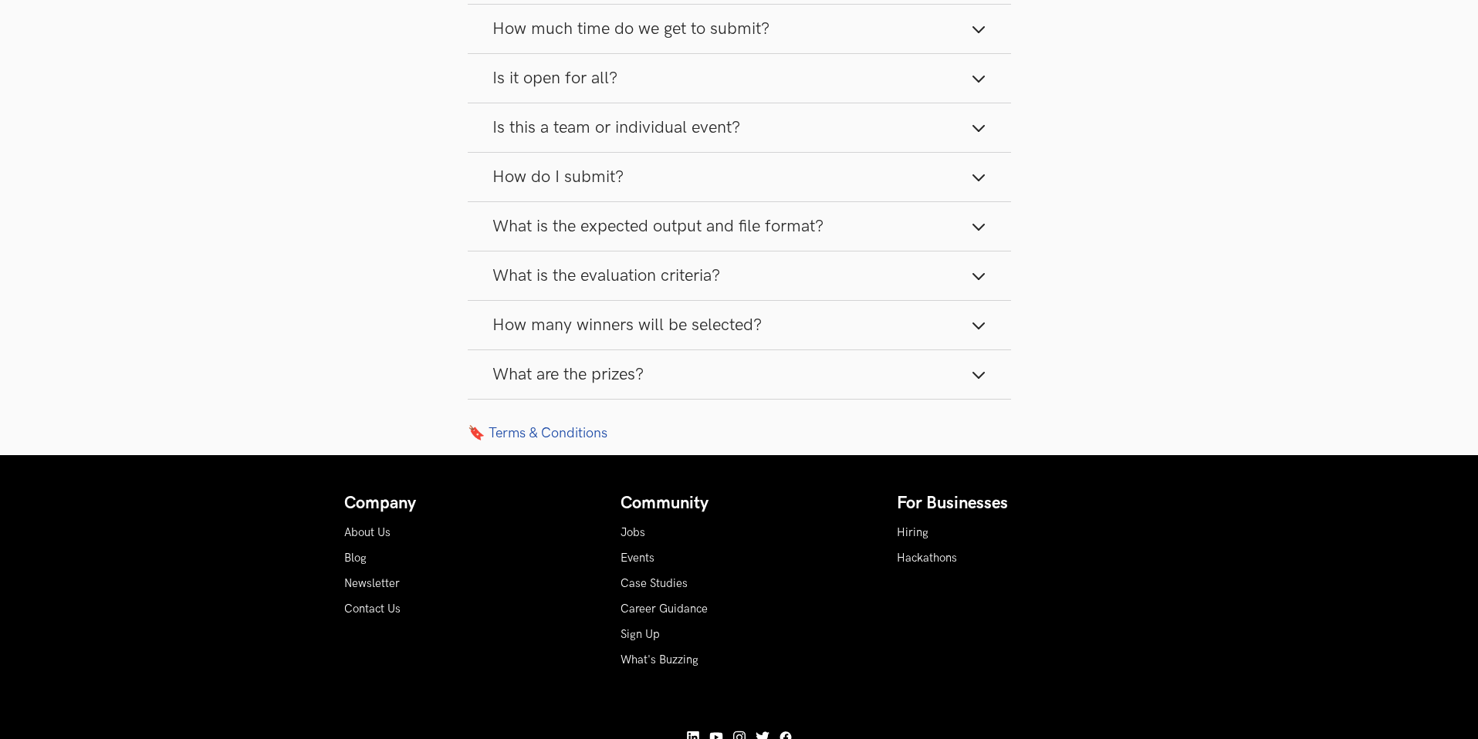
scroll to position [1661, 0]
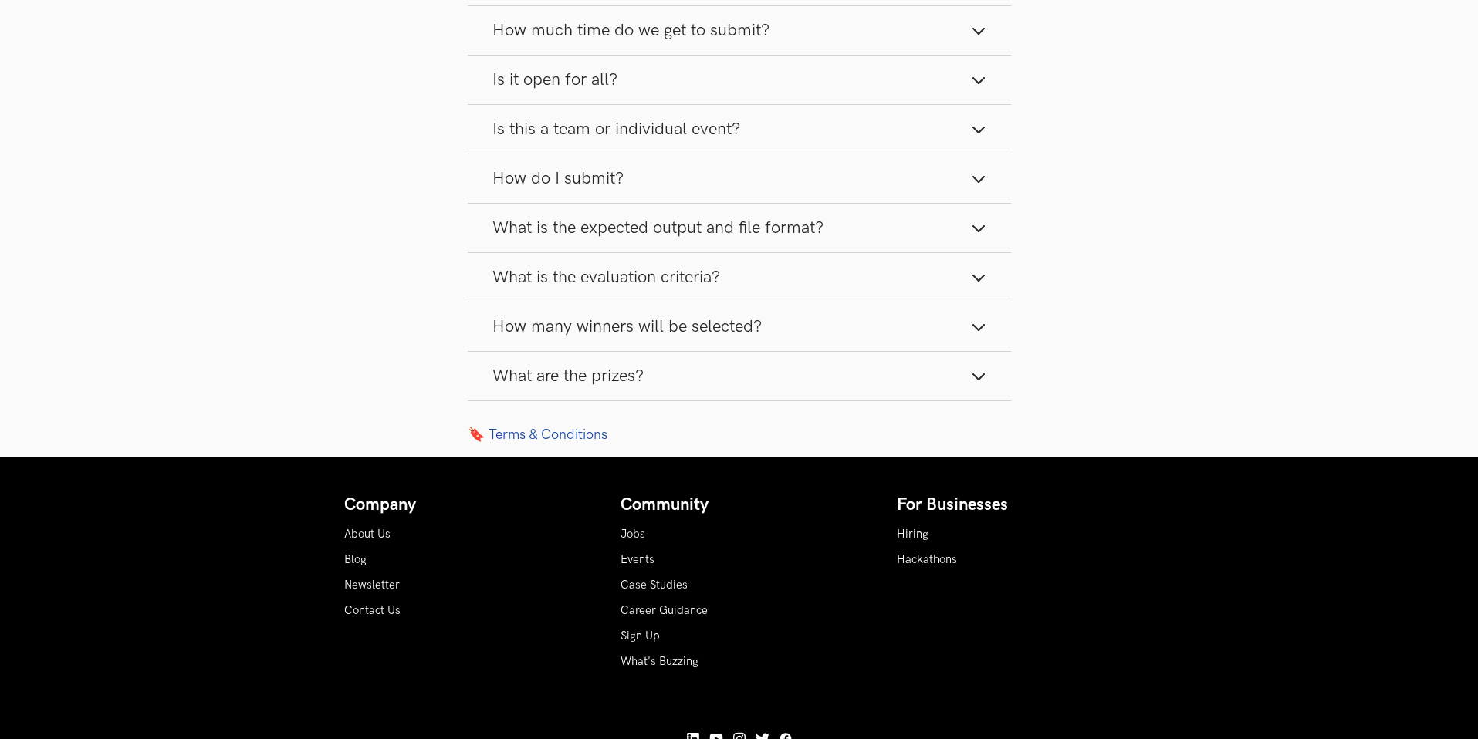
click at [736, 314] on button "How many winners will be selected?" at bounding box center [739, 327] width 543 height 49
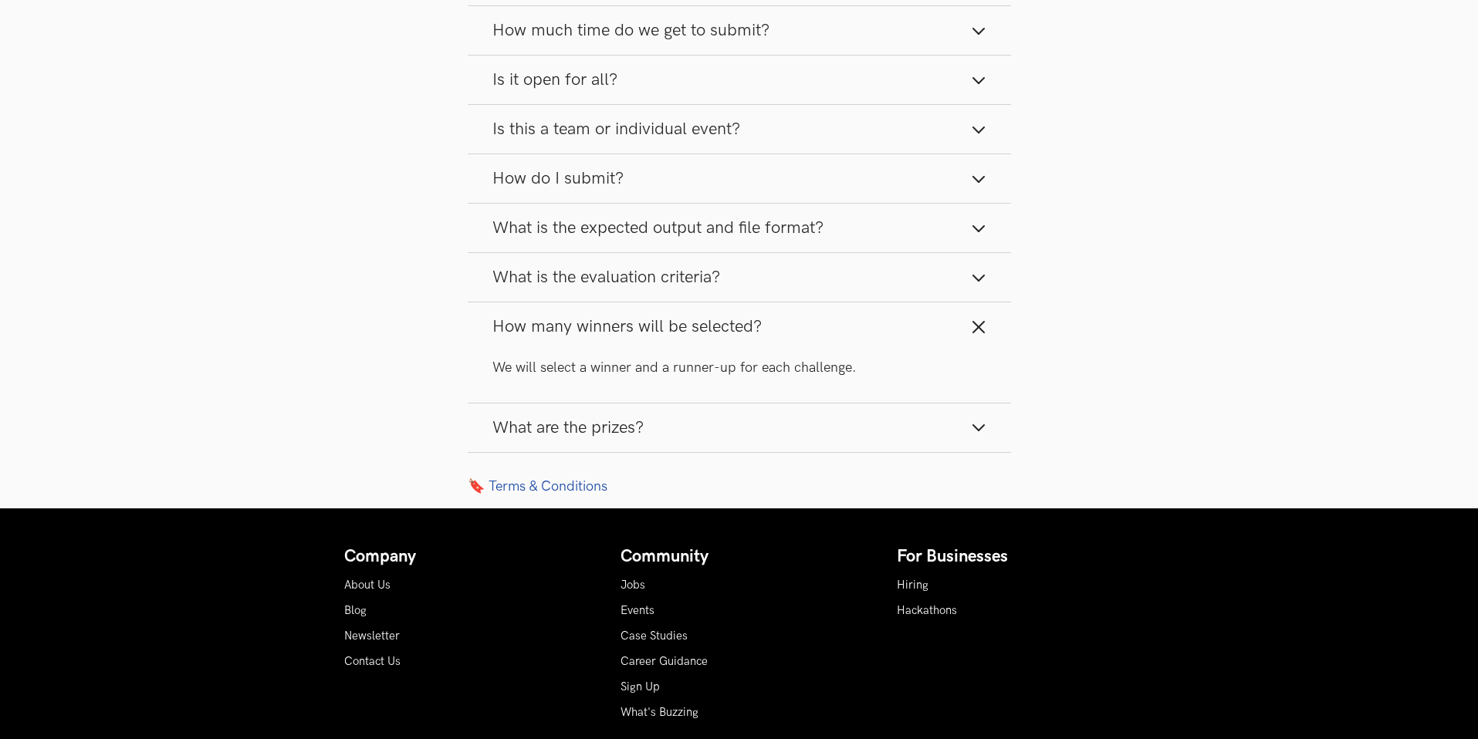
click at [865, 336] on button "How many winners will be selected?" at bounding box center [739, 327] width 543 height 49
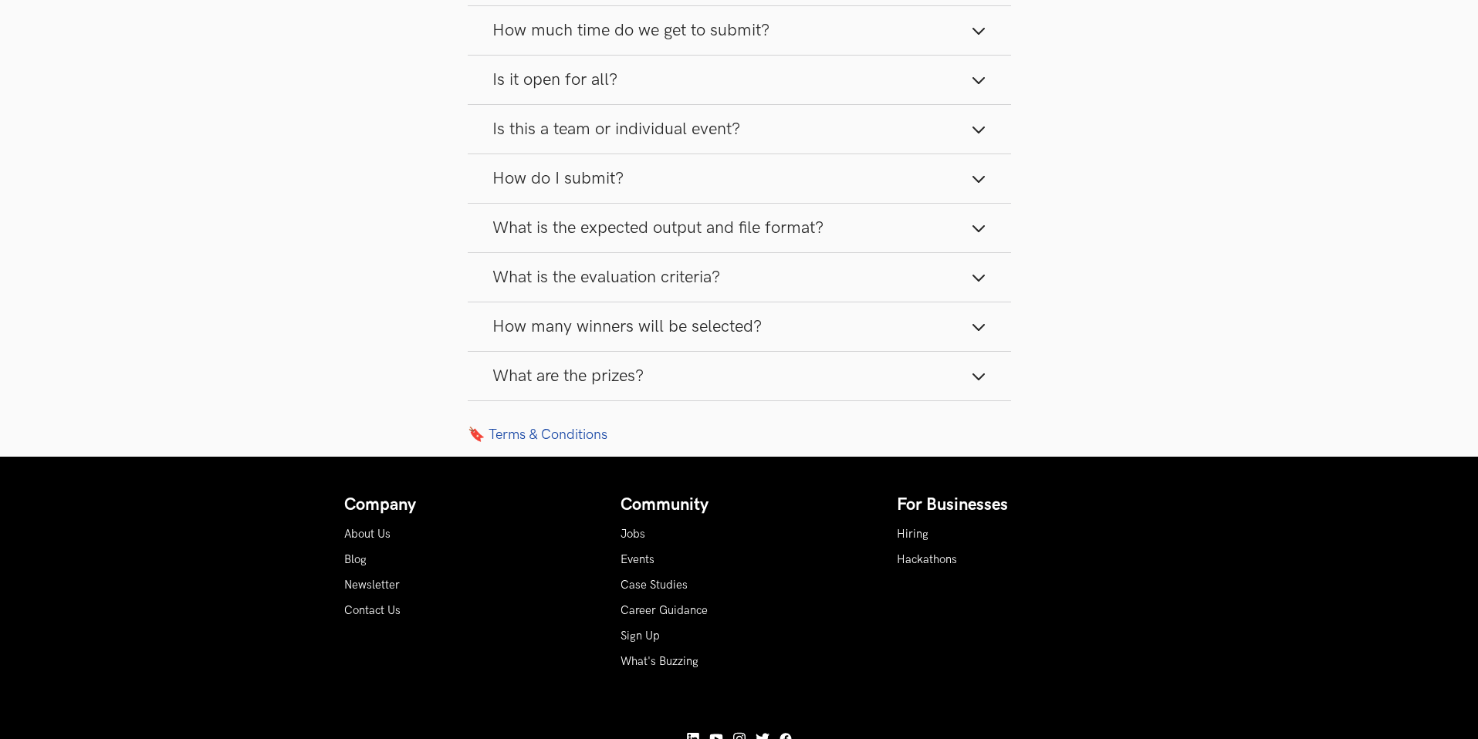
click at [865, 297] on button "What is the evaluation criteria?" at bounding box center [739, 277] width 543 height 49
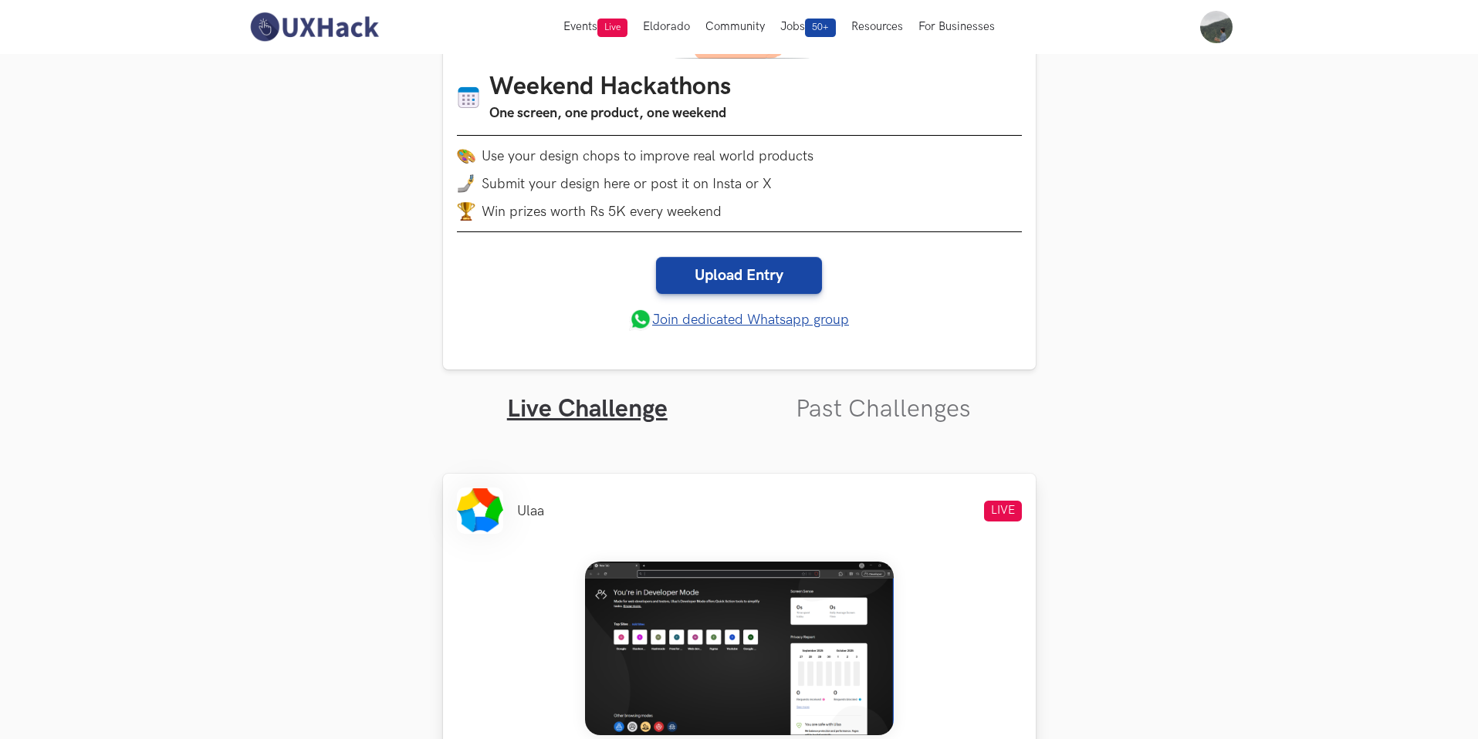
scroll to position [185, 0]
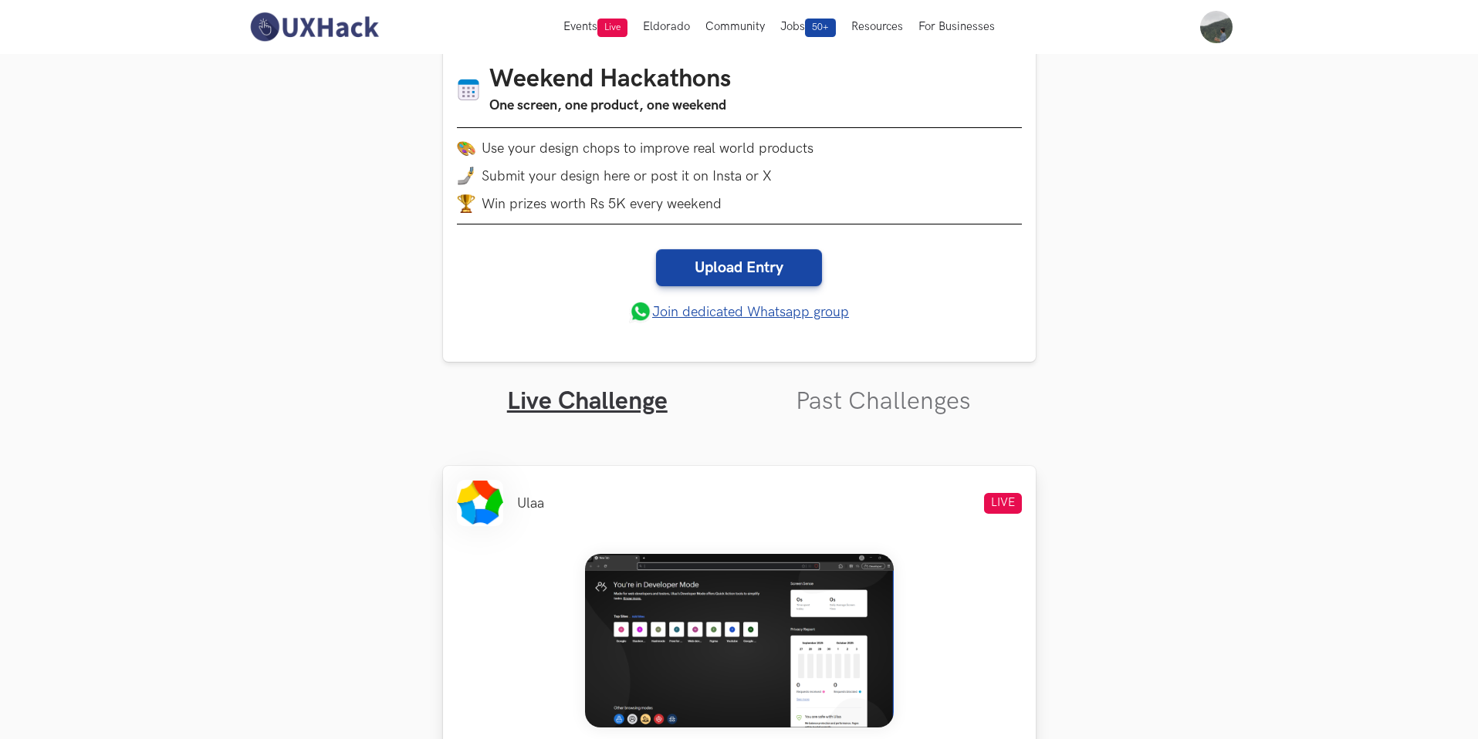
click at [709, 627] on img at bounding box center [739, 641] width 309 height 174
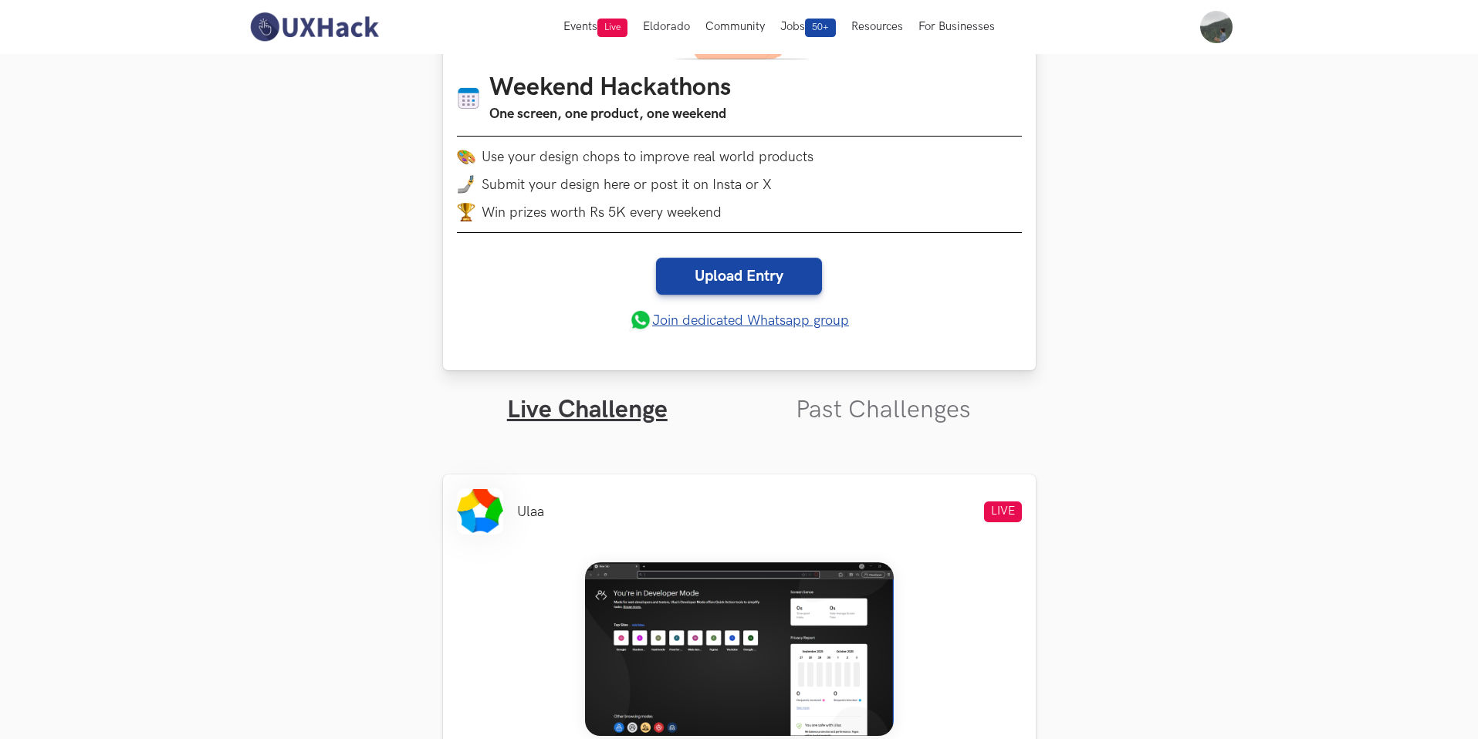
scroll to position [172, 0]
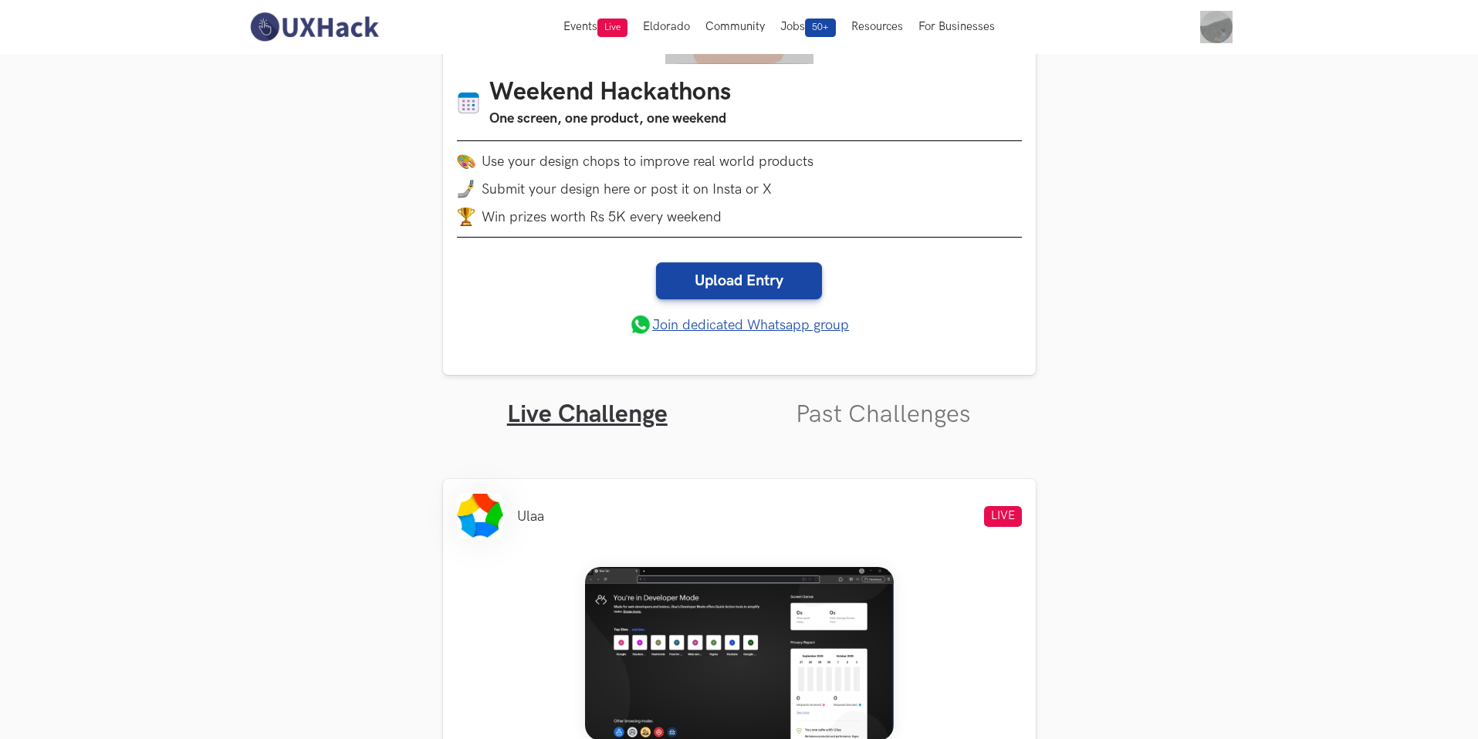
click at [1263, 5] on div "Events Live Eldorado Community Jobs 50+ Resources For Businesses Home My Profil…" at bounding box center [739, 27] width 1478 height 54
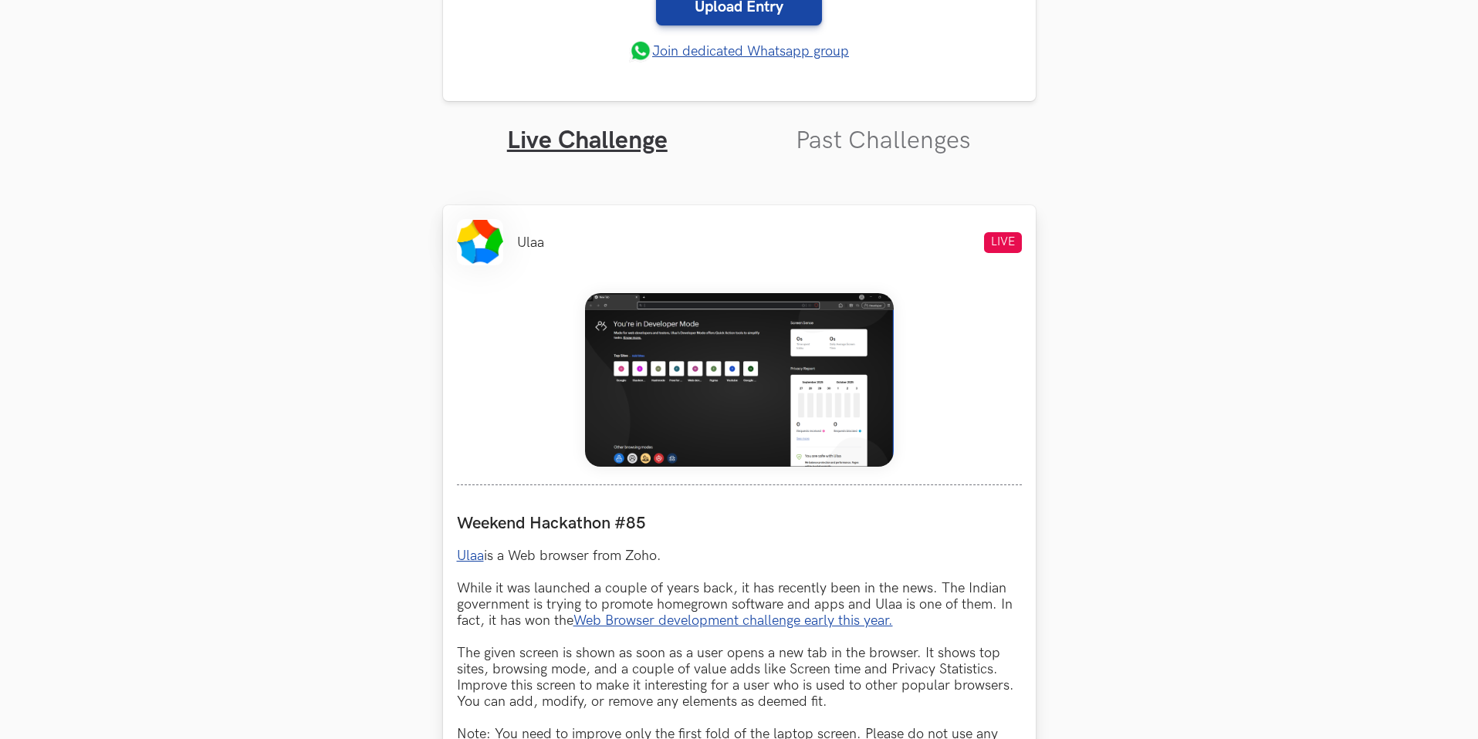
scroll to position [449, 0]
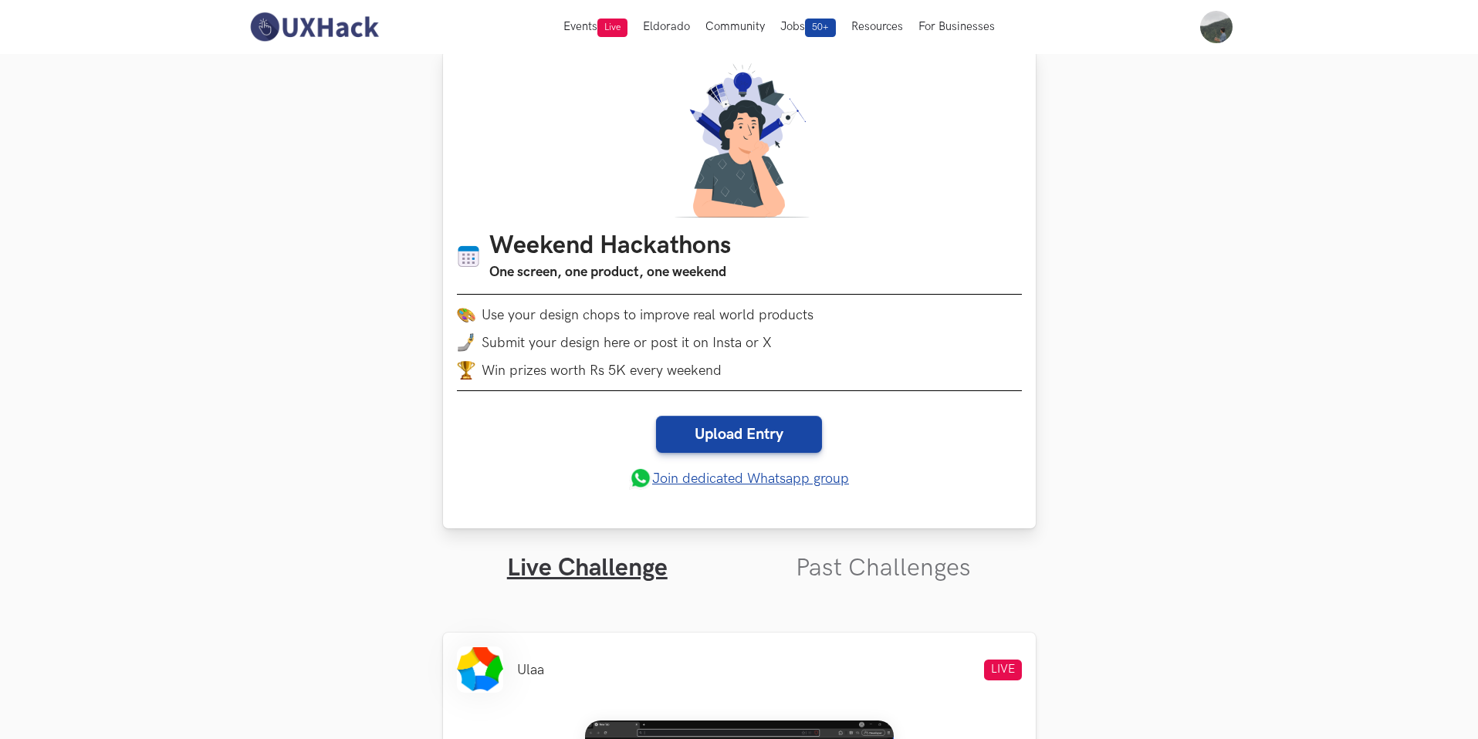
scroll to position [17, 0]
